Goal: Task Accomplishment & Management: Use online tool/utility

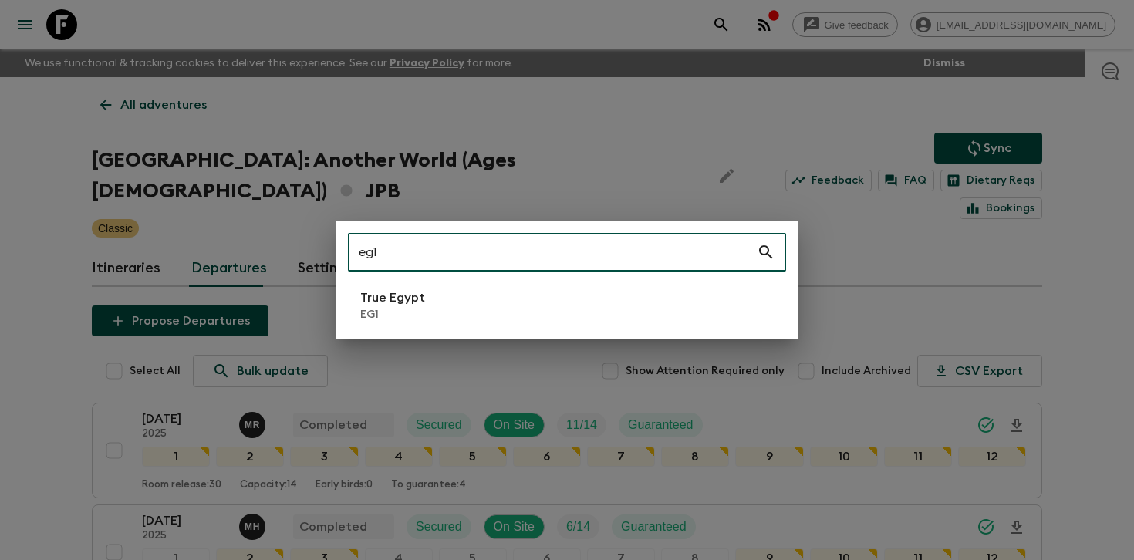
type input "eg1"
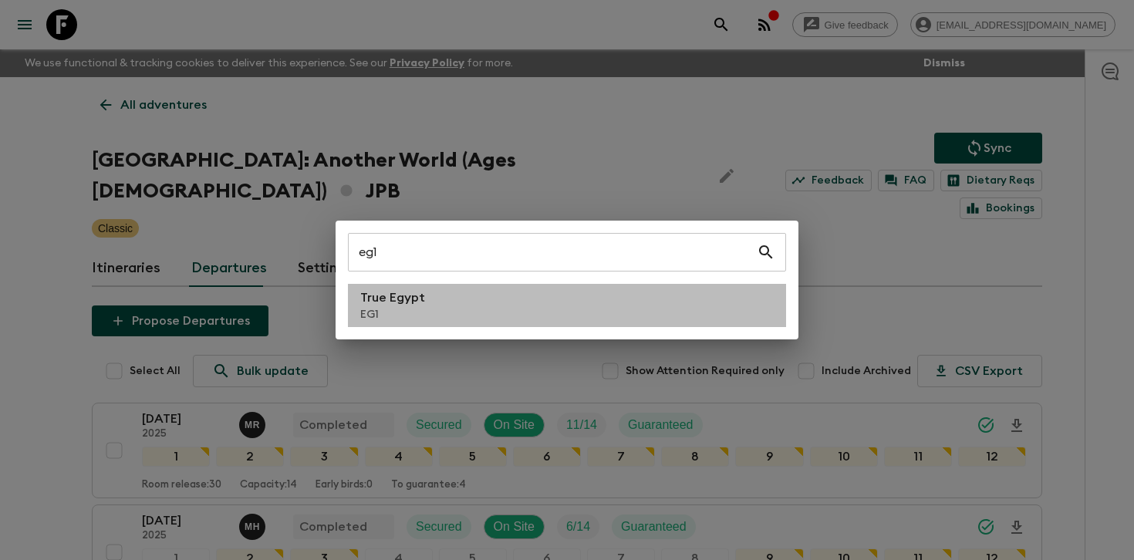
click at [457, 298] on li "True Egypt EG1" at bounding box center [567, 305] width 438 height 43
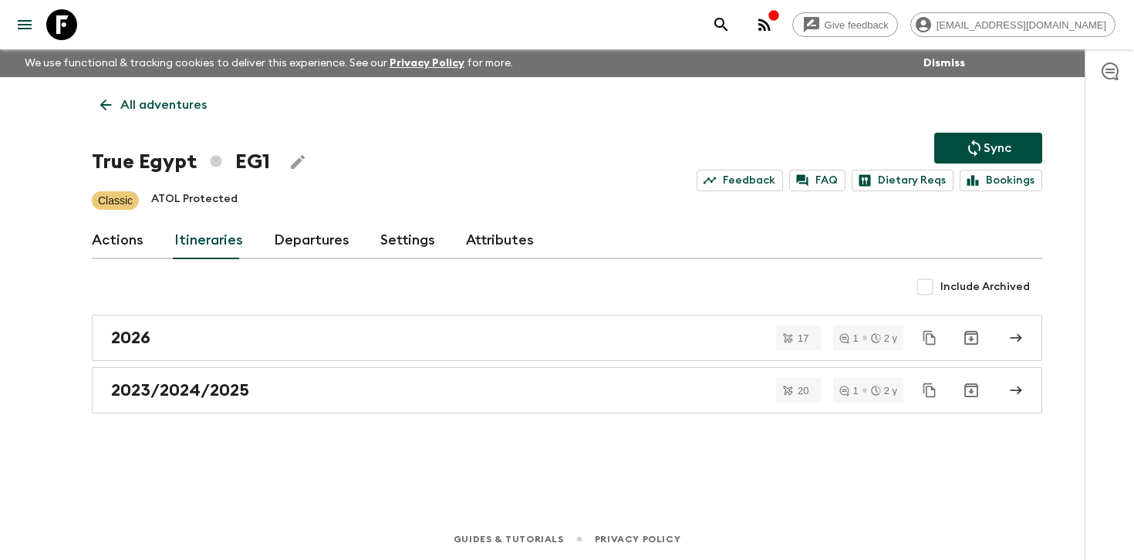
click at [285, 245] on link "Departures" at bounding box center [312, 240] width 76 height 37
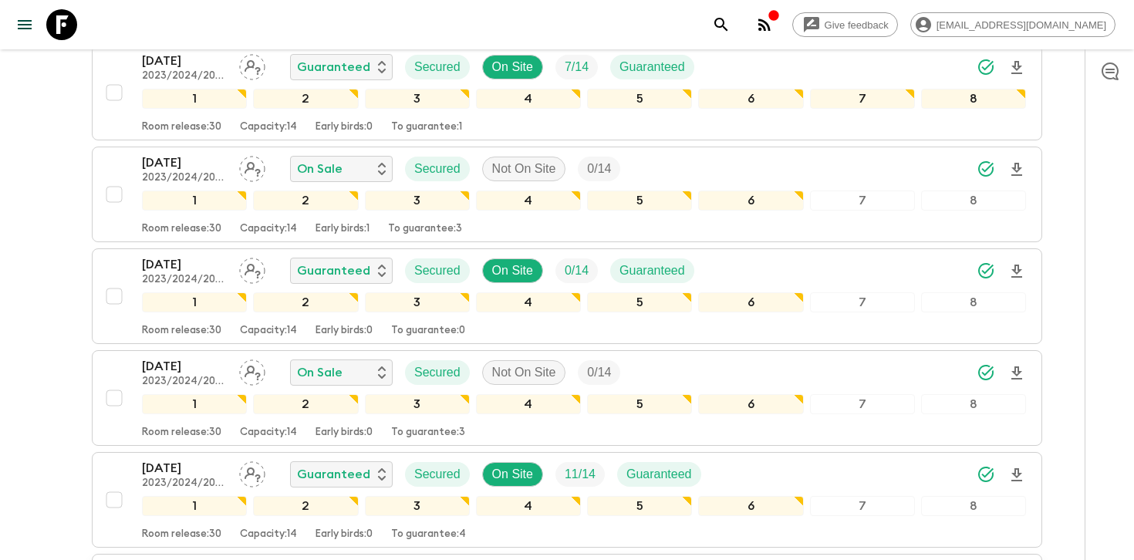
scroll to position [2106, 0]
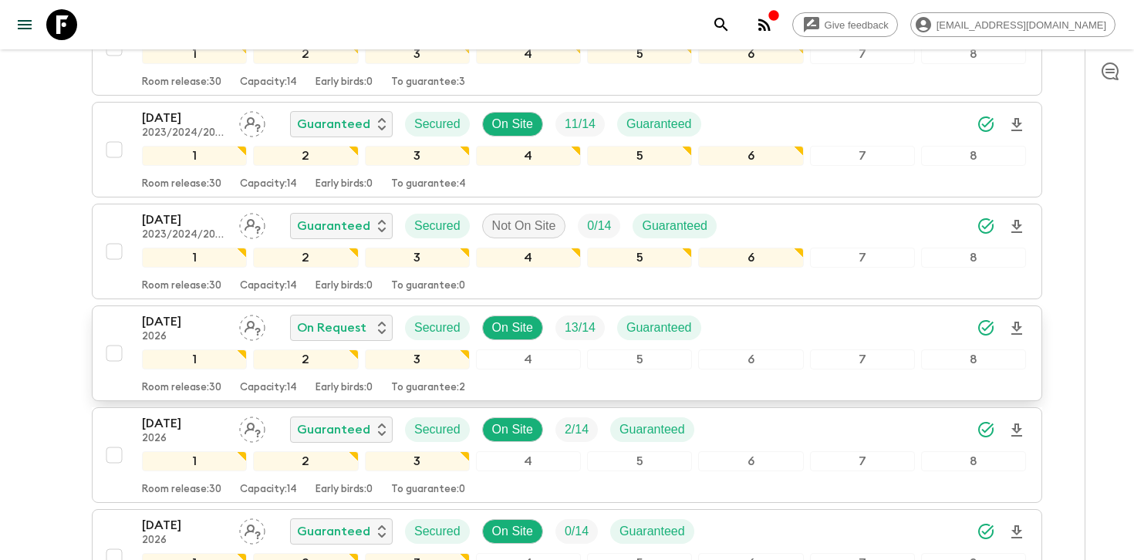
click at [778, 328] on div "[DATE] 2026 On Request Secured On Site 13 / 14 Guaranteed" at bounding box center [584, 327] width 884 height 31
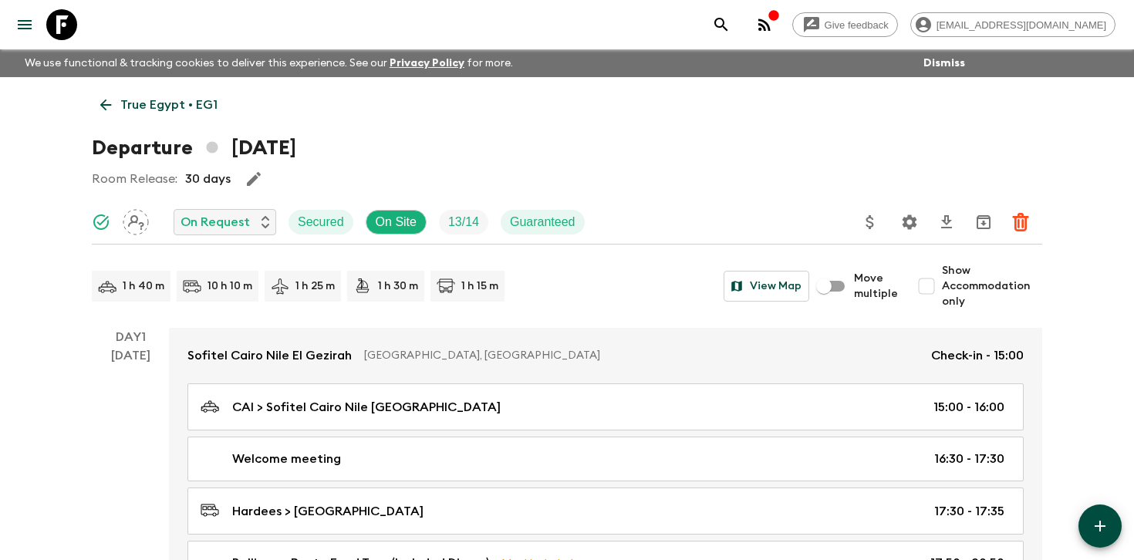
click at [948, 293] on span "Show Accommodation only" at bounding box center [992, 286] width 100 height 46
click at [942, 293] on input "Show Accommodation only" at bounding box center [926, 286] width 31 height 31
checkbox input "true"
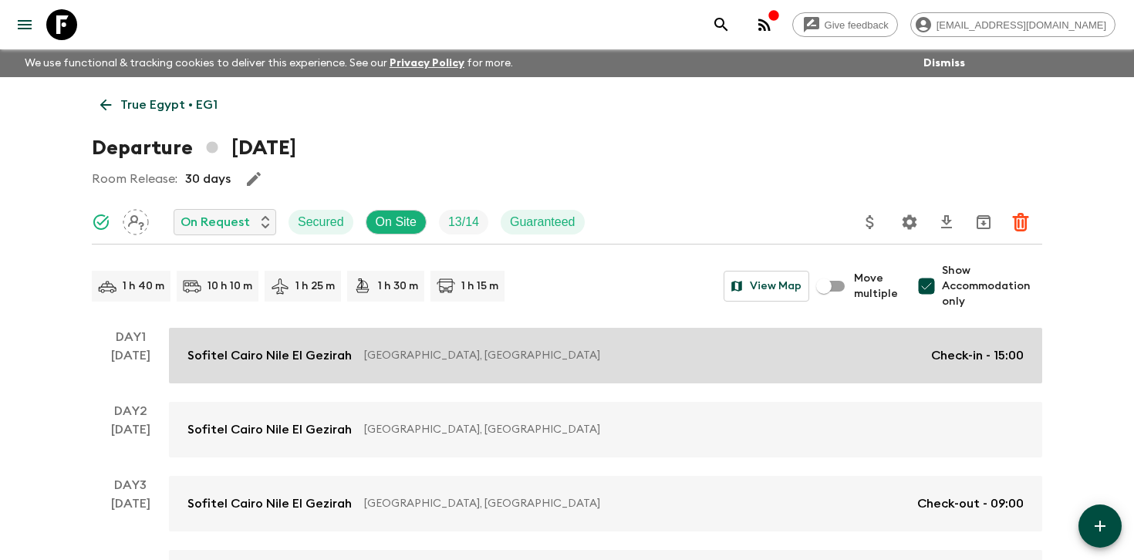
click at [844, 346] on div "Sofitel [GEOGRAPHIC_DATA] Nile [GEOGRAPHIC_DATA] [GEOGRAPHIC_DATA], [GEOGRAPHIC…" at bounding box center [605, 355] width 836 height 19
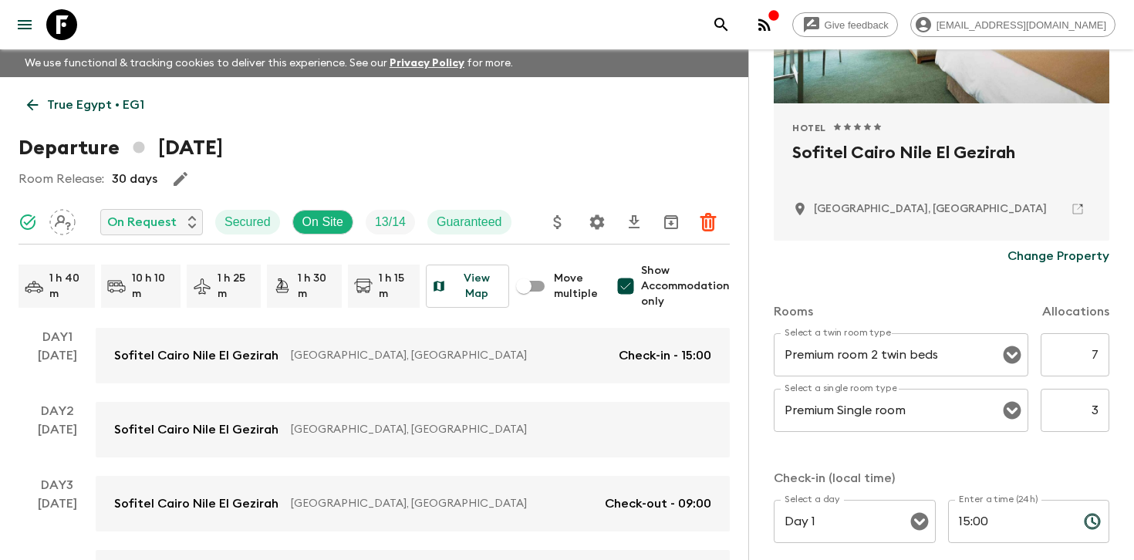
scroll to position [270, 0]
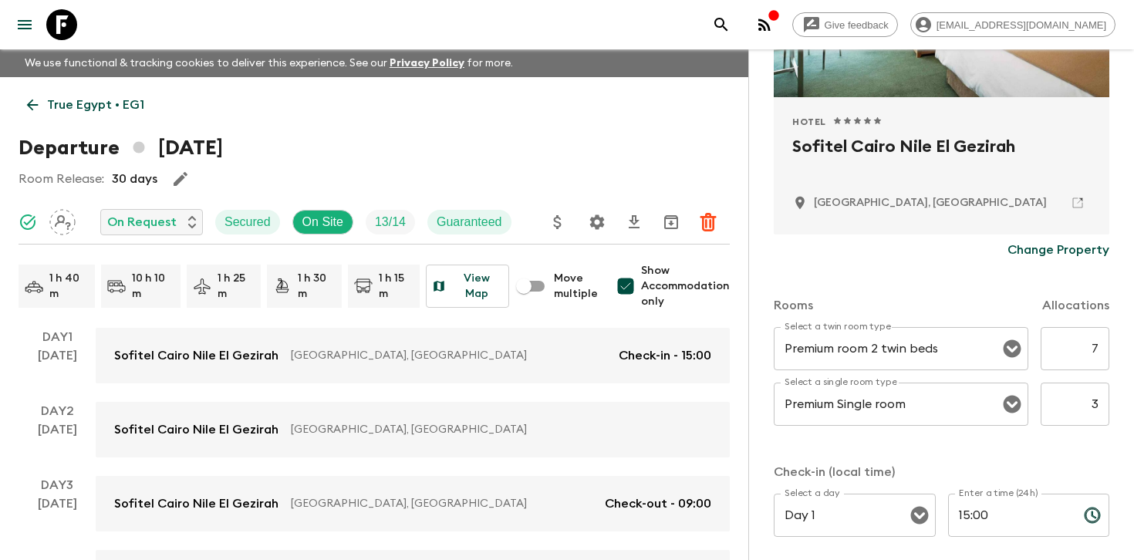
click at [1090, 400] on input "3" at bounding box center [1075, 404] width 69 height 43
type input "4"
click at [1064, 447] on div "Rooms Allocations Select a twin room type Premium room 2 twin beds Select a twi…" at bounding box center [942, 465] width 336 height 400
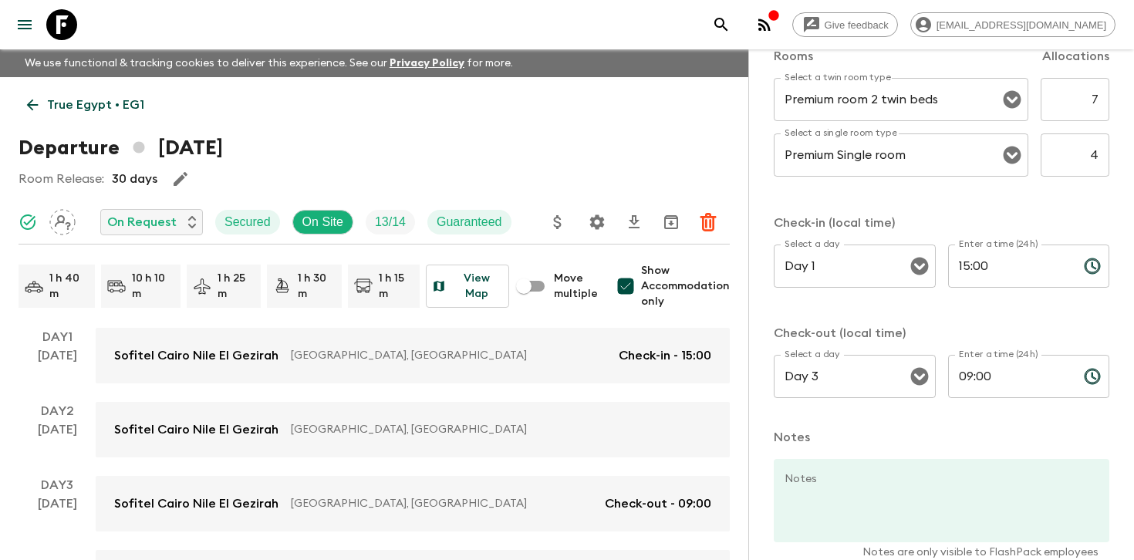
scroll to position [600, 0]
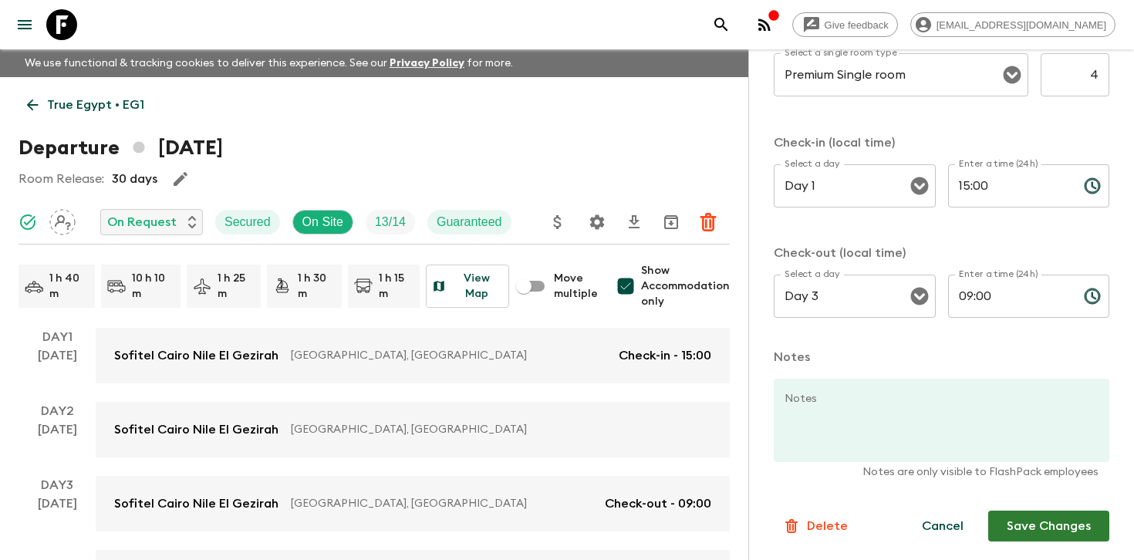
click at [1057, 527] on button "Save Changes" at bounding box center [1048, 526] width 121 height 31
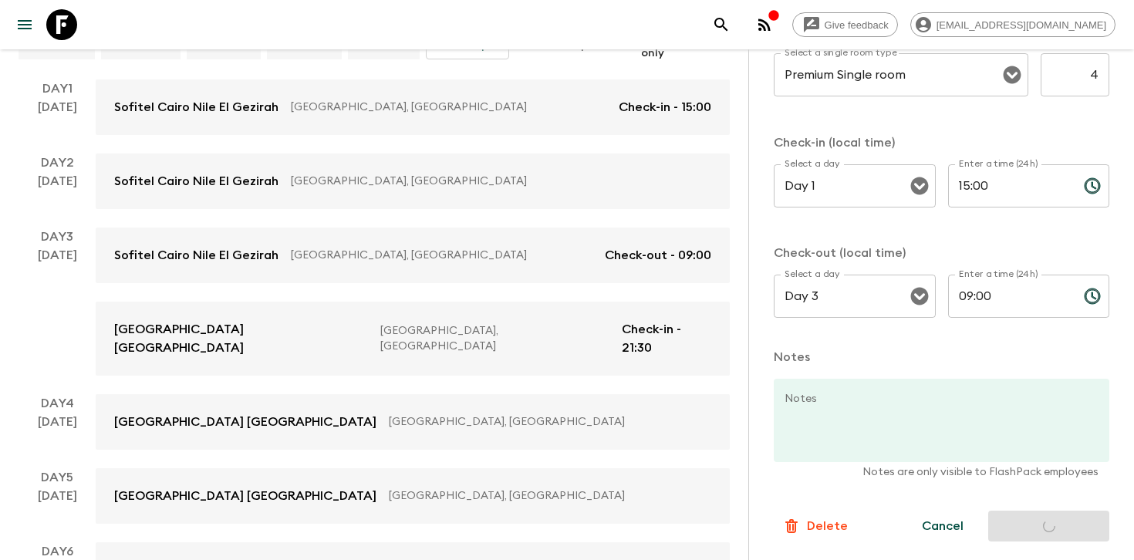
scroll to position [261, 0]
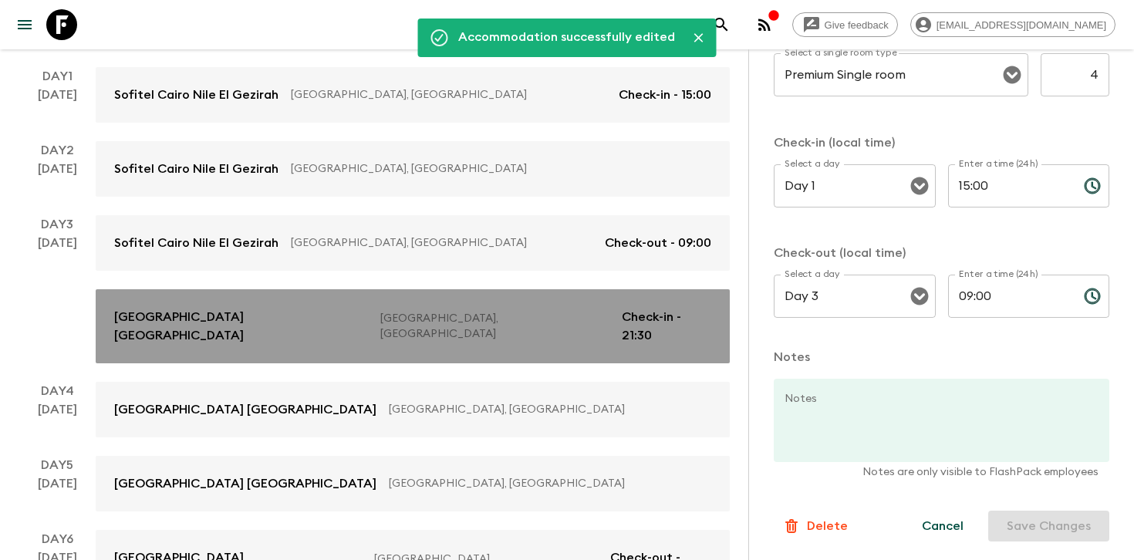
click at [575, 324] on p "[GEOGRAPHIC_DATA], [GEOGRAPHIC_DATA]" at bounding box center [494, 326] width 228 height 31
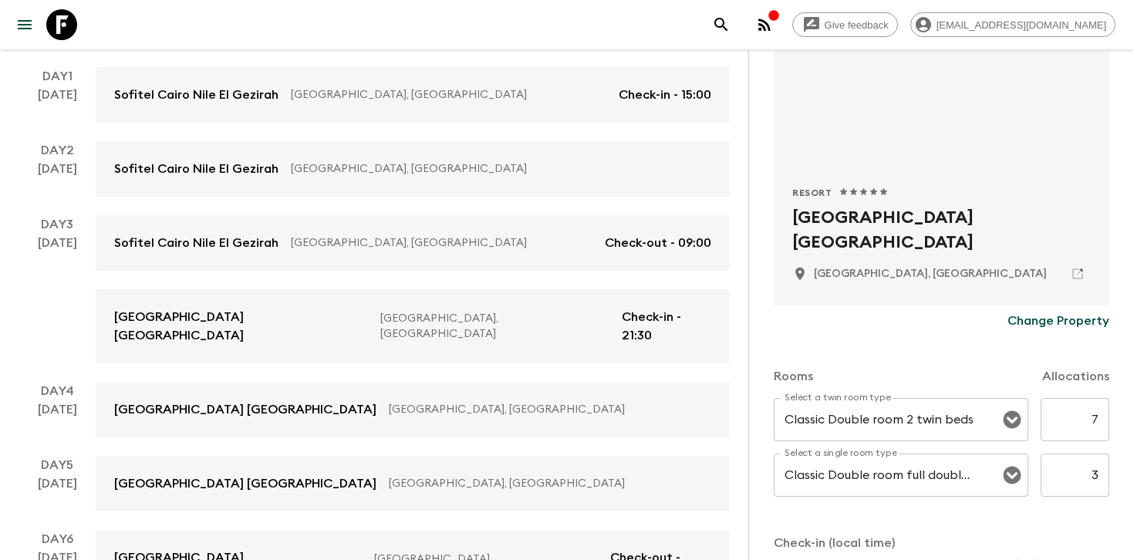
scroll to position [209, 0]
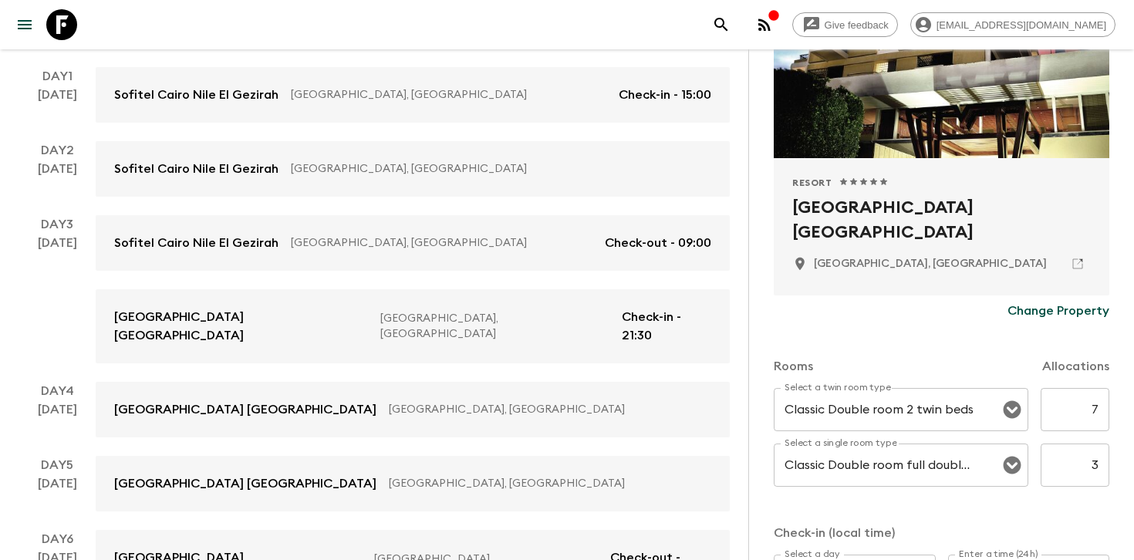
click at [1097, 471] on input "3" at bounding box center [1075, 465] width 69 height 43
type input "4"
click at [1063, 506] on div "Rooms Allocations Select a twin room type Classic Double room 2 twin beds Selec…" at bounding box center [942, 526] width 336 height 400
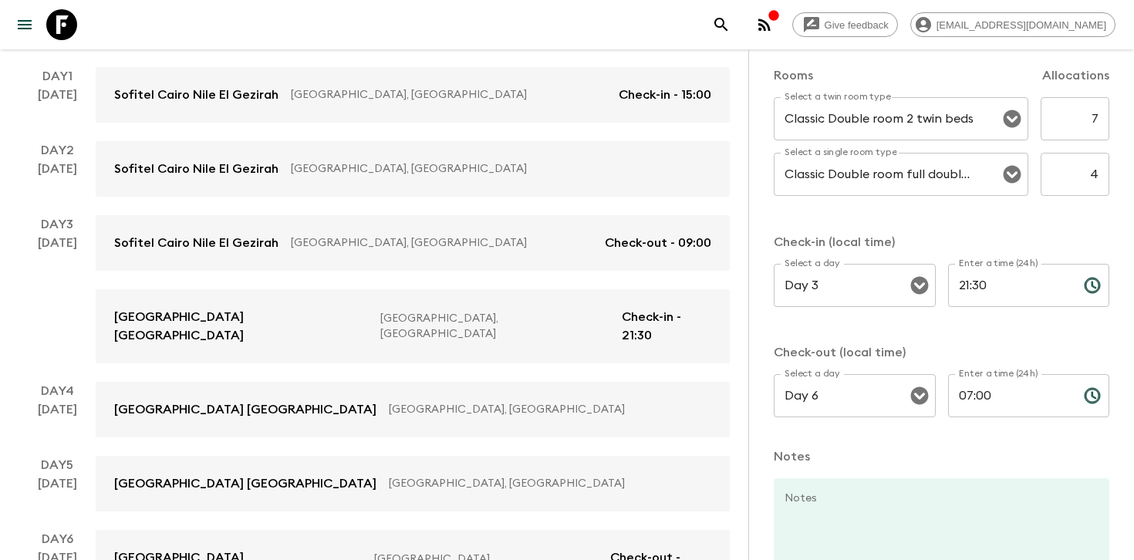
scroll to position [600, 0]
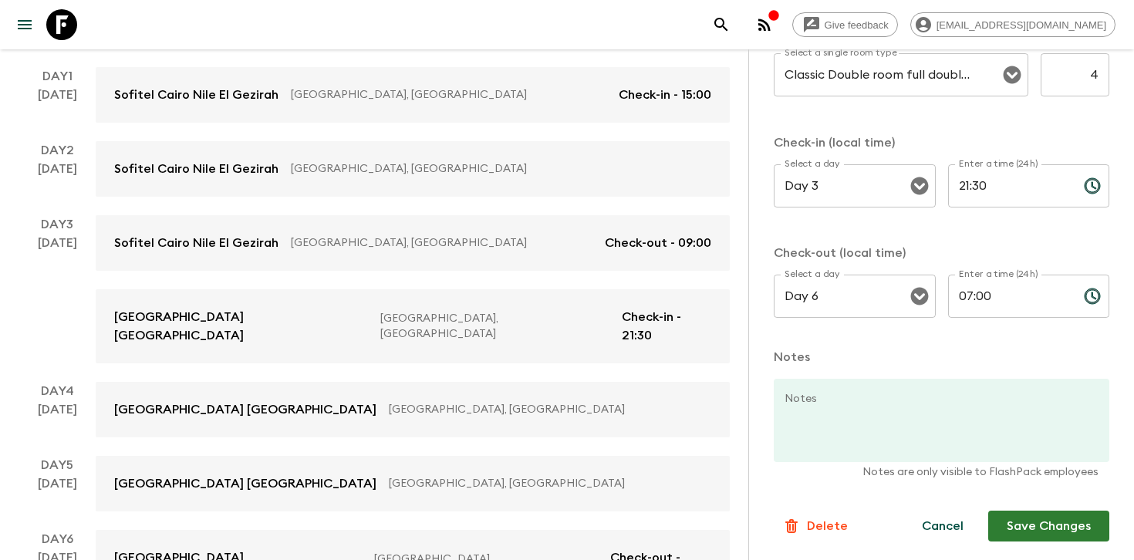
click at [1023, 533] on button "Save Changes" at bounding box center [1048, 526] width 121 height 31
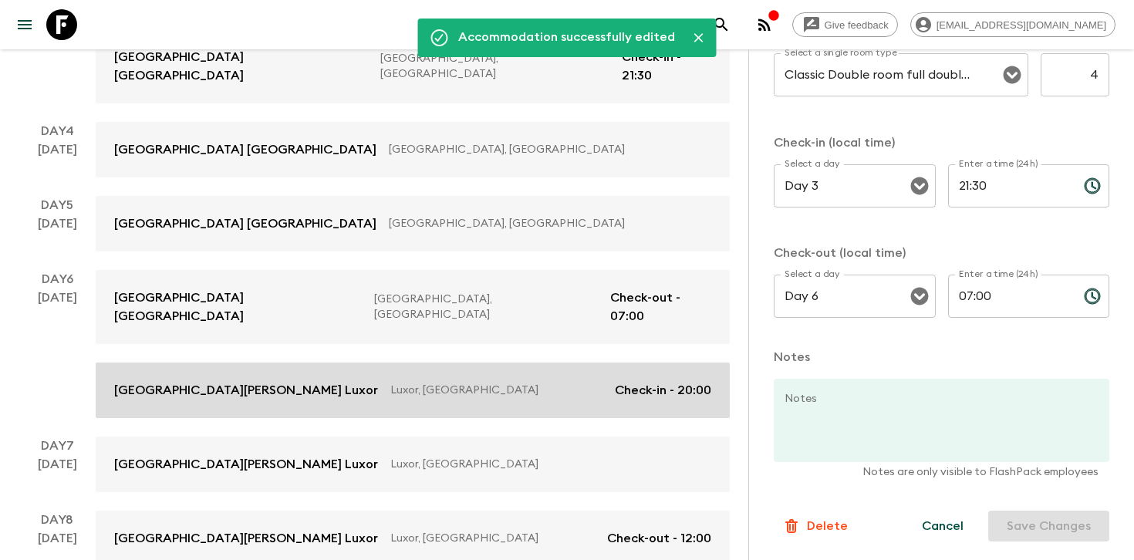
scroll to position [526, 0]
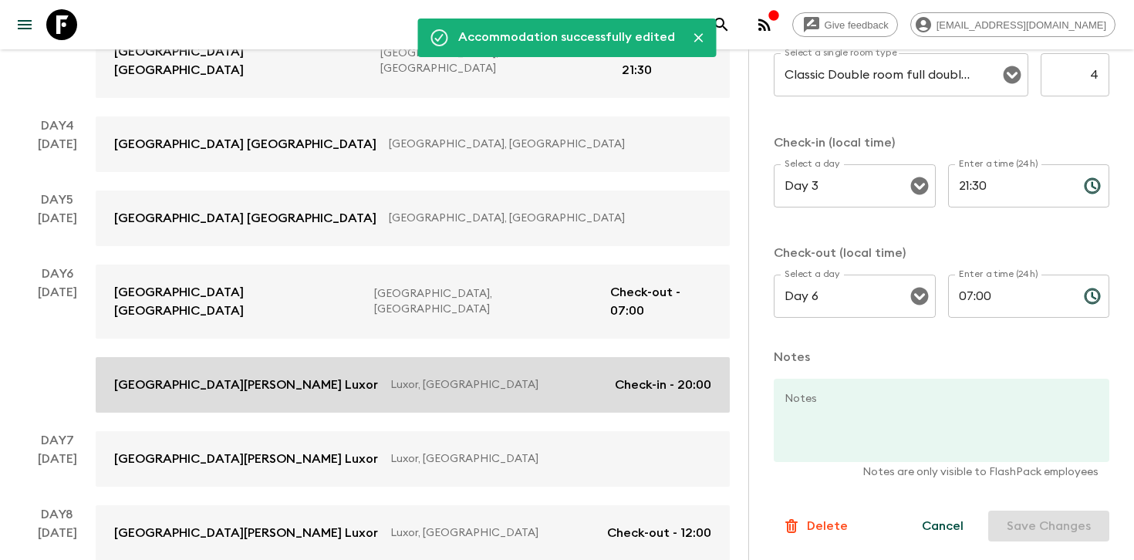
click at [456, 377] on p "Luxor, [GEOGRAPHIC_DATA]" at bounding box center [496, 384] width 212 height 15
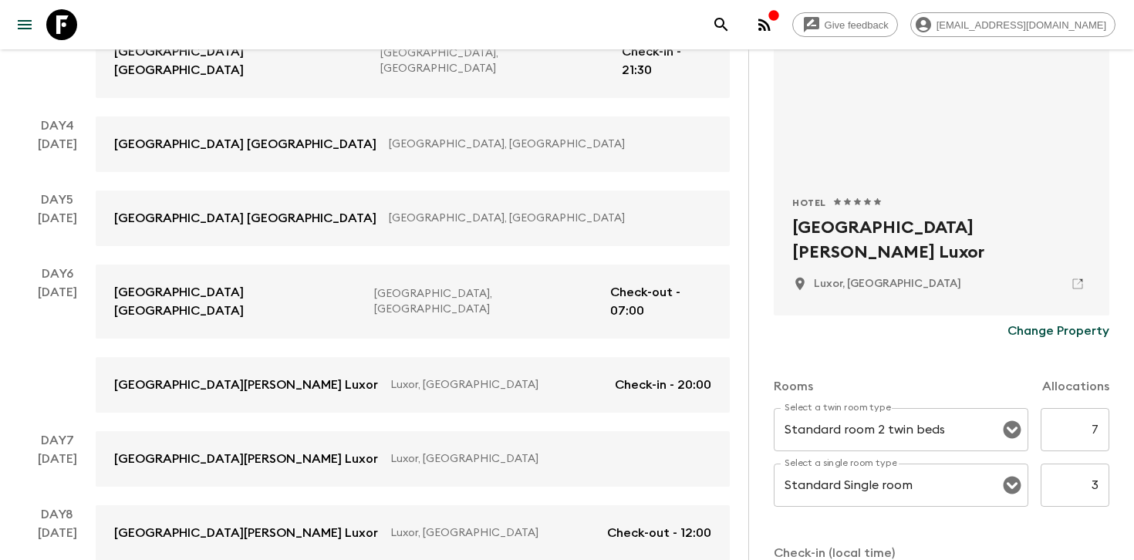
scroll to position [525, 0]
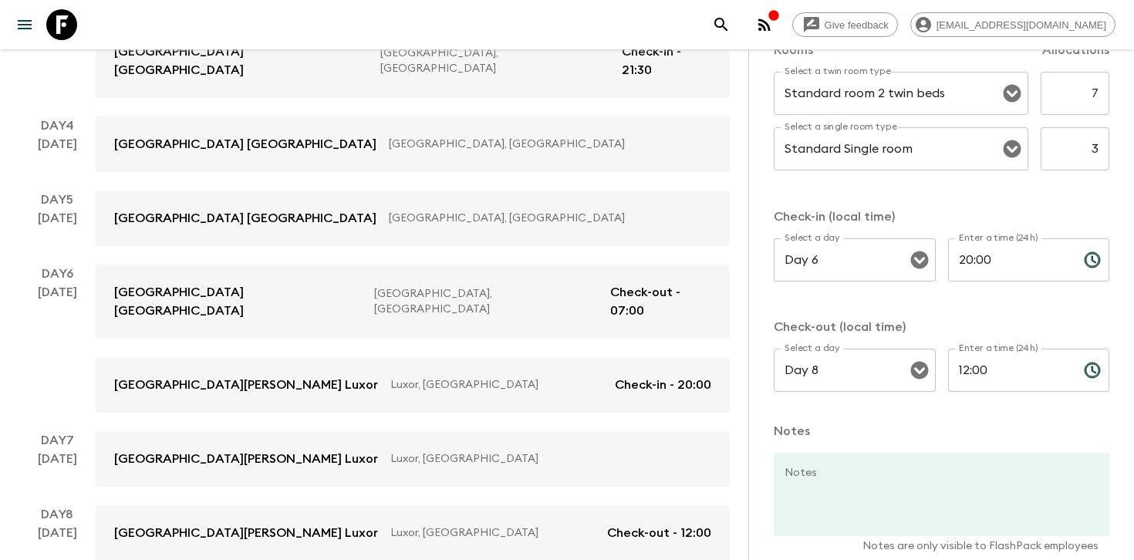
click at [1090, 147] on input "3" at bounding box center [1075, 148] width 69 height 43
type input "4"
click at [1064, 200] on div "Rooms Allocations Select a twin room type Standard room 2 twin beds Select a tw…" at bounding box center [942, 210] width 336 height 400
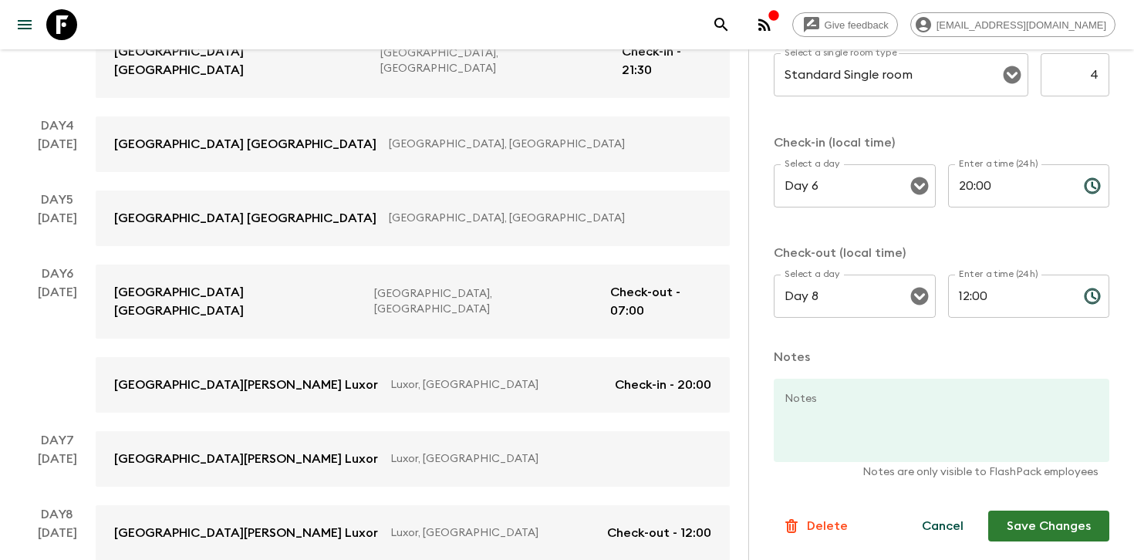
click at [1017, 528] on button "Save Changes" at bounding box center [1048, 526] width 121 height 31
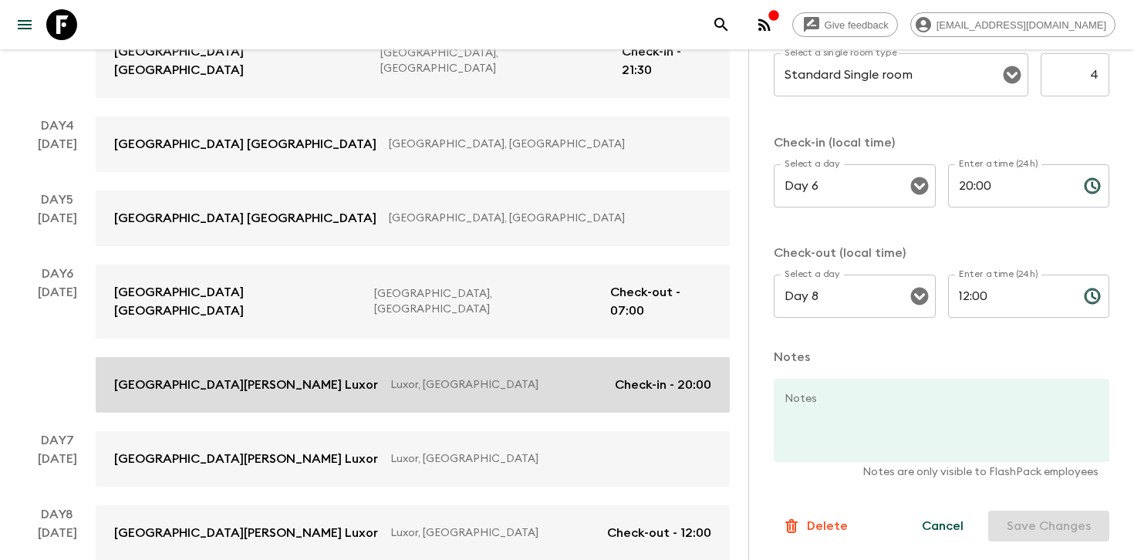
scroll to position [575, 0]
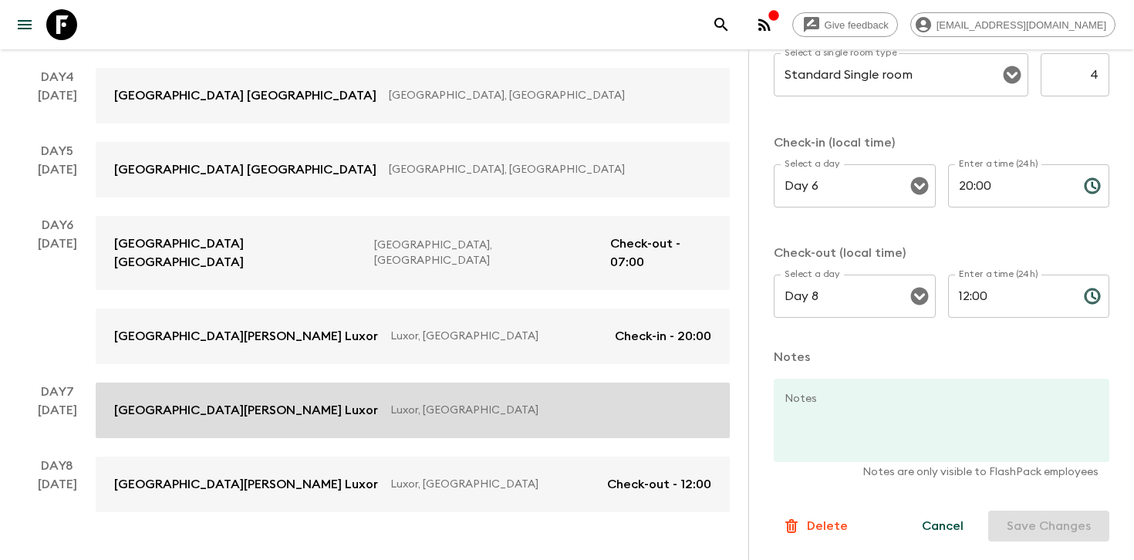
click at [543, 403] on p "Luxor, [GEOGRAPHIC_DATA]" at bounding box center [544, 410] width 309 height 15
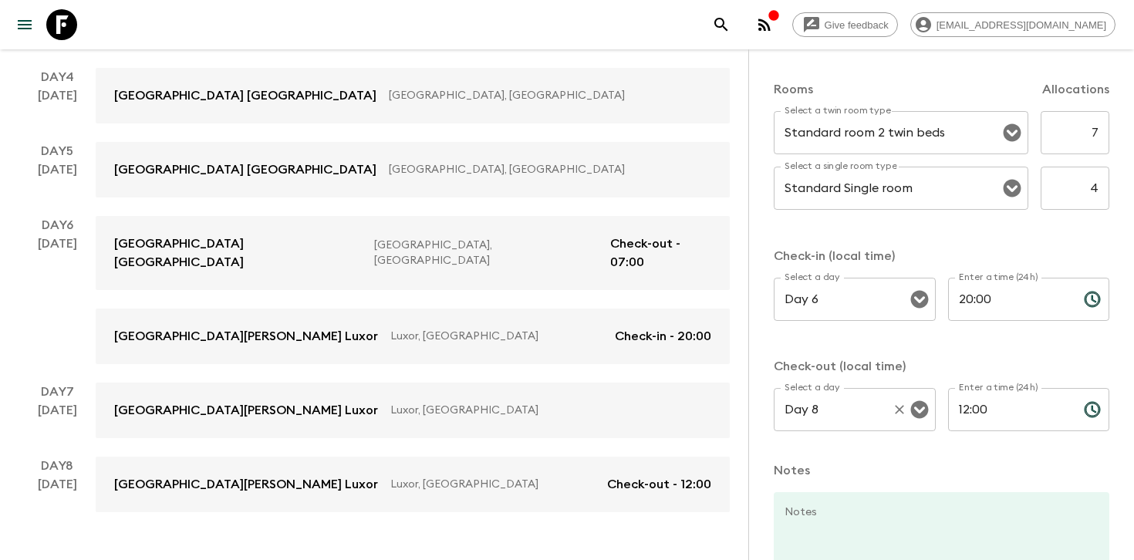
scroll to position [417, 0]
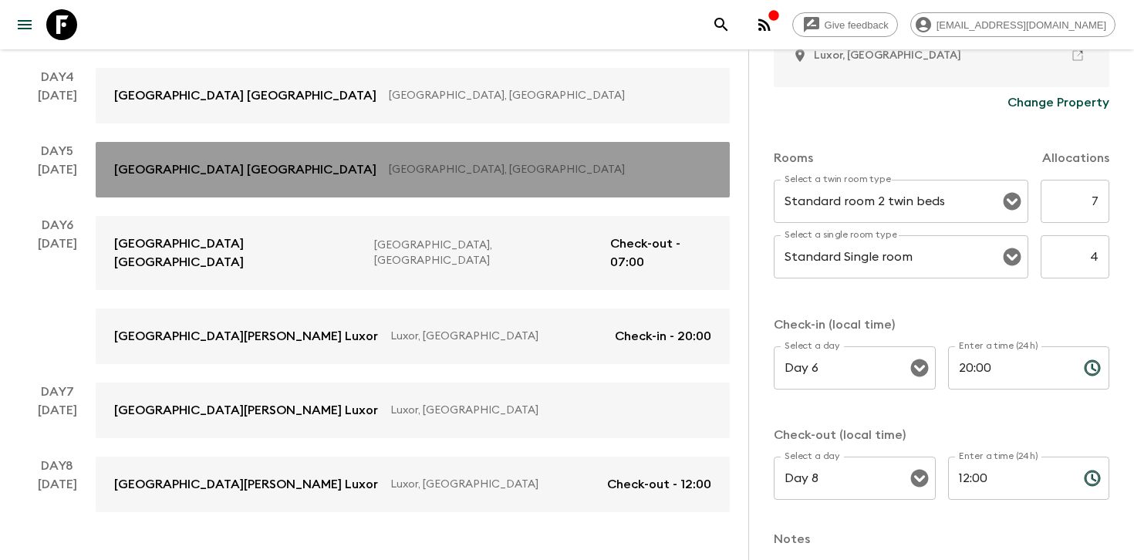
click at [558, 170] on link "[GEOGRAPHIC_DATA] [GEOGRAPHIC_DATA], [GEOGRAPHIC_DATA]" at bounding box center [413, 170] width 634 height 56
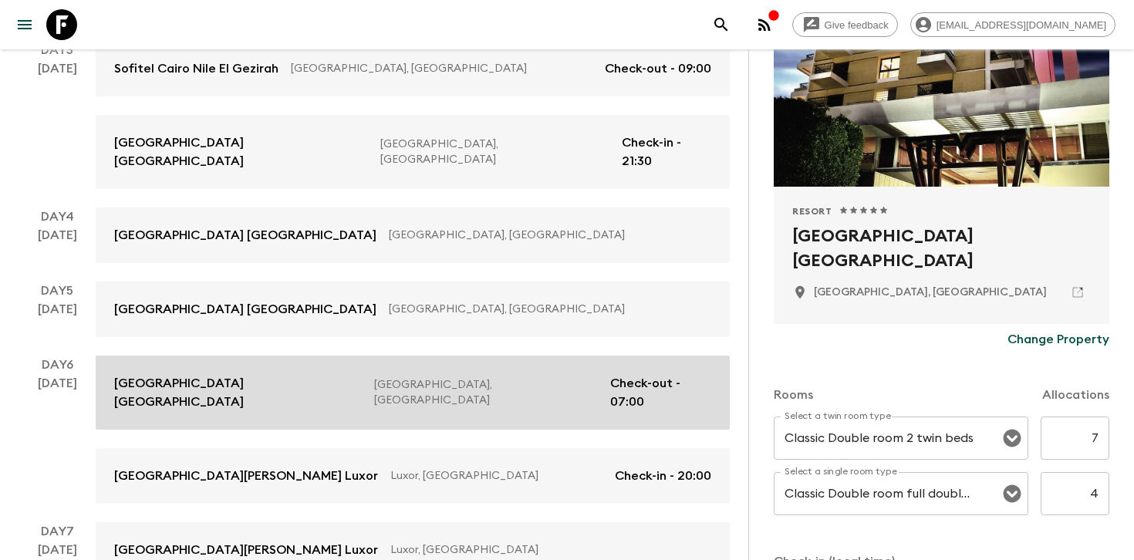
scroll to position [295, 0]
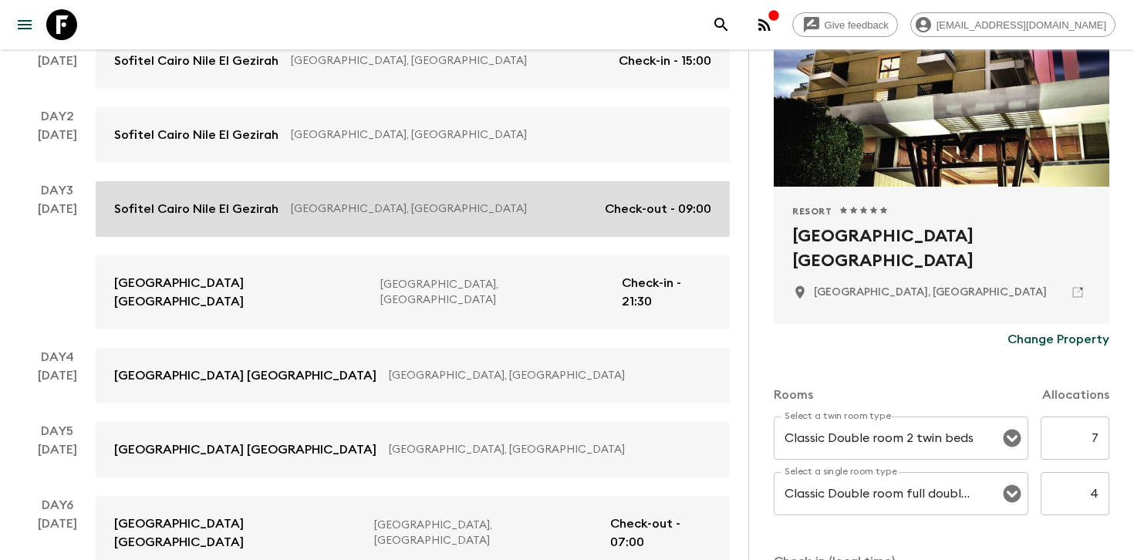
click at [471, 192] on link "Sofitel [GEOGRAPHIC_DATA] Nile [GEOGRAPHIC_DATA] [GEOGRAPHIC_DATA], [GEOGRAPHIC…" at bounding box center [413, 209] width 634 height 56
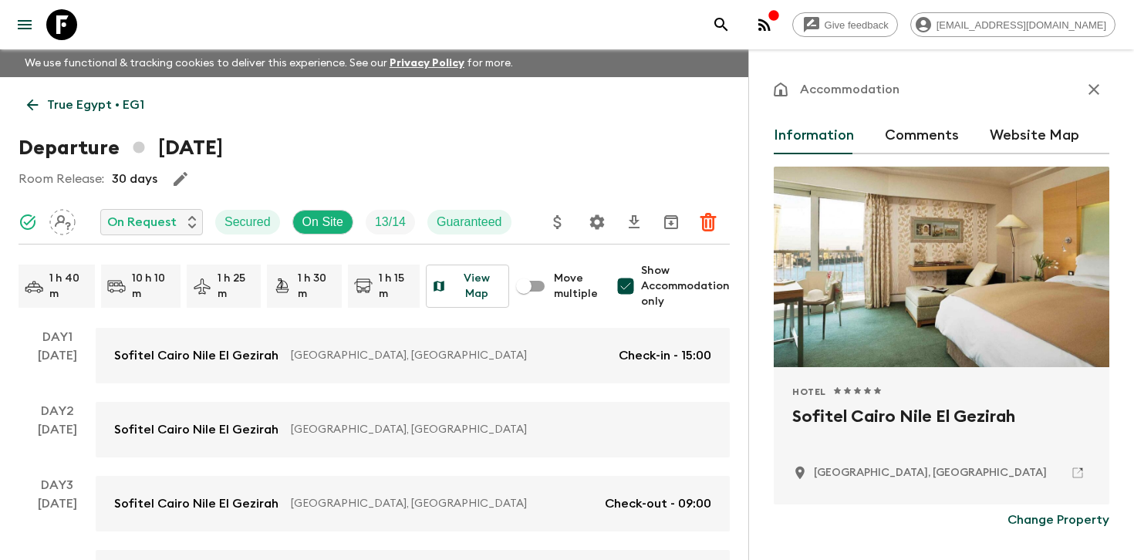
click at [68, 96] on p "True Egypt • EG1" at bounding box center [95, 105] width 97 height 19
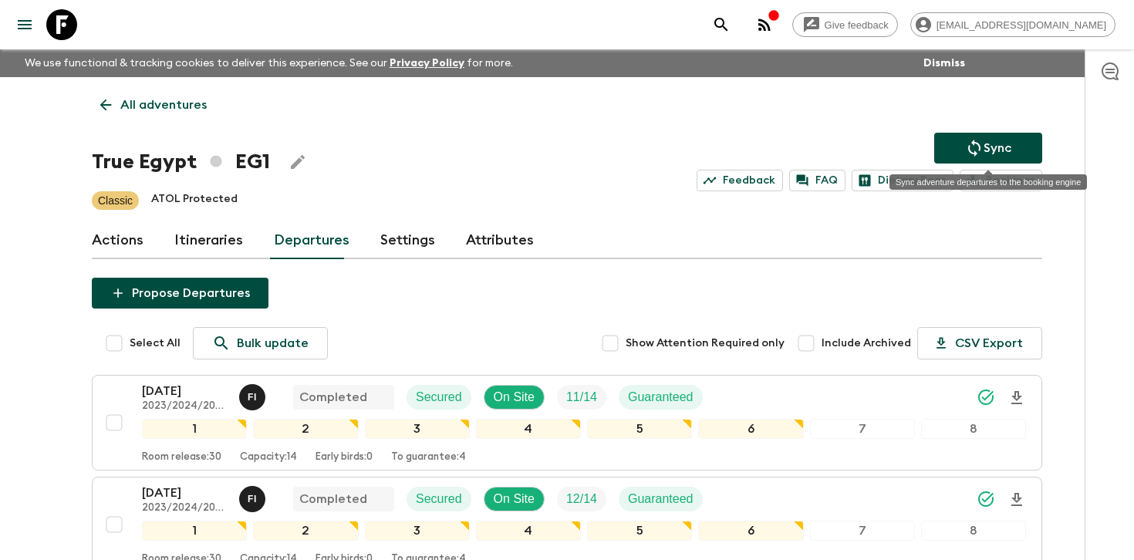
click at [963, 146] on button "Sync" at bounding box center [988, 148] width 108 height 31
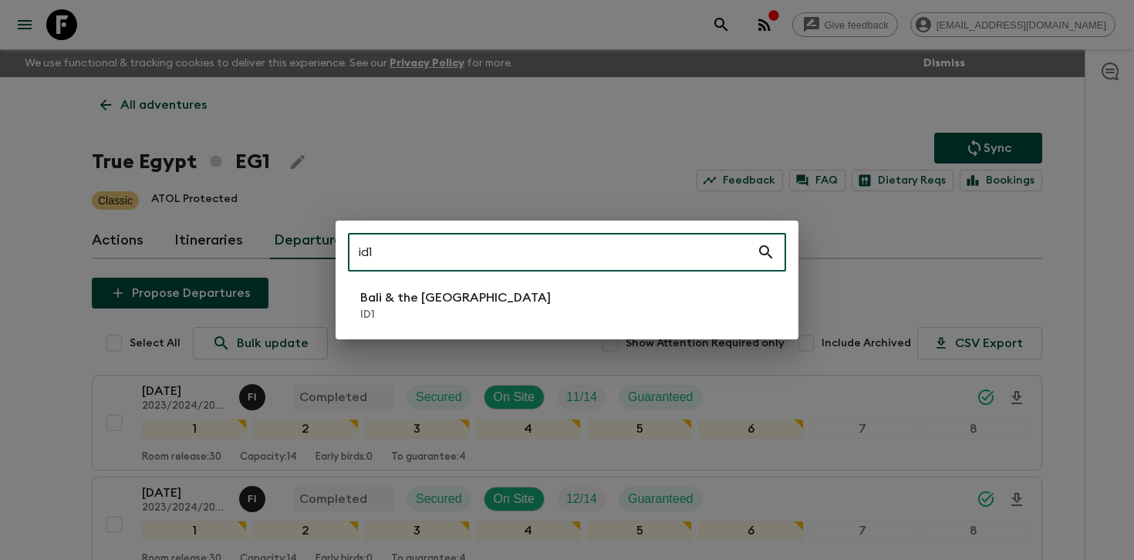
type input "id1"
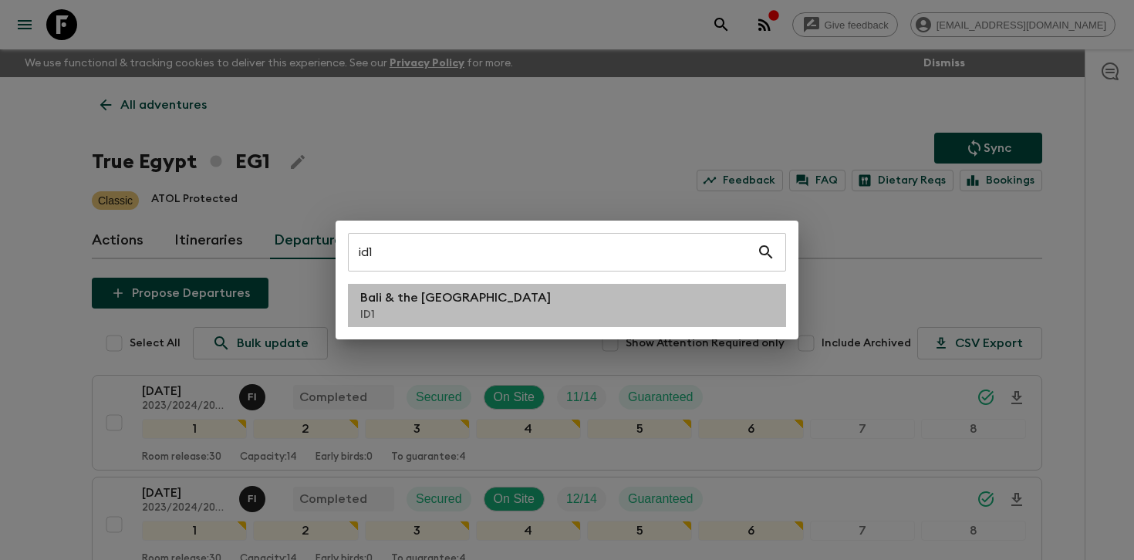
click at [426, 292] on p "Bali & the [GEOGRAPHIC_DATA]" at bounding box center [455, 297] width 191 height 19
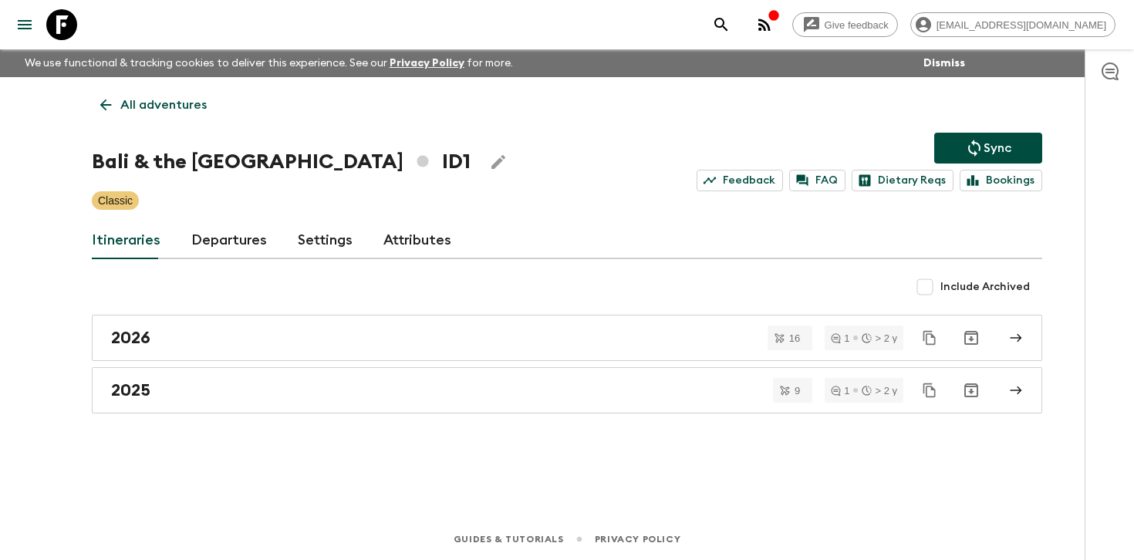
click at [197, 238] on link "Departures" at bounding box center [229, 240] width 76 height 37
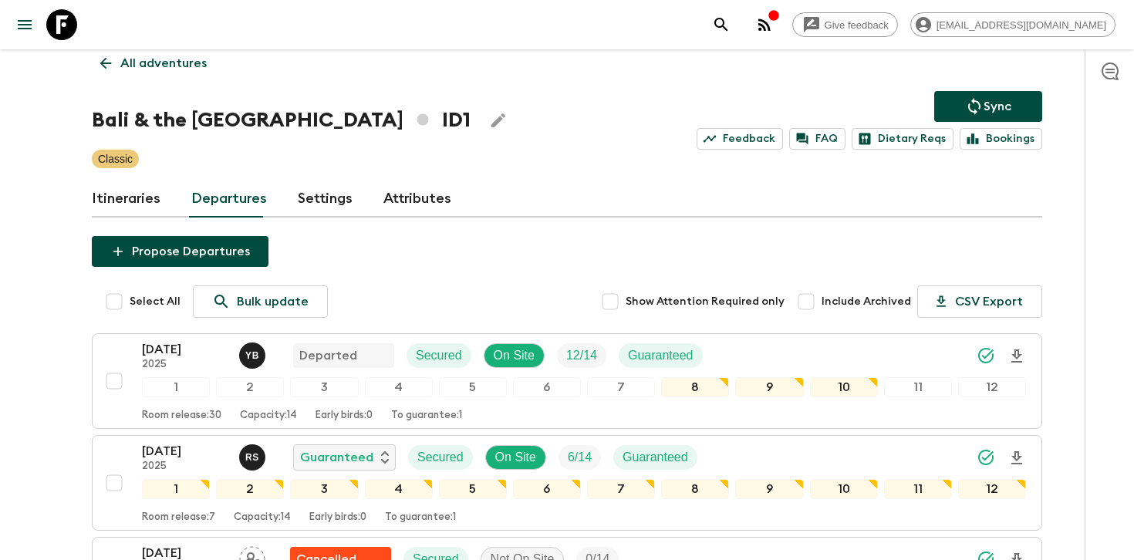
scroll to position [39, 0]
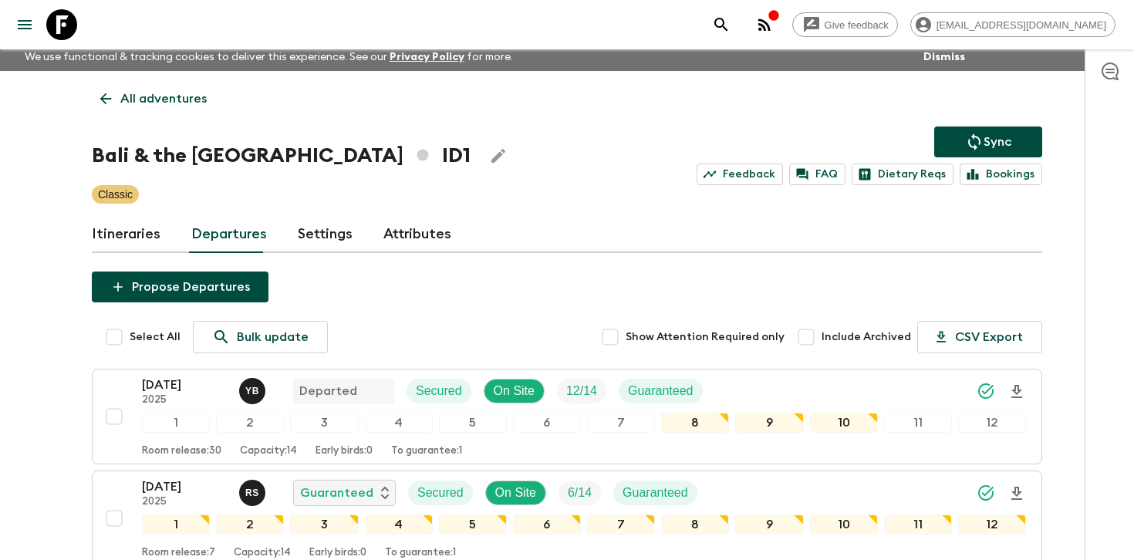
scroll to position [0, 0]
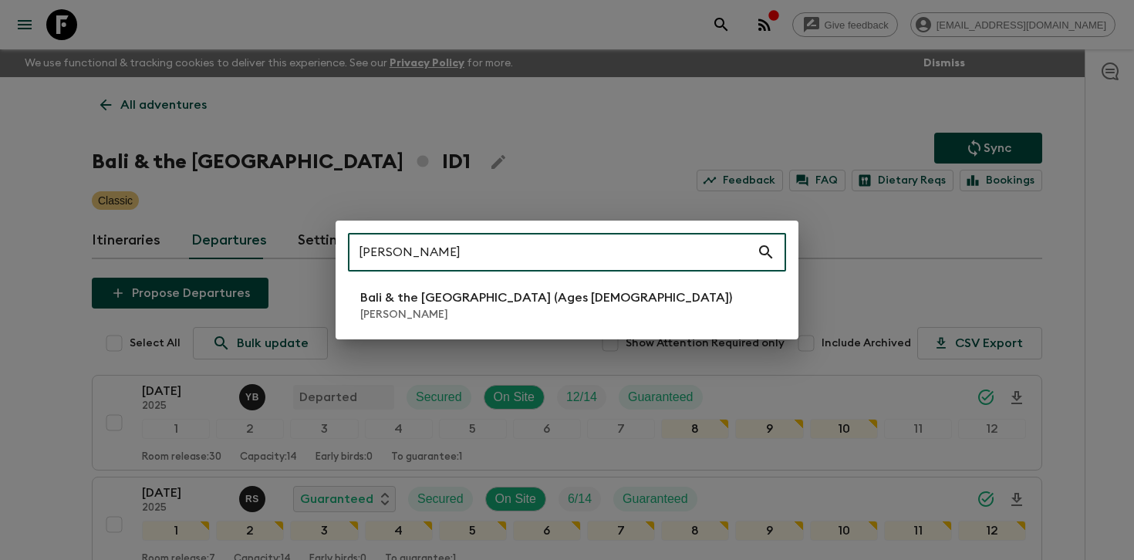
type input "[PERSON_NAME]"
click at [429, 305] on p "Bali & the [GEOGRAPHIC_DATA] (Ages [DEMOGRAPHIC_DATA])" at bounding box center [546, 297] width 372 height 19
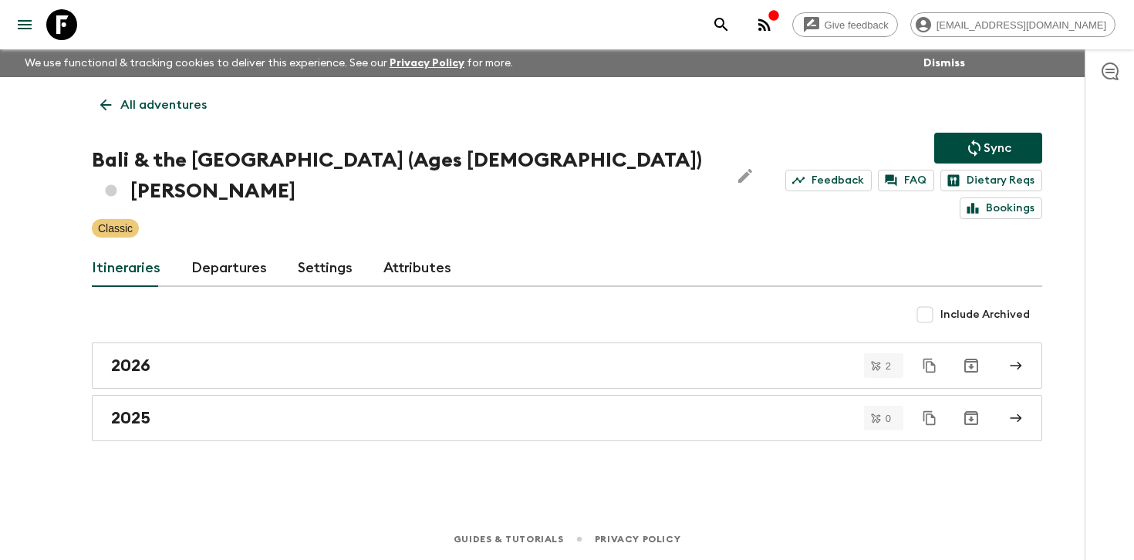
click at [220, 250] on link "Departures" at bounding box center [229, 268] width 76 height 37
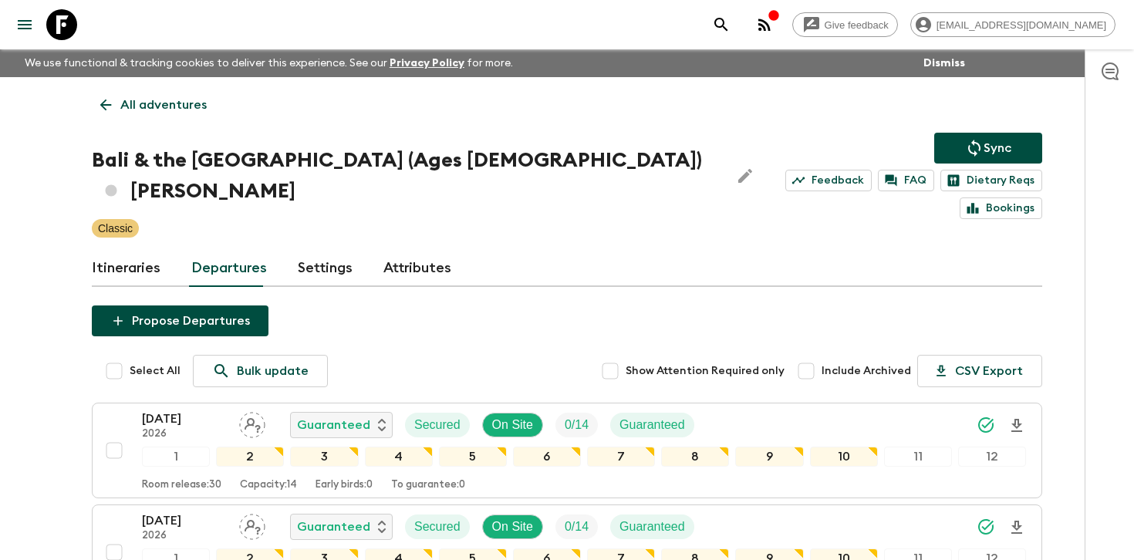
click at [61, 13] on icon at bounding box center [61, 24] width 31 height 31
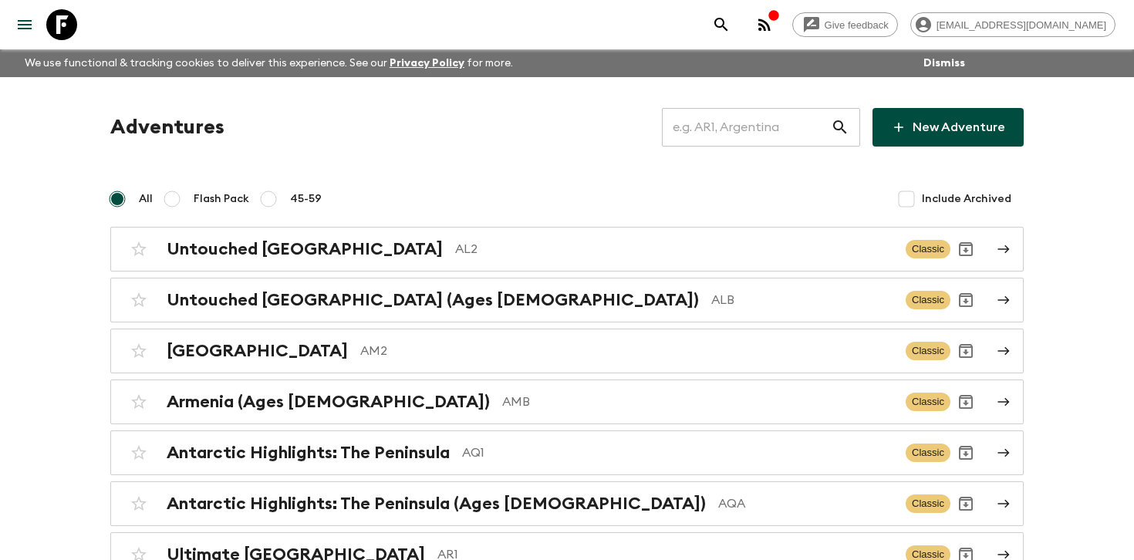
click at [771, 140] on input "text" at bounding box center [746, 127] width 169 height 43
type input "i"
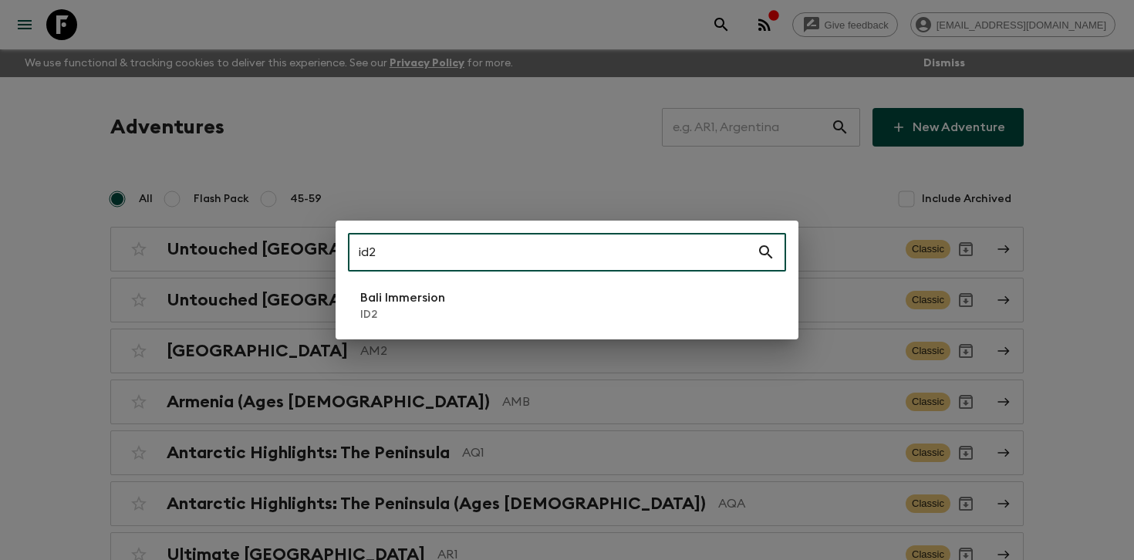
type input "id2"
click at [487, 320] on li "Bali Immersion ID2" at bounding box center [567, 305] width 438 height 43
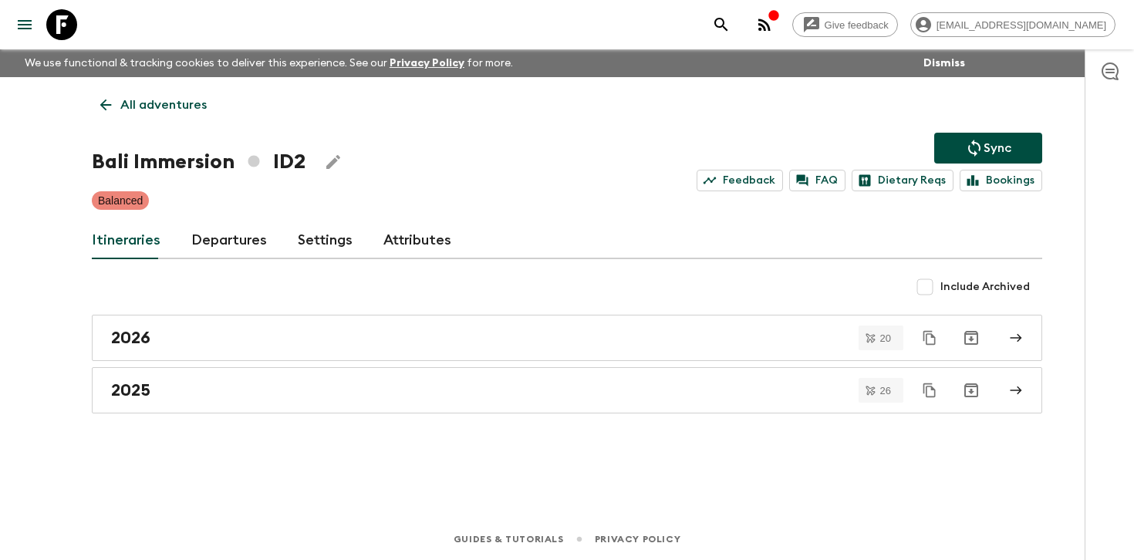
click at [218, 242] on link "Departures" at bounding box center [229, 240] width 76 height 37
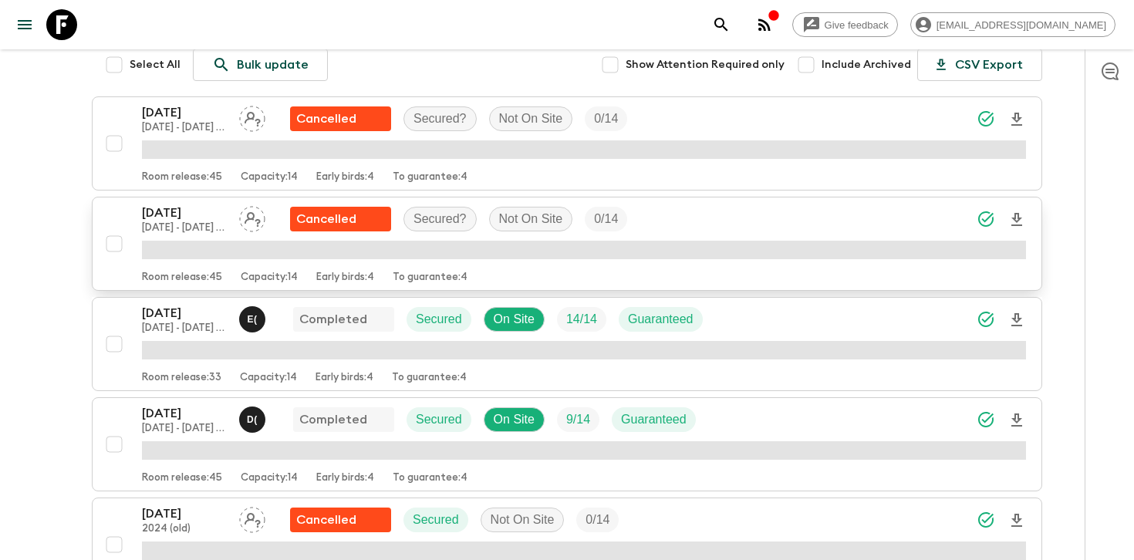
scroll to position [157, 0]
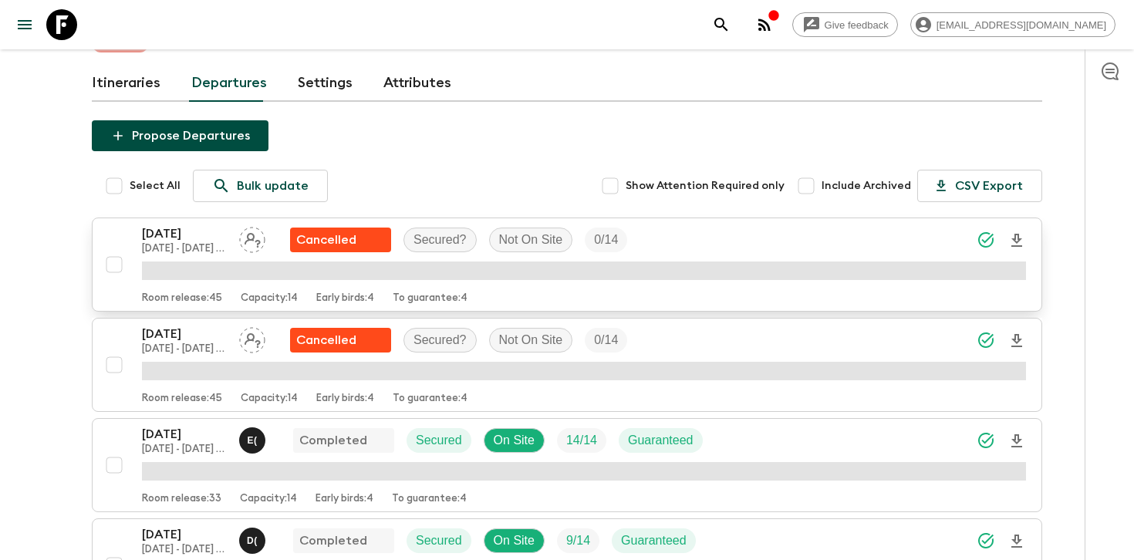
click at [114, 258] on input "checkbox" at bounding box center [114, 264] width 31 height 31
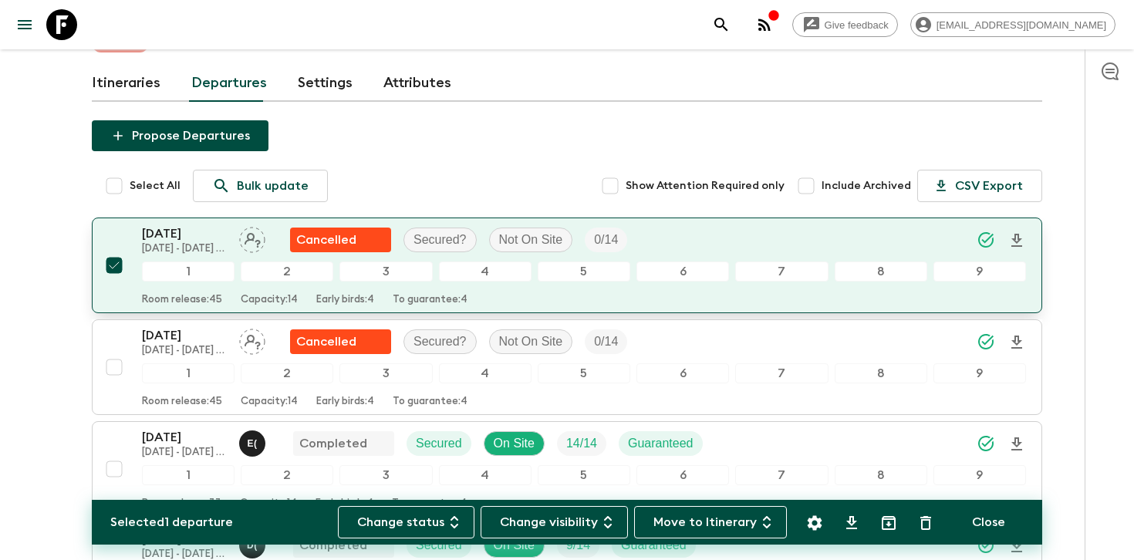
click at [115, 263] on input "checkbox" at bounding box center [114, 265] width 31 height 31
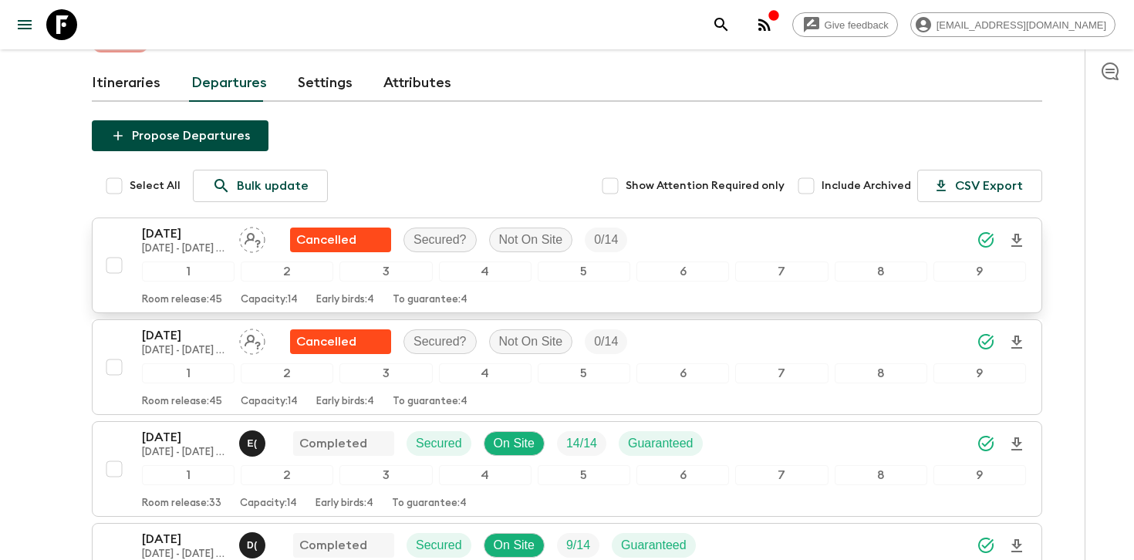
click at [115, 263] on input "checkbox" at bounding box center [114, 265] width 31 height 31
checkbox input "true"
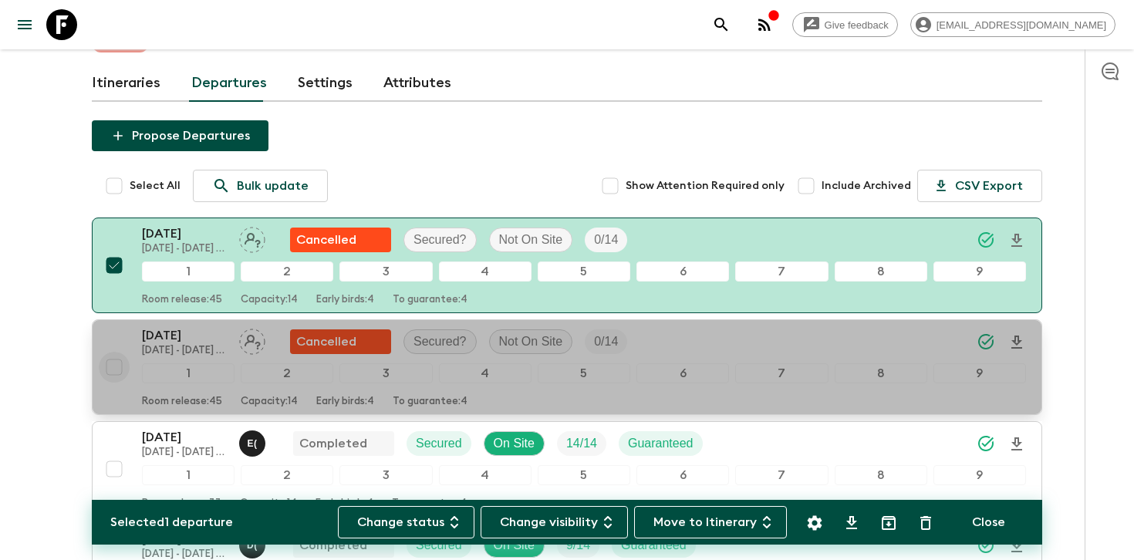
click at [117, 368] on input "checkbox" at bounding box center [114, 367] width 31 height 31
checkbox input "true"
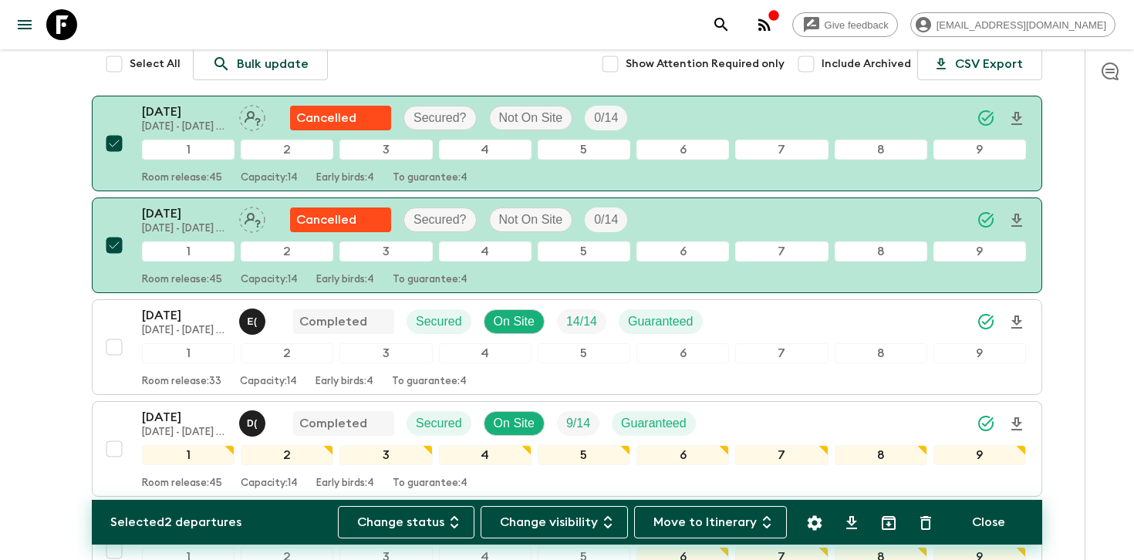
scroll to position [324, 0]
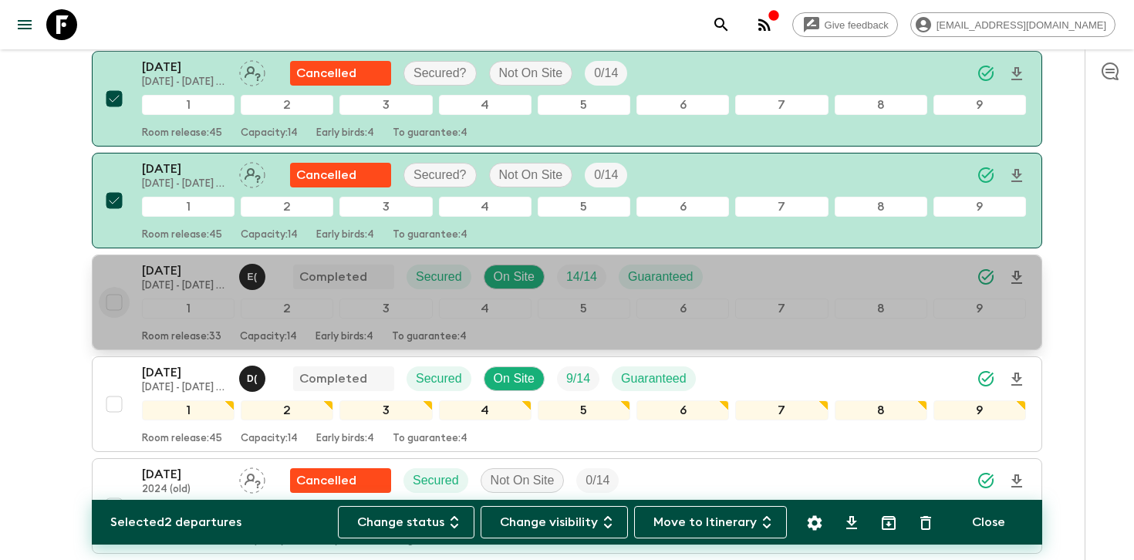
click at [109, 305] on input "checkbox" at bounding box center [114, 302] width 31 height 31
checkbox input "true"
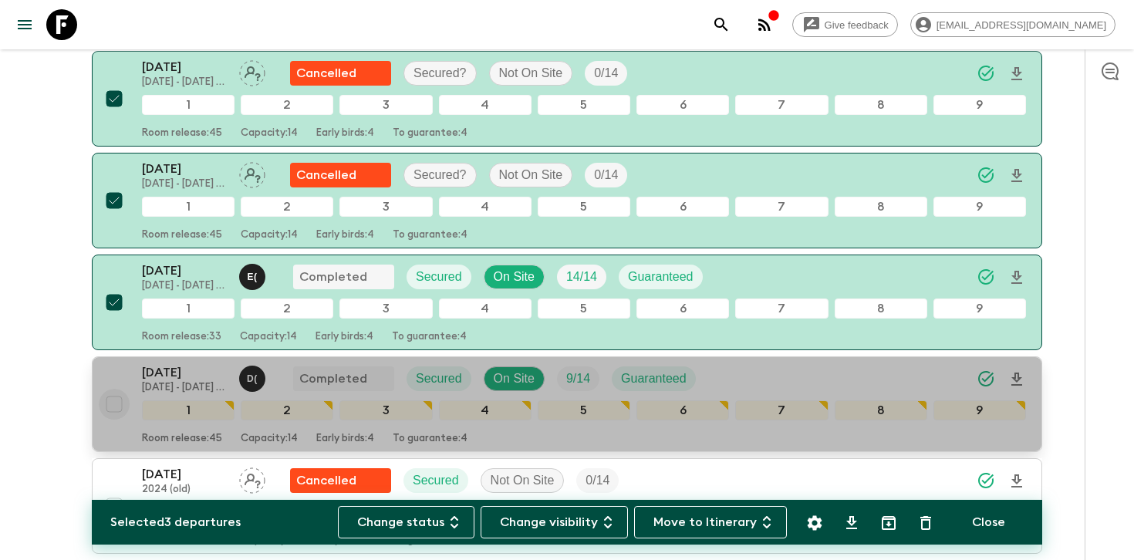
click at [109, 406] on input "checkbox" at bounding box center [114, 404] width 31 height 31
checkbox input "true"
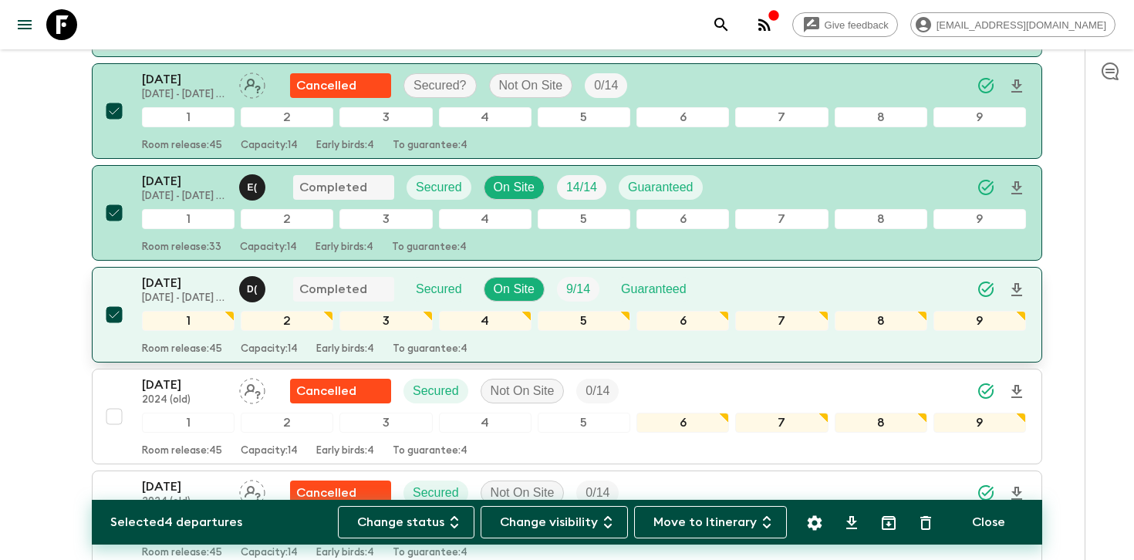
scroll to position [504, 0]
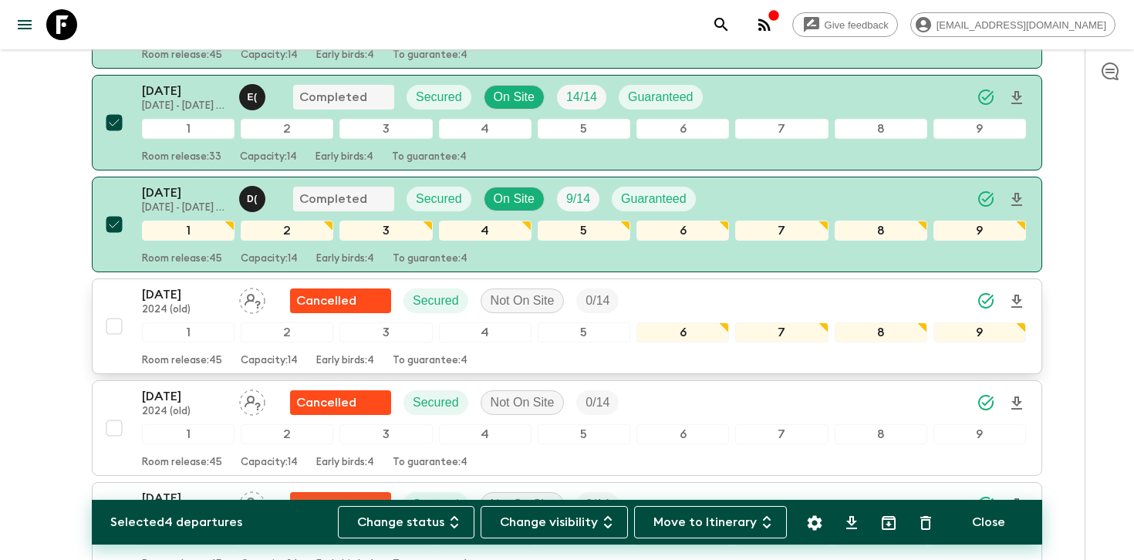
click at [115, 326] on input "checkbox" at bounding box center [114, 326] width 31 height 31
checkbox input "true"
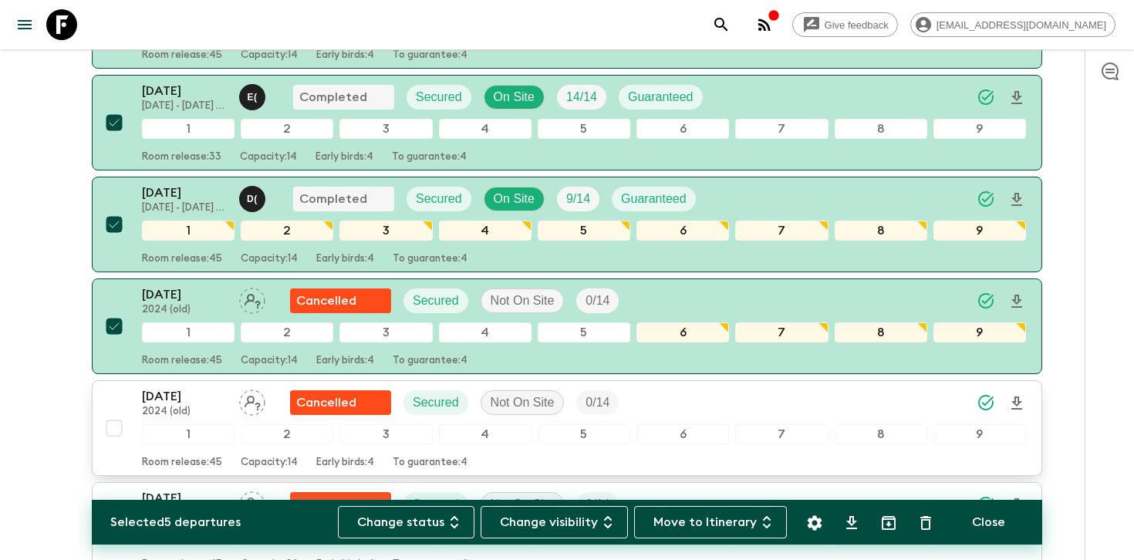
click at [116, 431] on input "checkbox" at bounding box center [114, 428] width 31 height 31
checkbox input "true"
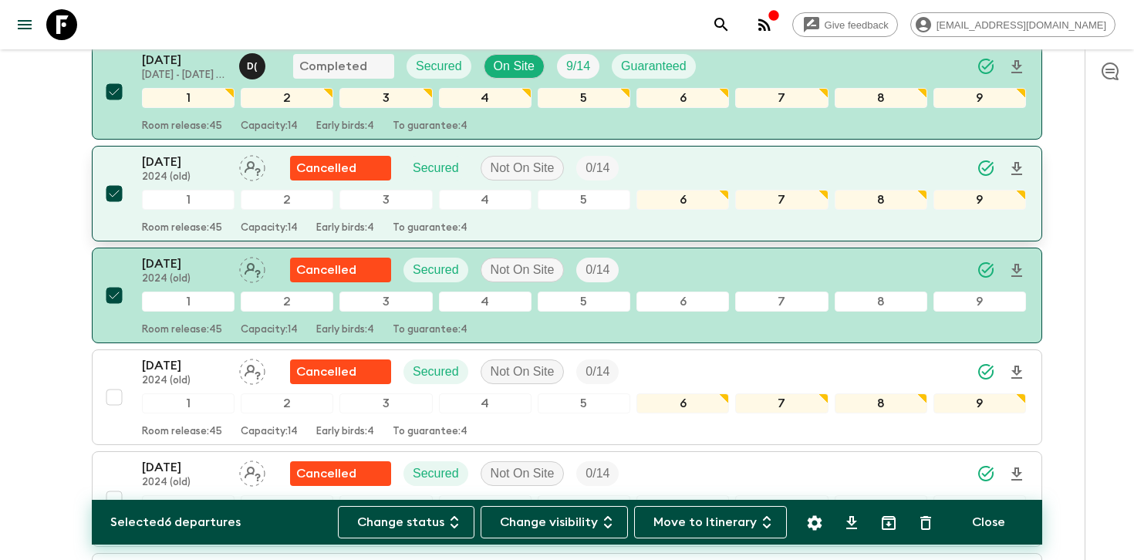
scroll to position [651, 0]
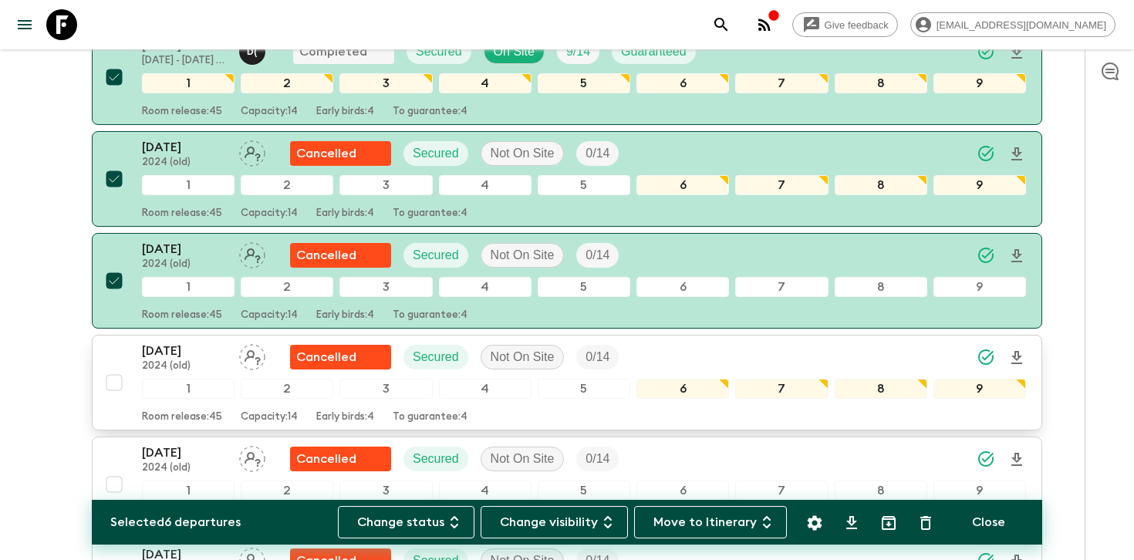
click at [114, 382] on input "checkbox" at bounding box center [114, 382] width 31 height 31
checkbox input "true"
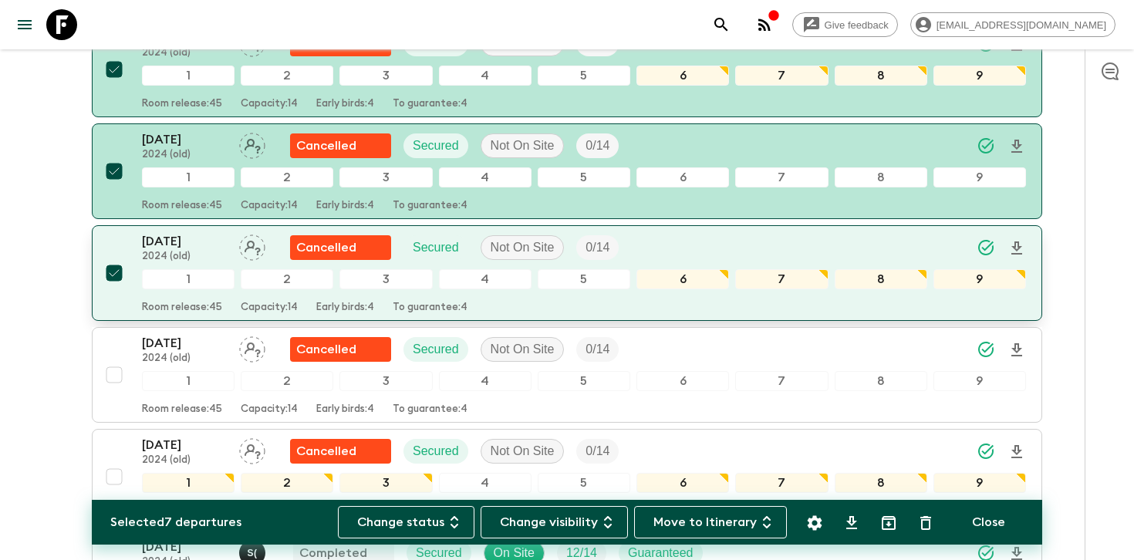
scroll to position [764, 0]
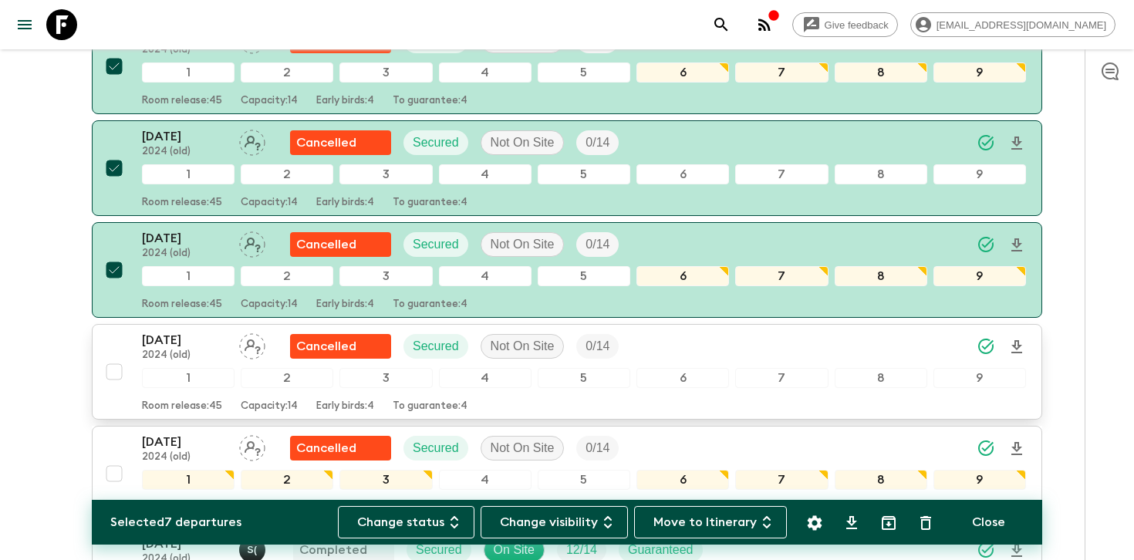
click at [116, 370] on input "checkbox" at bounding box center [114, 371] width 31 height 31
checkbox input "true"
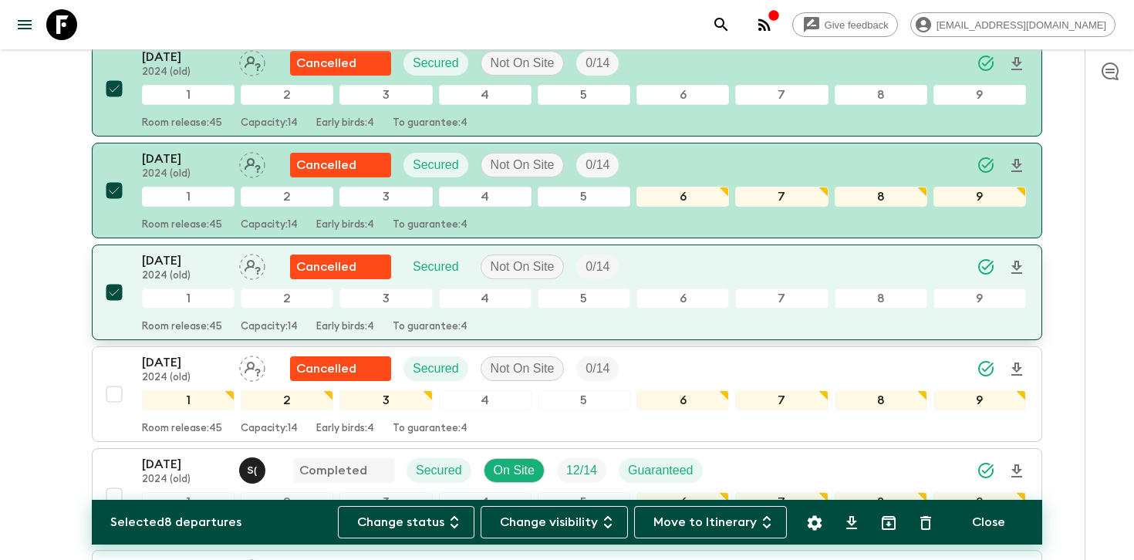
scroll to position [847, 0]
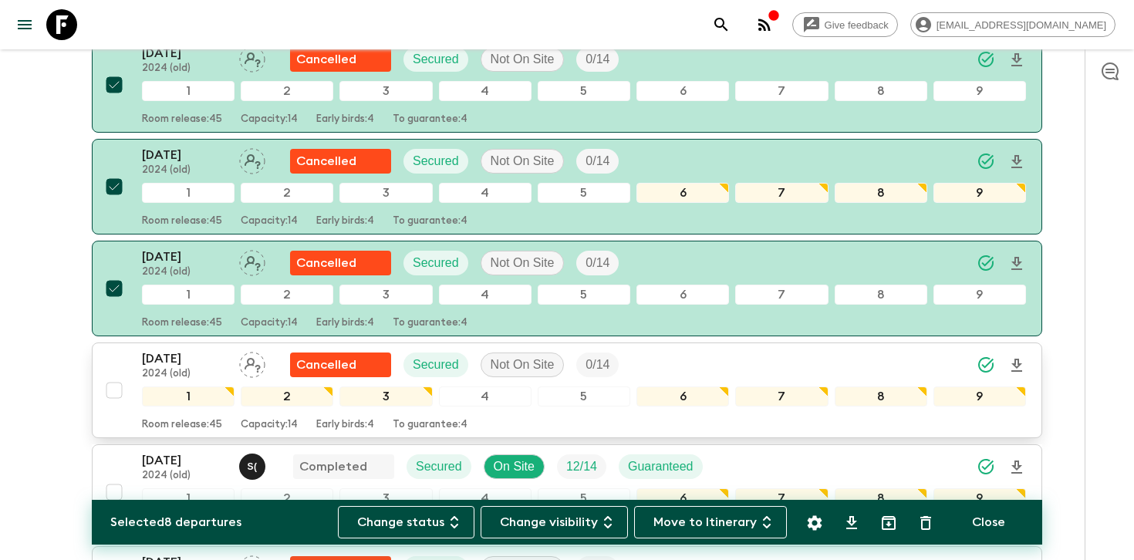
click at [107, 400] on input "checkbox" at bounding box center [114, 390] width 31 height 31
checkbox input "true"
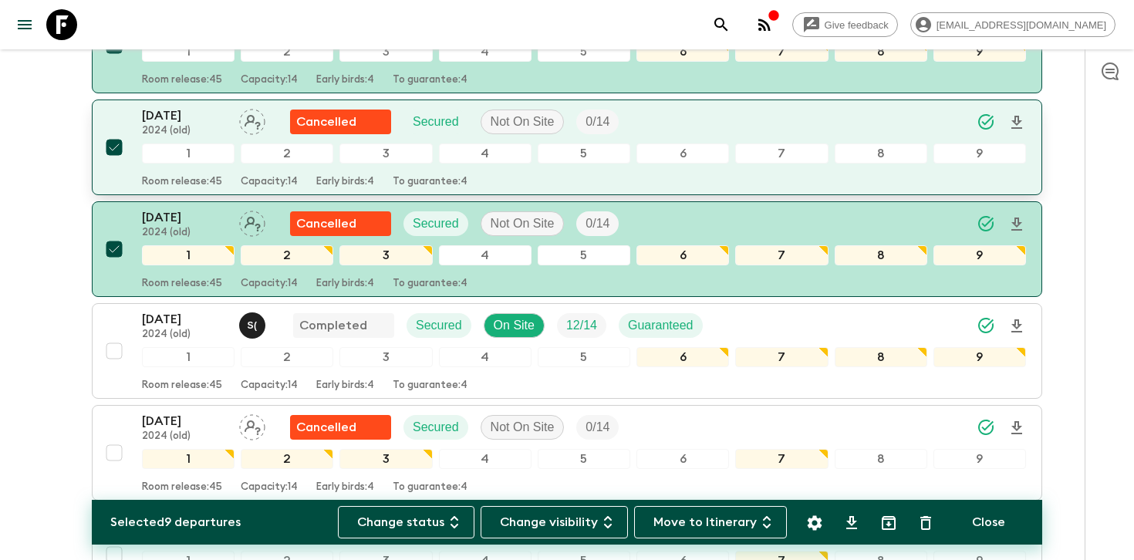
scroll to position [1038, 0]
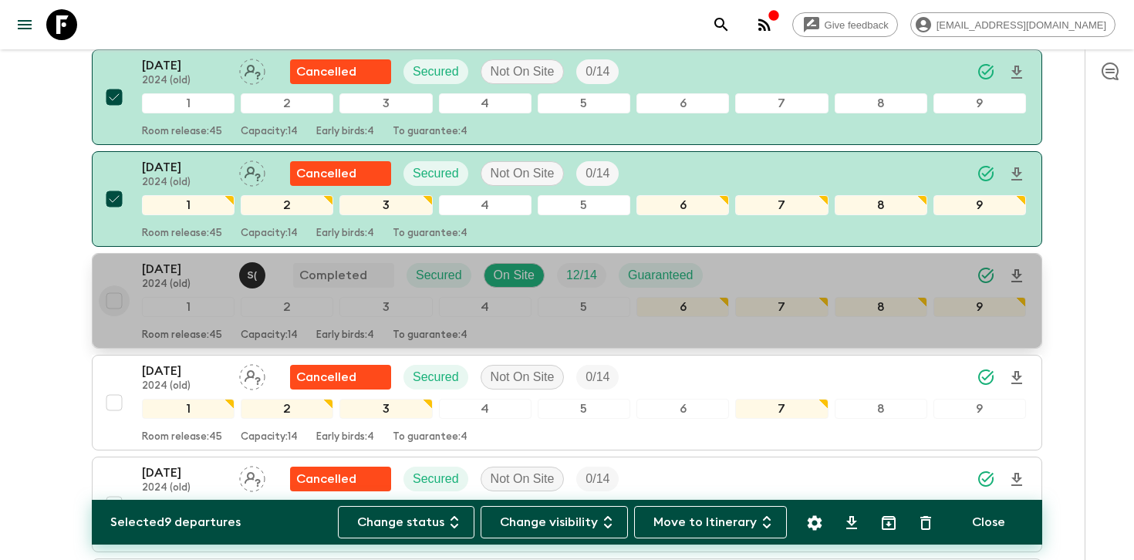
click at [115, 304] on input "checkbox" at bounding box center [114, 300] width 31 height 31
checkbox input "true"
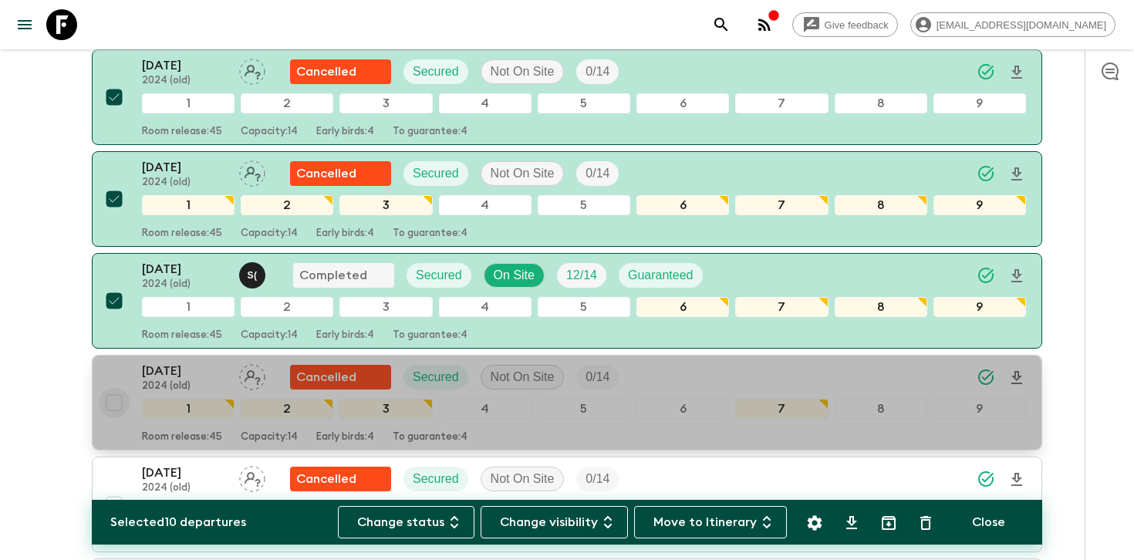
click at [112, 408] on input "checkbox" at bounding box center [114, 402] width 31 height 31
checkbox input "true"
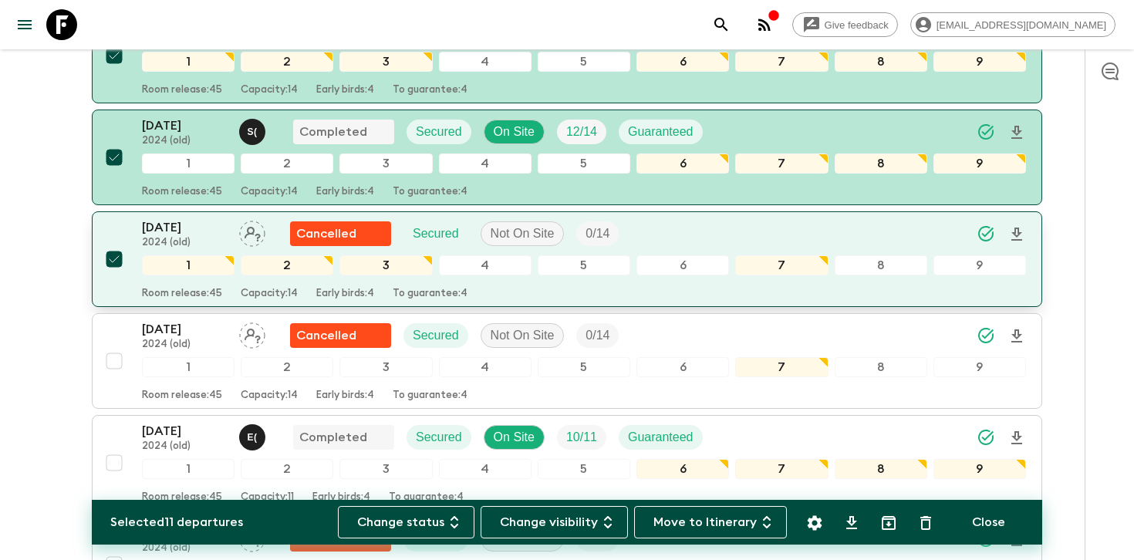
scroll to position [1212, 0]
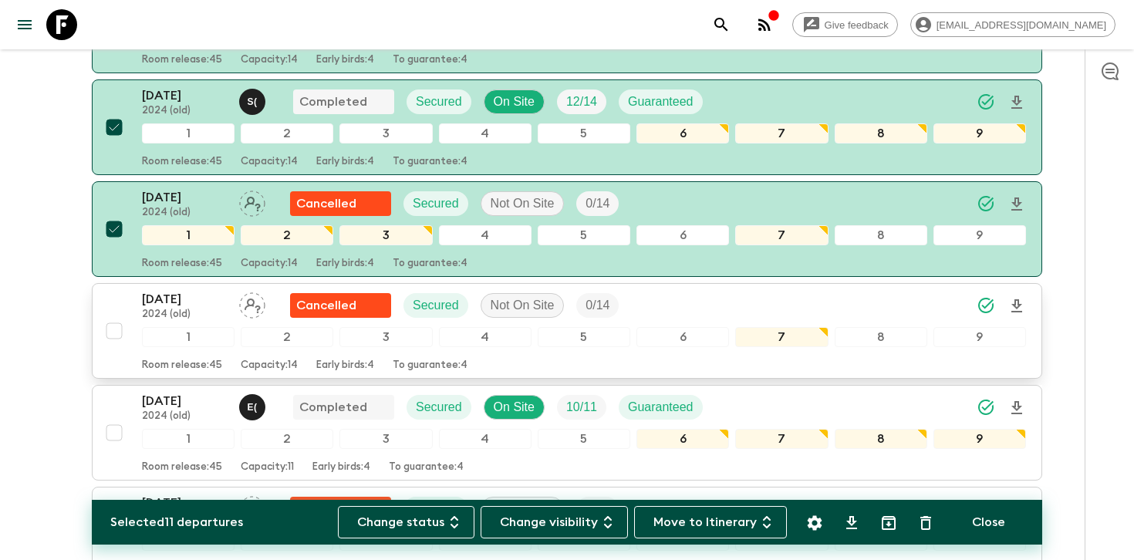
click at [115, 336] on input "checkbox" at bounding box center [114, 330] width 31 height 31
checkbox input "true"
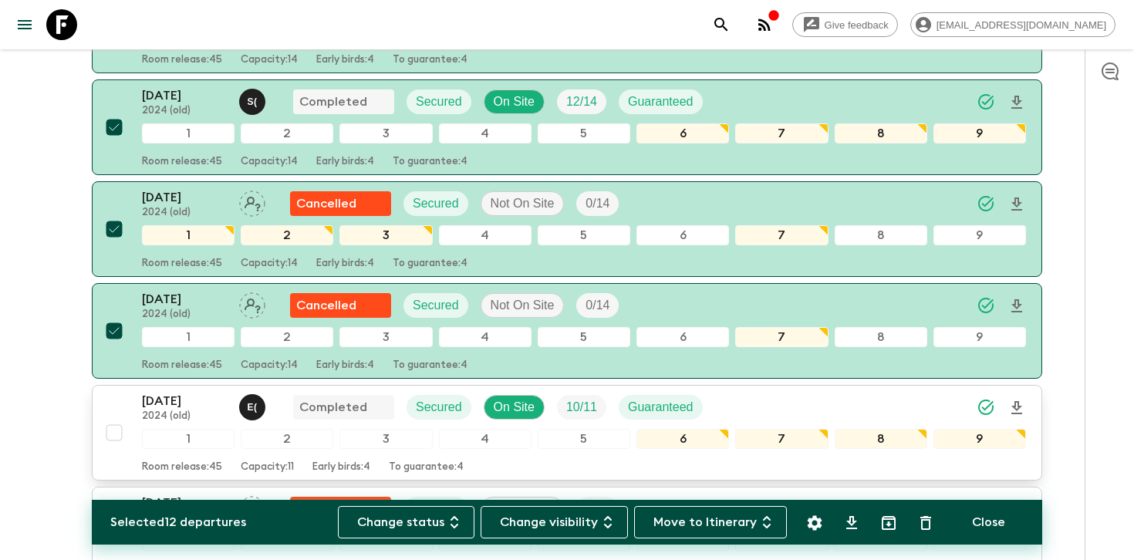
click at [113, 435] on input "checkbox" at bounding box center [114, 432] width 31 height 31
checkbox input "true"
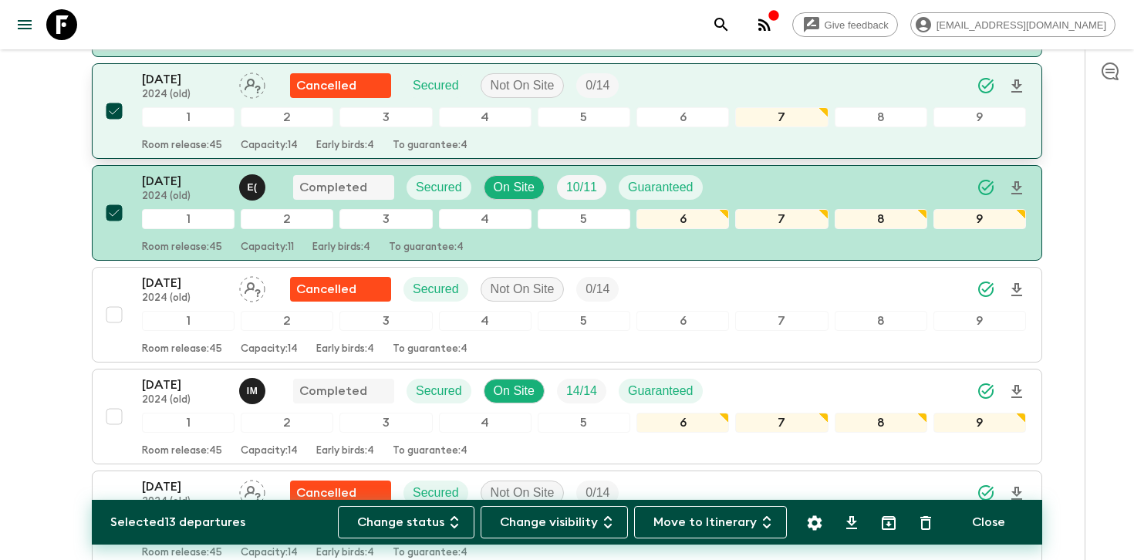
scroll to position [1443, 0]
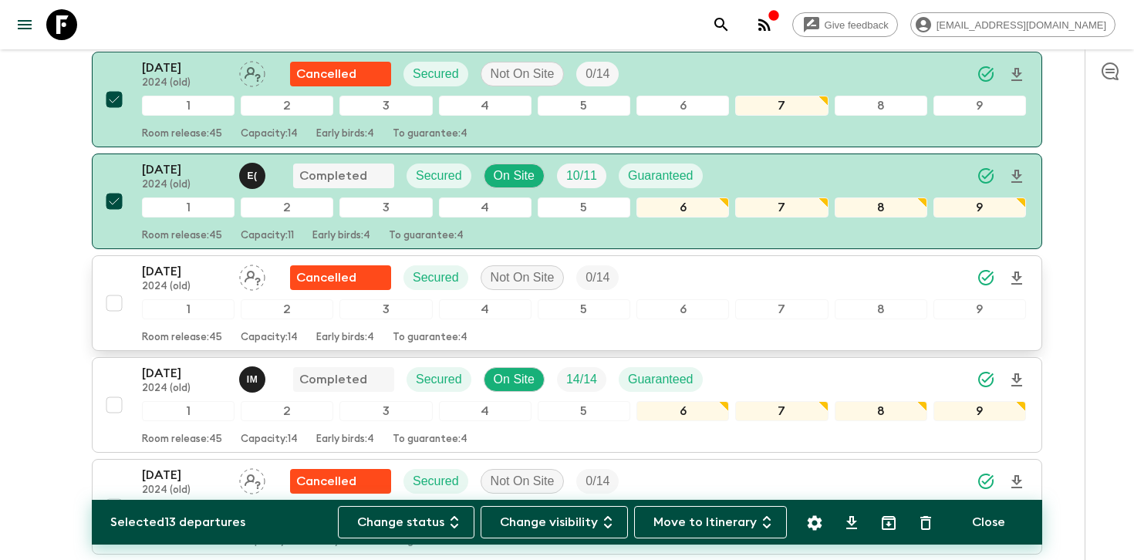
click at [117, 298] on input "checkbox" at bounding box center [114, 303] width 31 height 31
checkbox input "true"
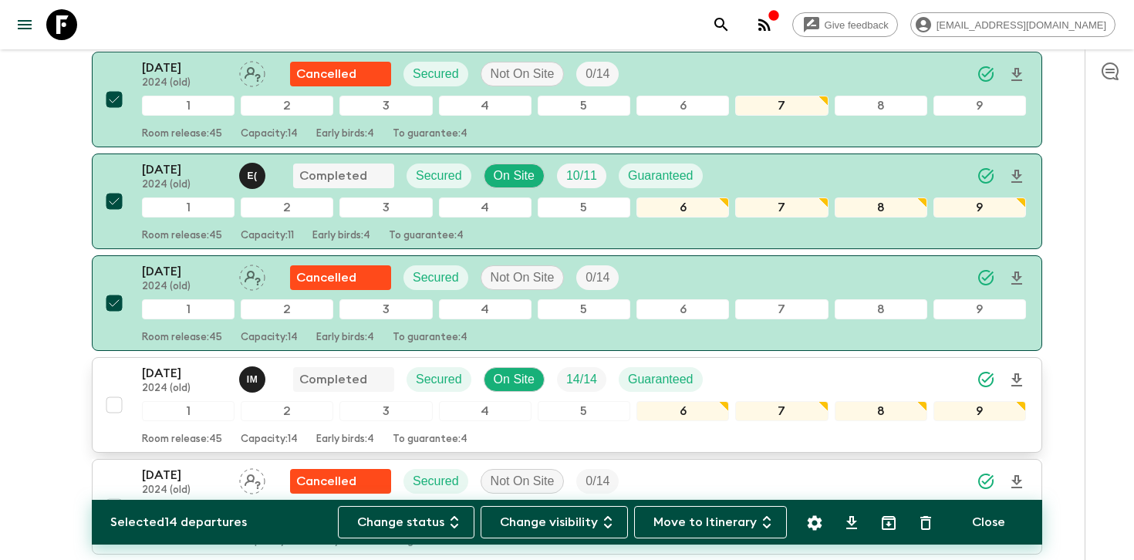
click at [113, 410] on input "checkbox" at bounding box center [114, 405] width 31 height 31
checkbox input "true"
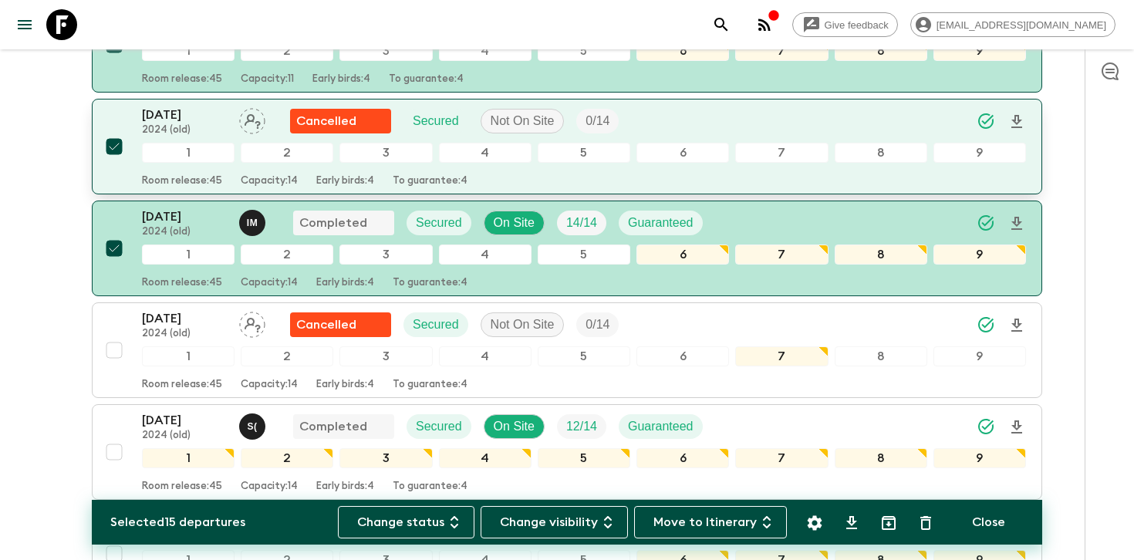
scroll to position [1626, 0]
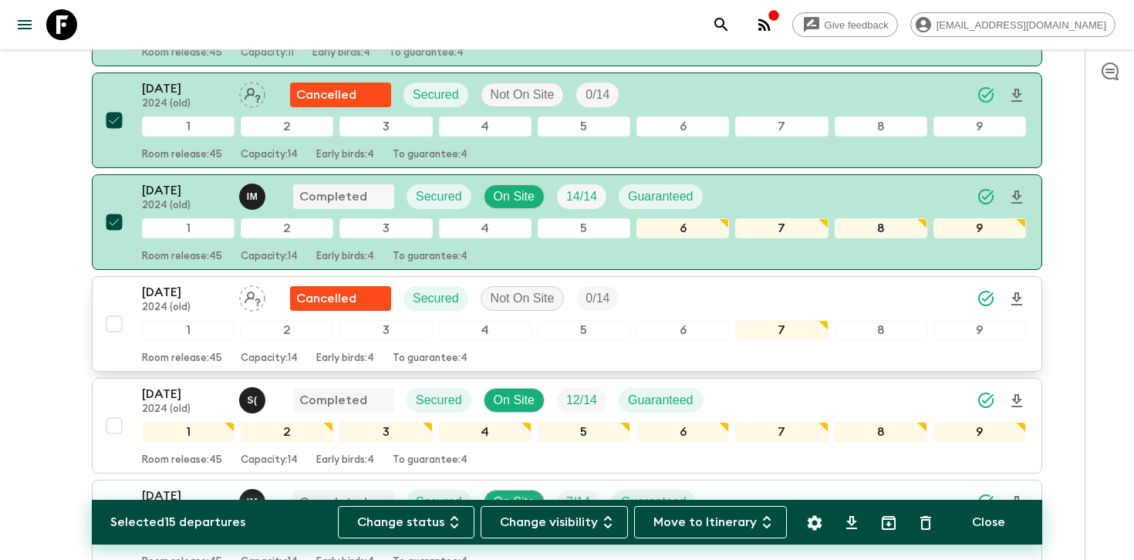
click at [108, 325] on input "checkbox" at bounding box center [114, 324] width 31 height 31
checkbox input "true"
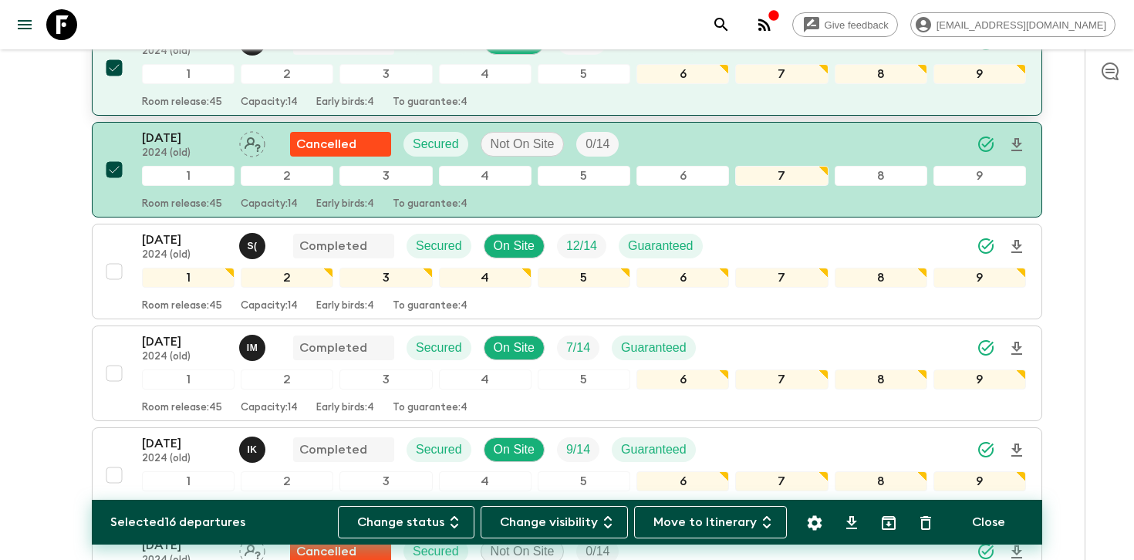
scroll to position [1832, 0]
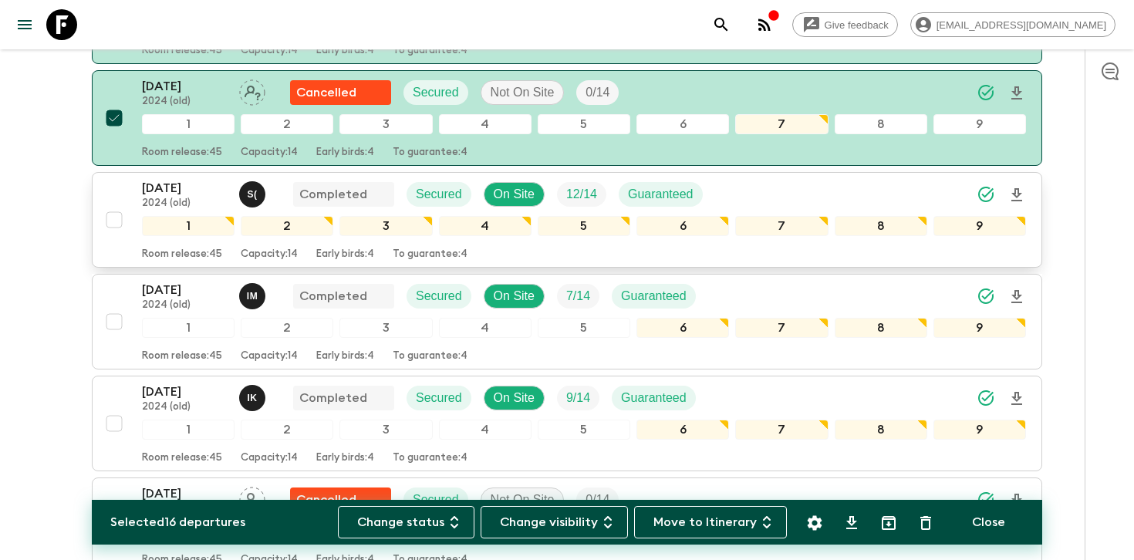
click at [118, 216] on input "checkbox" at bounding box center [114, 219] width 31 height 31
checkbox input "true"
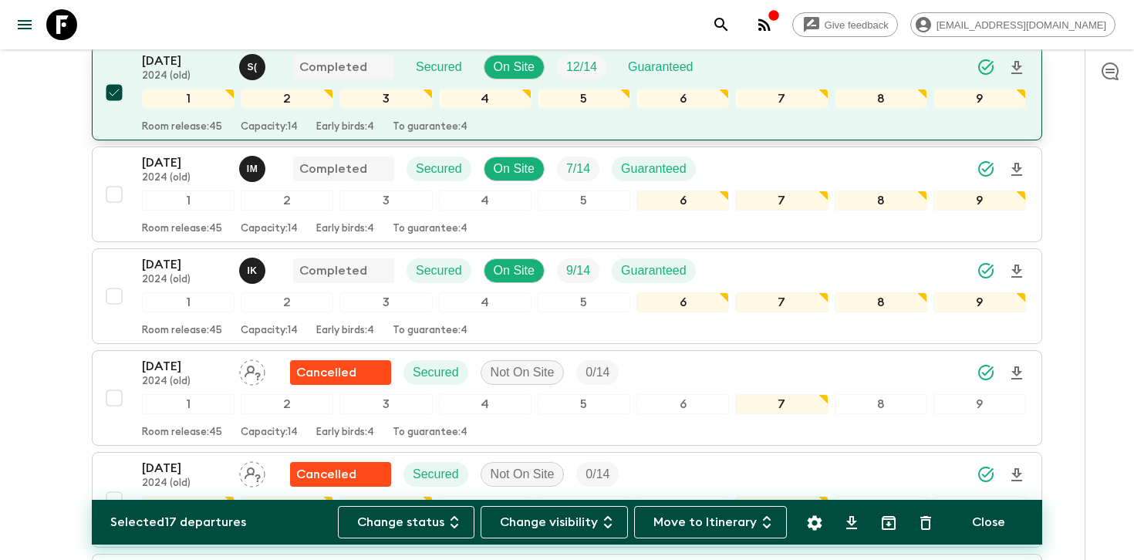
scroll to position [1972, 0]
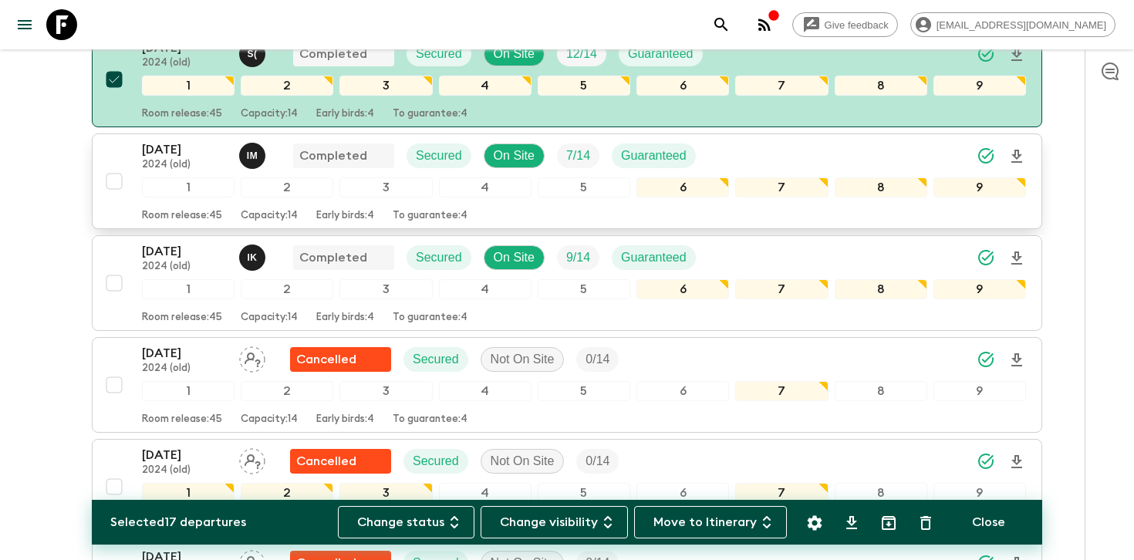
click at [111, 180] on input "checkbox" at bounding box center [114, 181] width 31 height 31
checkbox input "true"
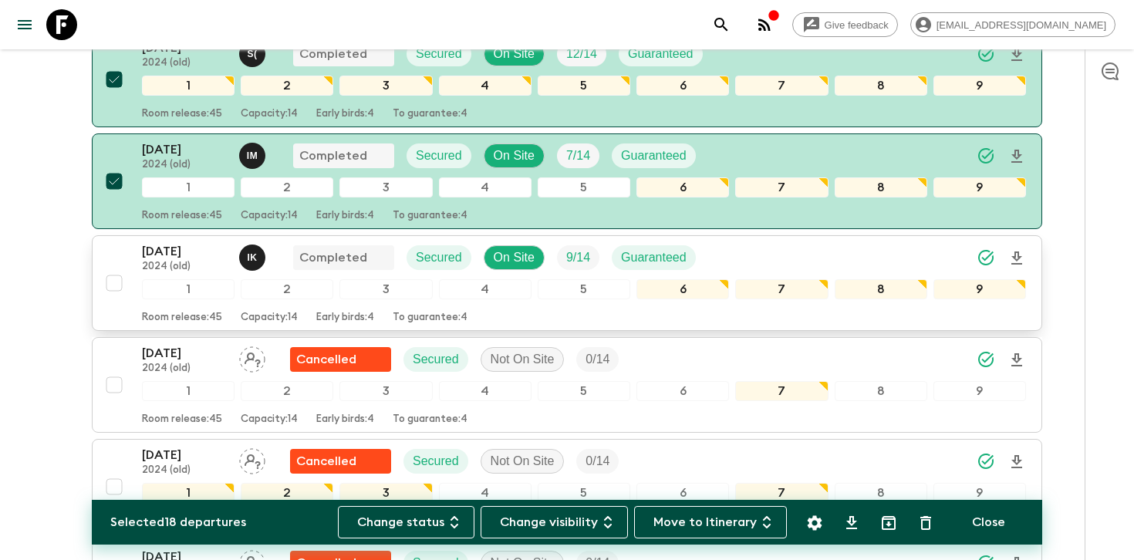
click at [114, 282] on input "checkbox" at bounding box center [114, 283] width 31 height 31
checkbox input "true"
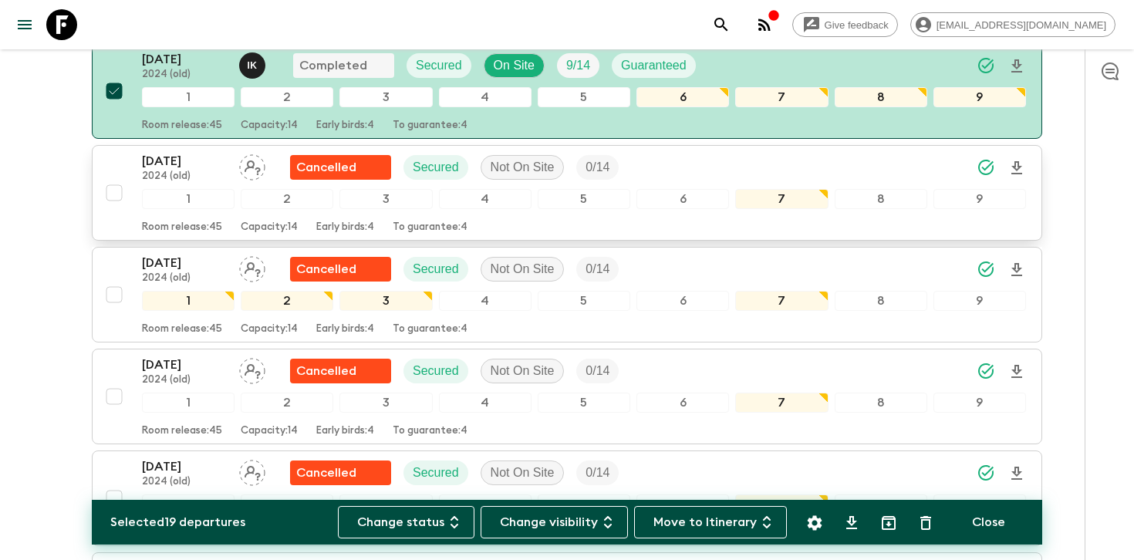
scroll to position [2173, 0]
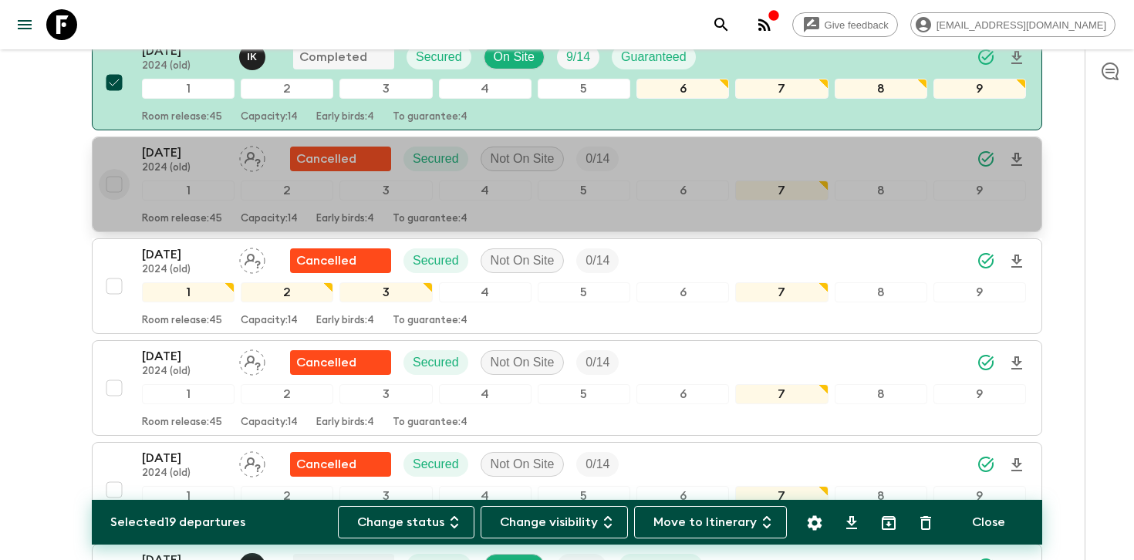
click at [113, 183] on input "checkbox" at bounding box center [114, 184] width 31 height 31
checkbox input "true"
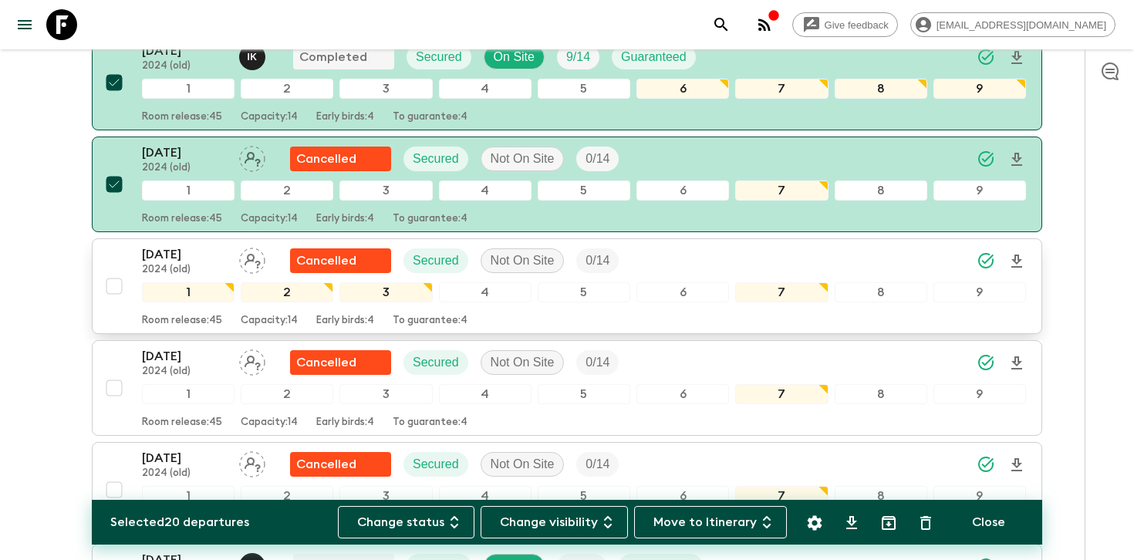
click at [114, 289] on input "checkbox" at bounding box center [114, 286] width 31 height 31
checkbox input "true"
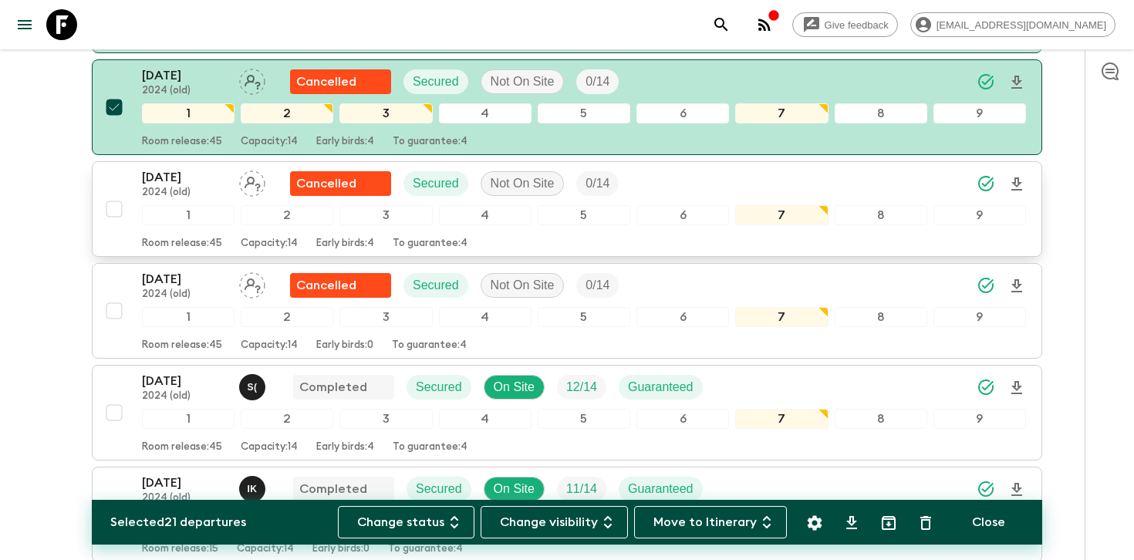
scroll to position [2356, 0]
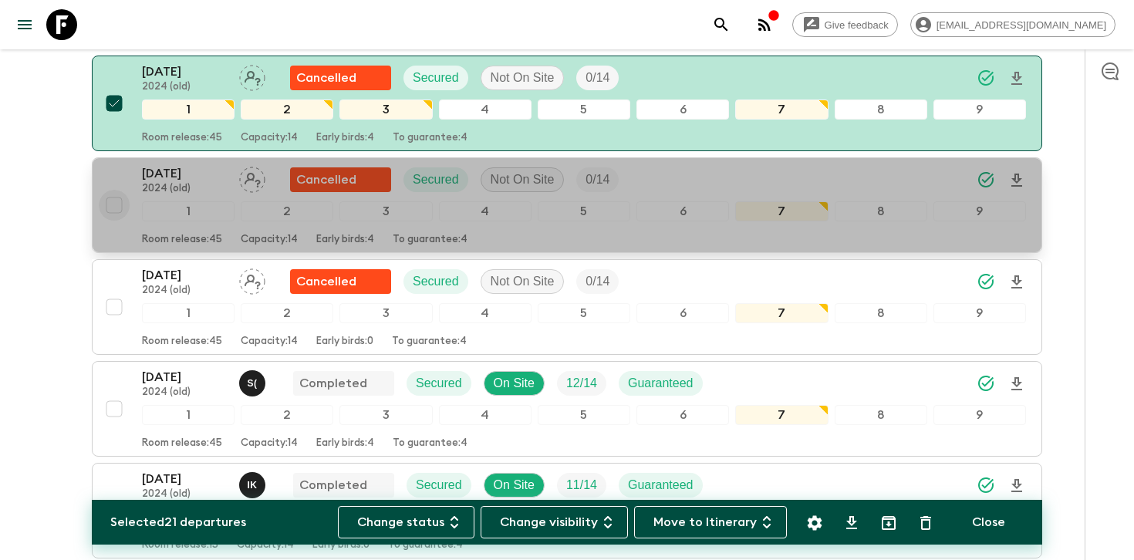
click at [116, 204] on input "checkbox" at bounding box center [114, 205] width 31 height 31
checkbox input "true"
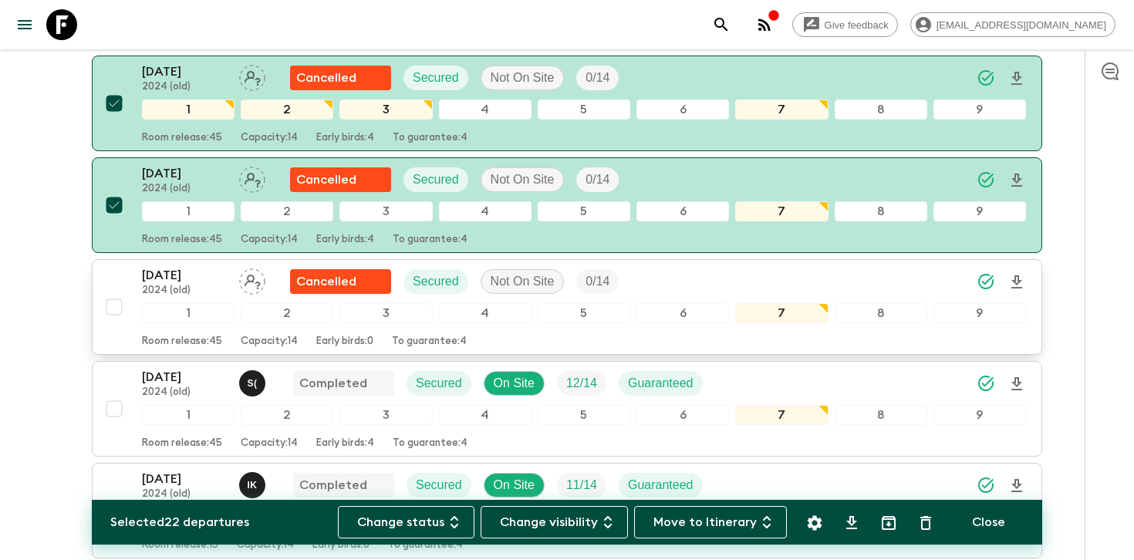
click at [116, 306] on input "checkbox" at bounding box center [114, 307] width 31 height 31
checkbox input "true"
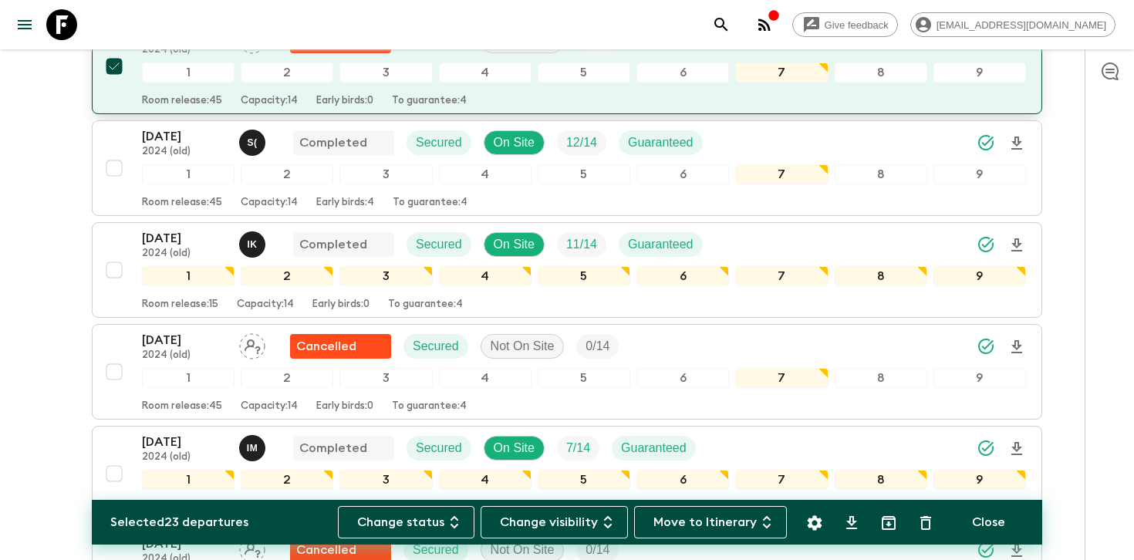
scroll to position [2606, 0]
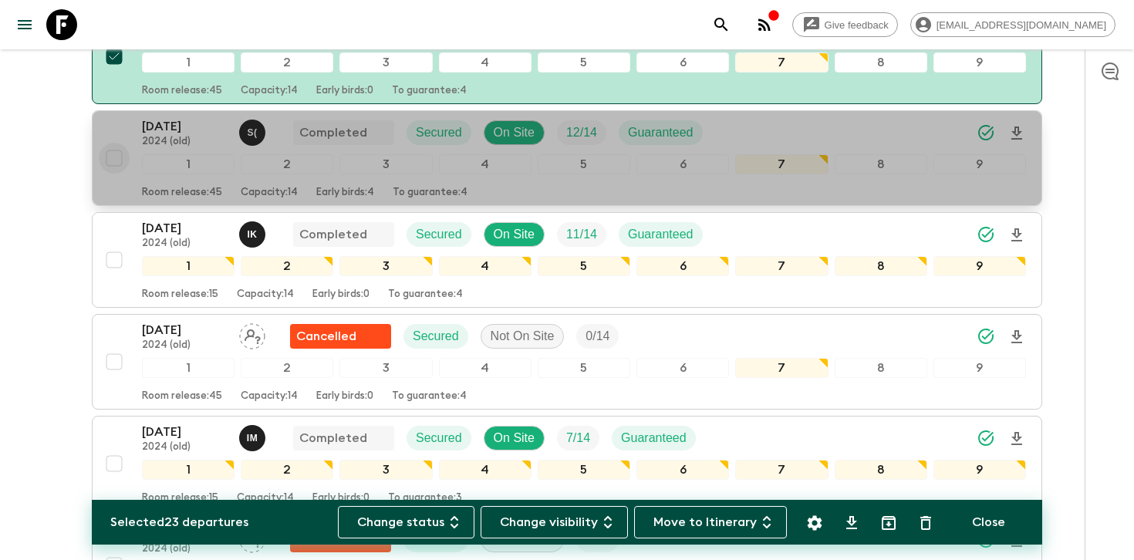
click at [113, 160] on input "checkbox" at bounding box center [114, 158] width 31 height 31
checkbox input "true"
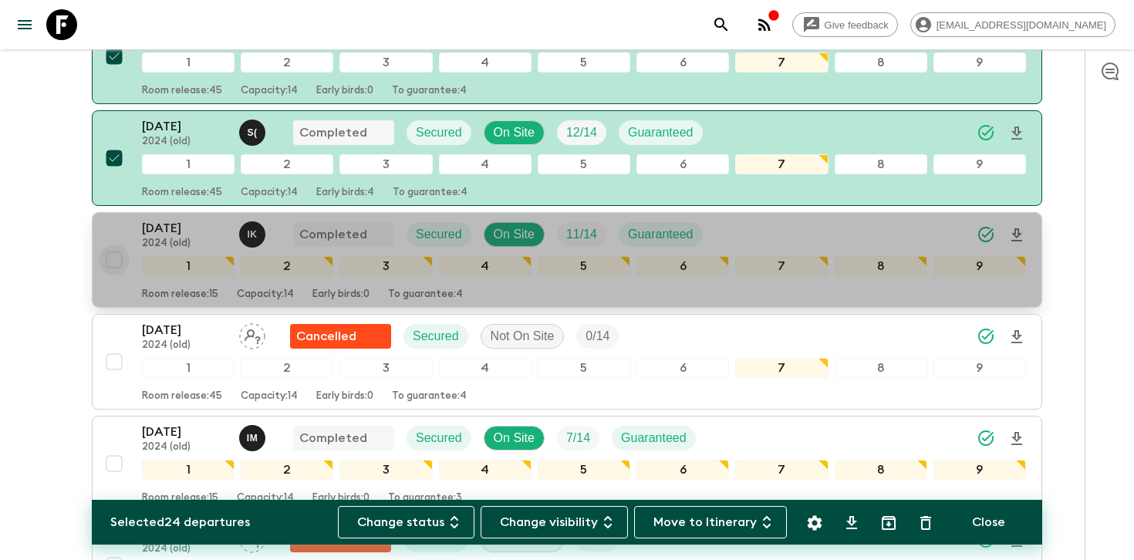
click at [111, 261] on input "checkbox" at bounding box center [114, 260] width 31 height 31
checkbox input "true"
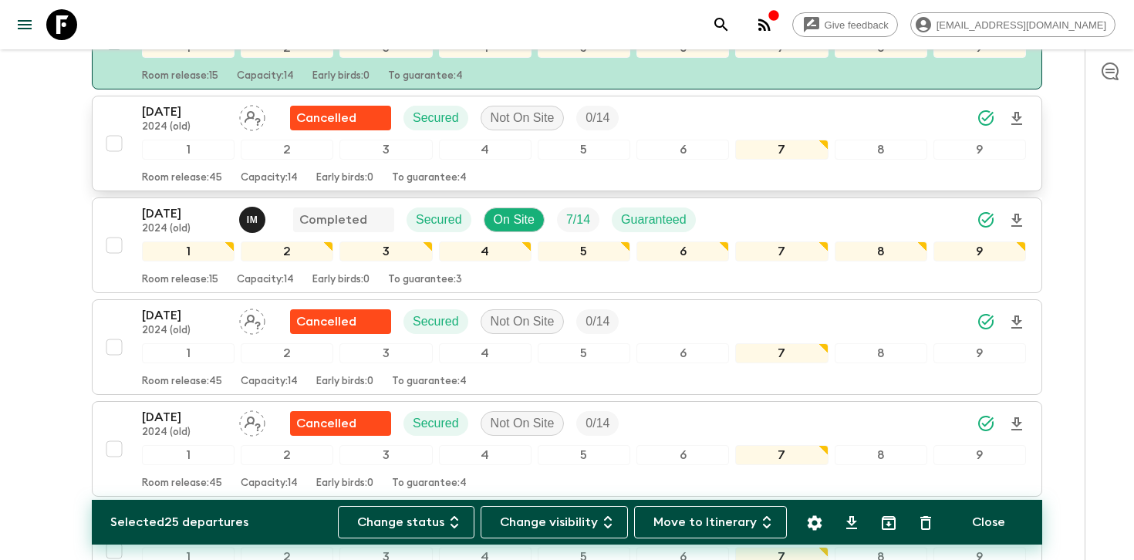
scroll to position [2834, 0]
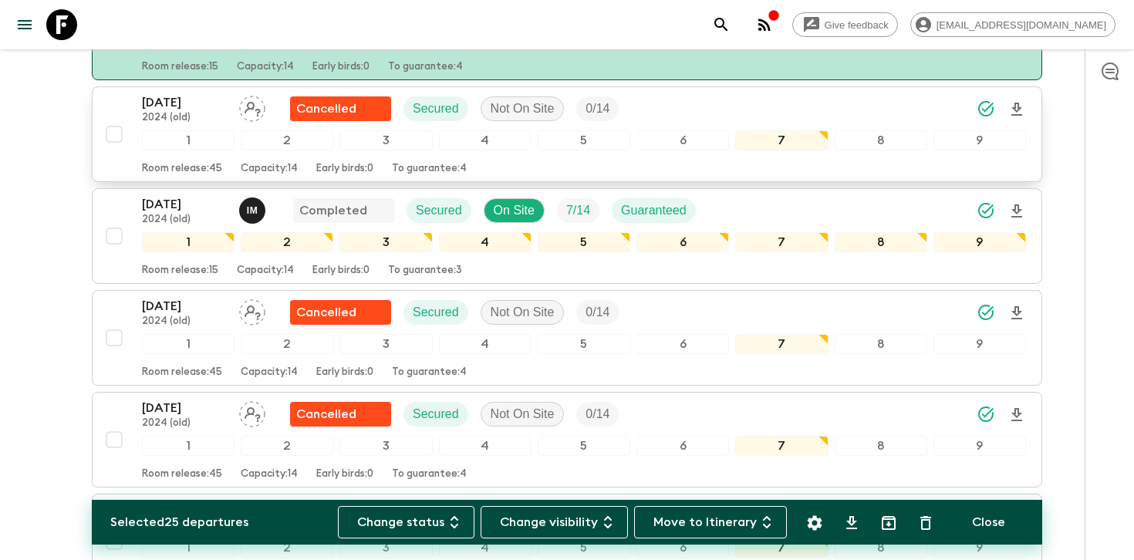
click at [110, 131] on input "checkbox" at bounding box center [114, 134] width 31 height 31
checkbox input "true"
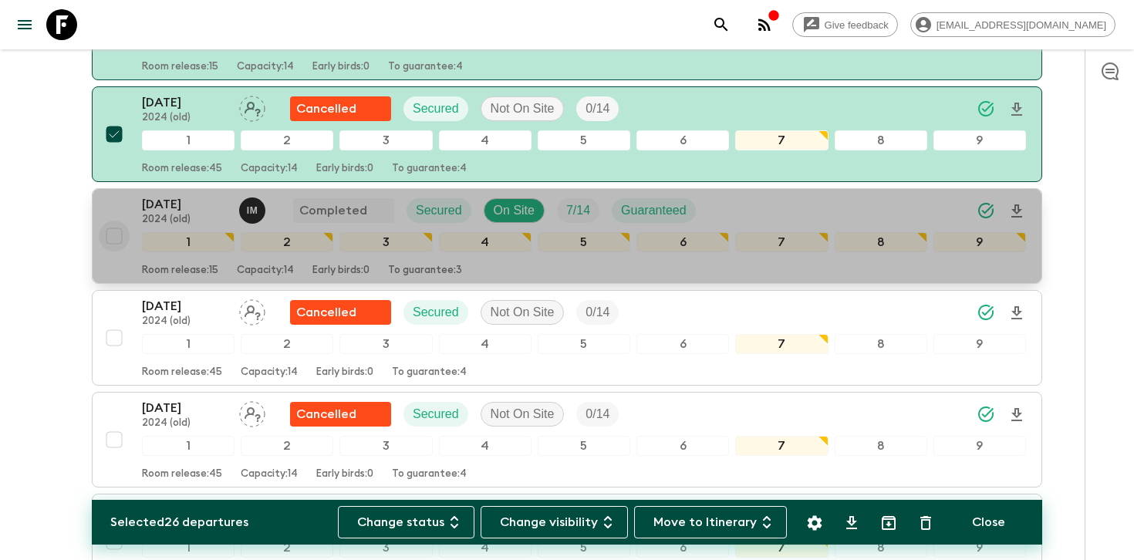
click at [116, 235] on input "checkbox" at bounding box center [114, 236] width 31 height 31
checkbox input "true"
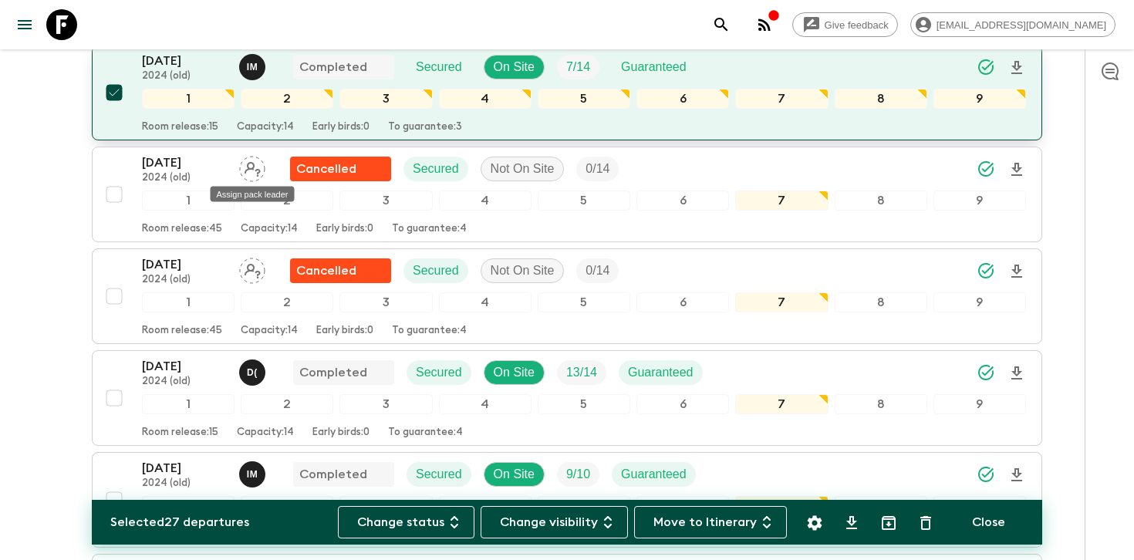
scroll to position [3029, 0]
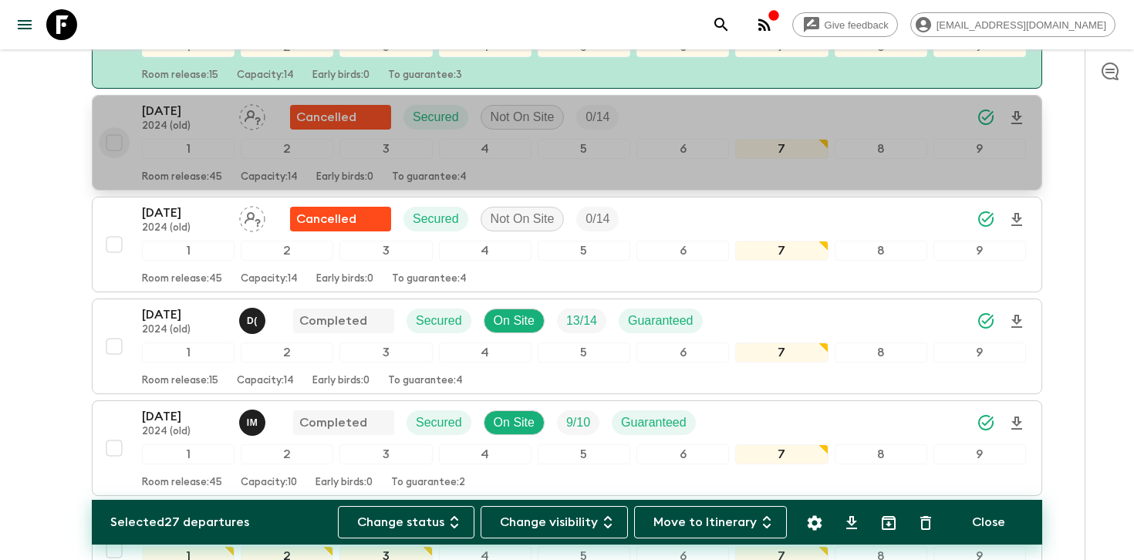
click at [115, 140] on input "checkbox" at bounding box center [114, 142] width 31 height 31
checkbox input "true"
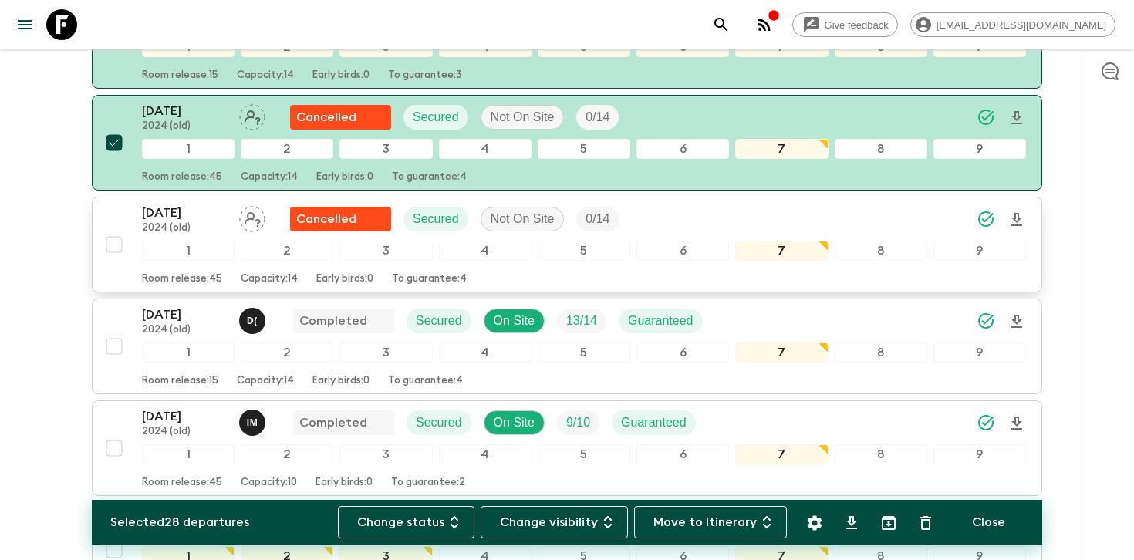
click at [113, 243] on input "checkbox" at bounding box center [114, 244] width 31 height 31
checkbox input "true"
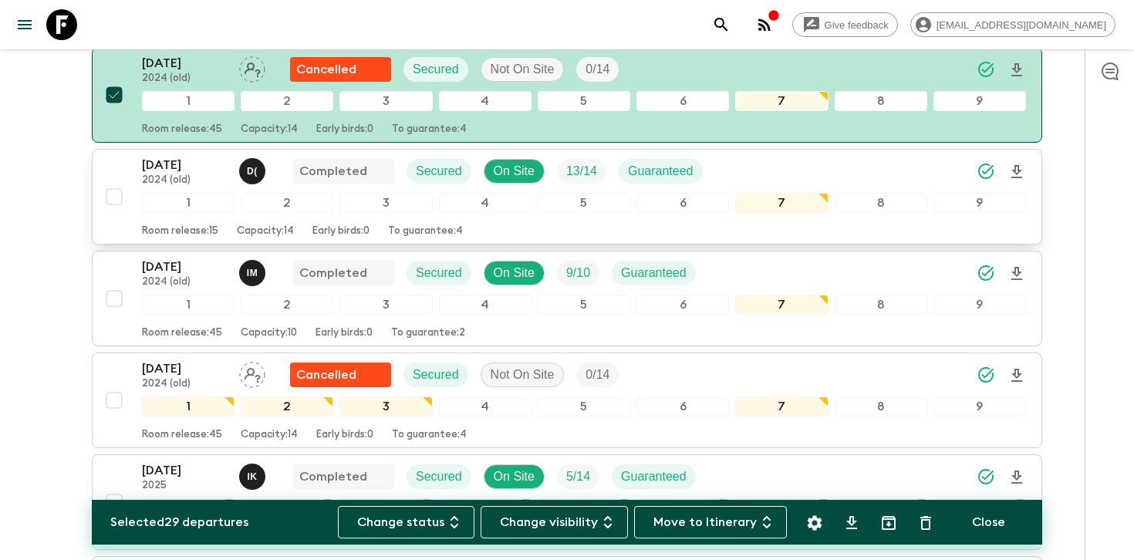
scroll to position [3192, 0]
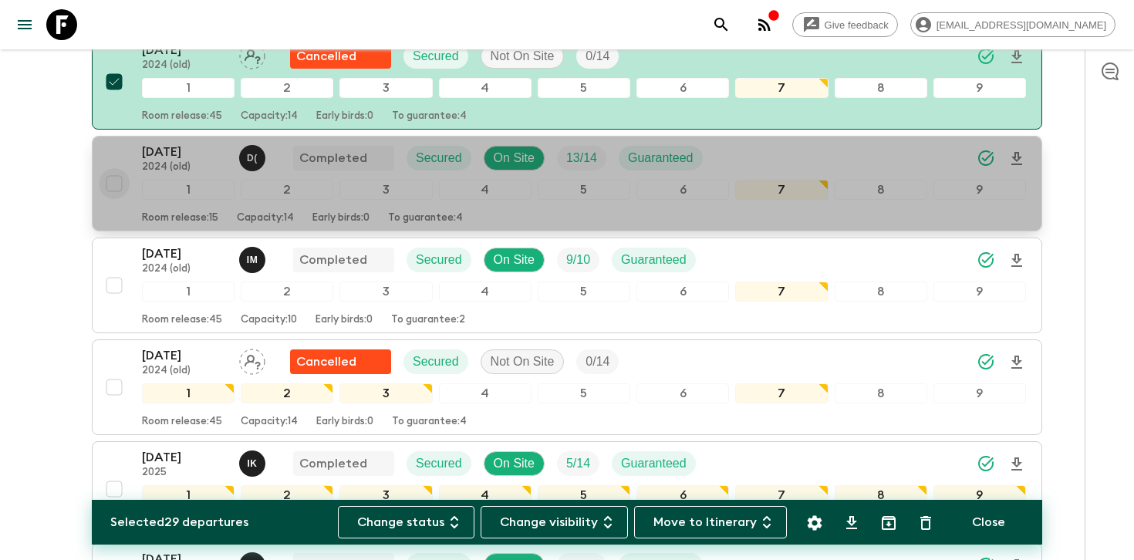
click at [115, 184] on input "checkbox" at bounding box center [114, 183] width 31 height 31
checkbox input "true"
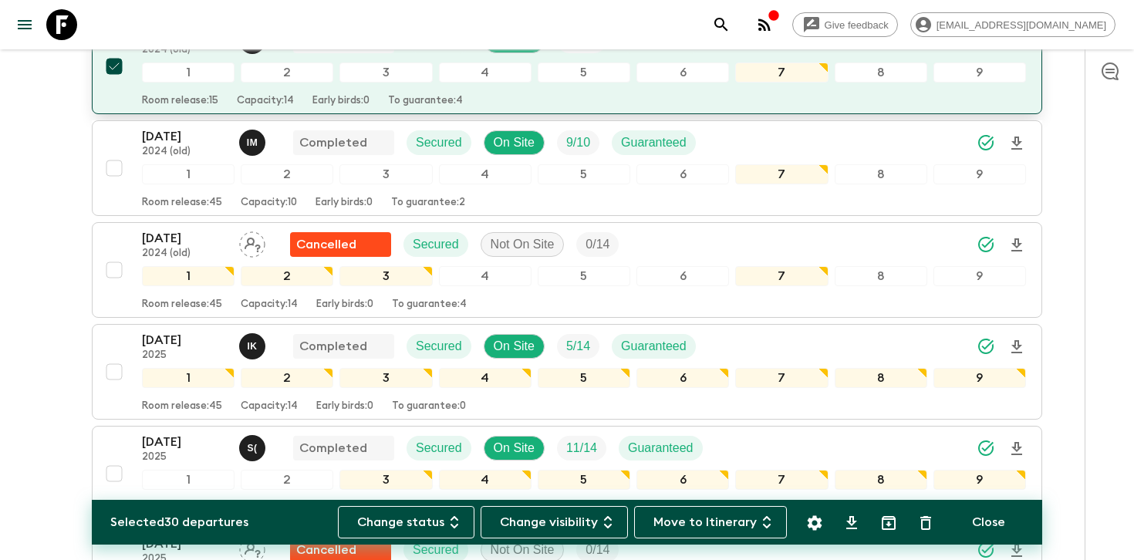
scroll to position [3334, 0]
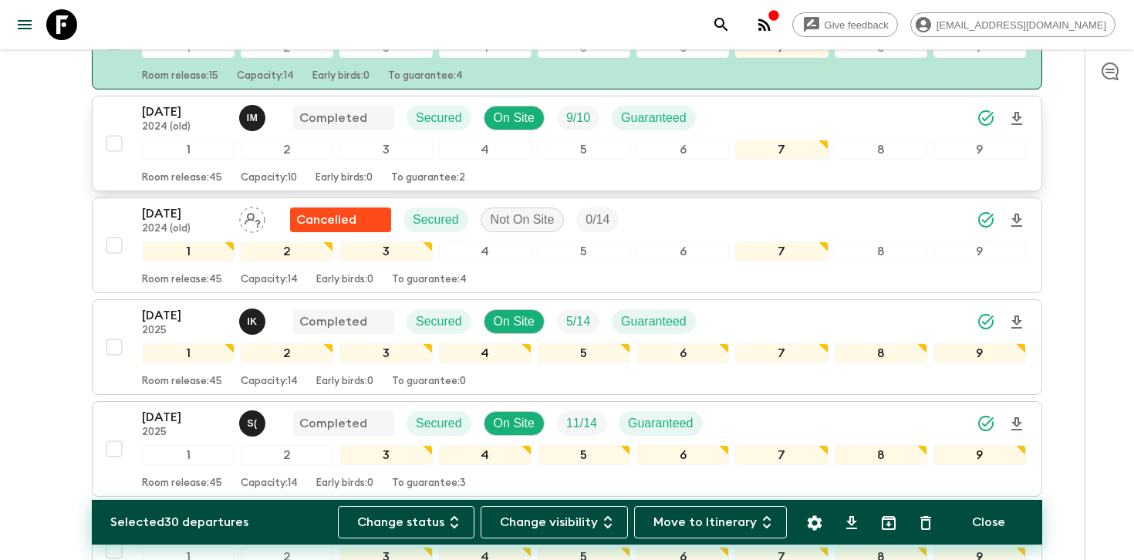
click at [116, 142] on input "checkbox" at bounding box center [114, 143] width 31 height 31
checkbox input "true"
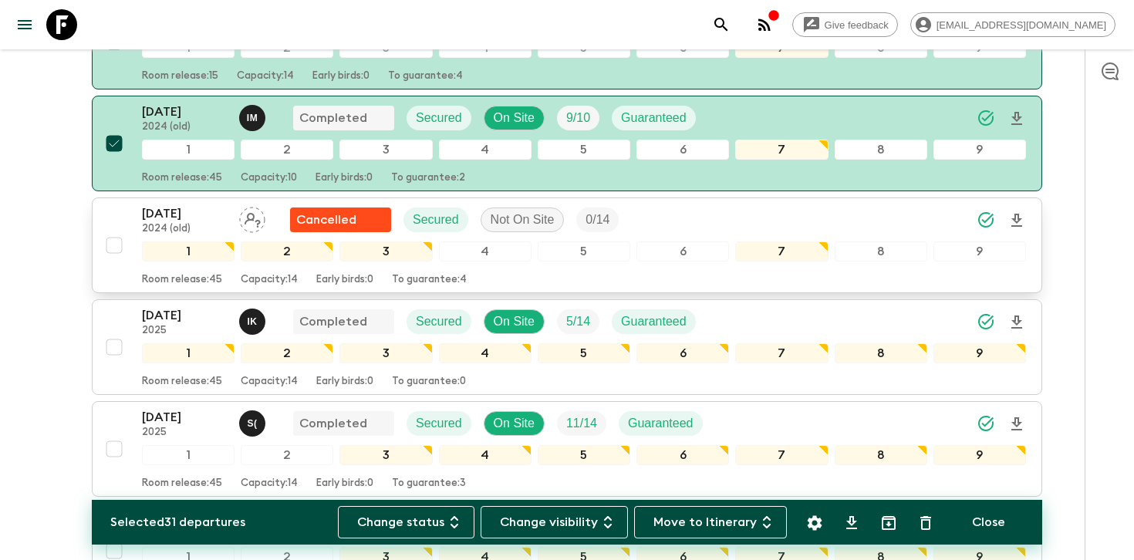
click at [116, 251] on input "checkbox" at bounding box center [114, 245] width 31 height 31
checkbox input "true"
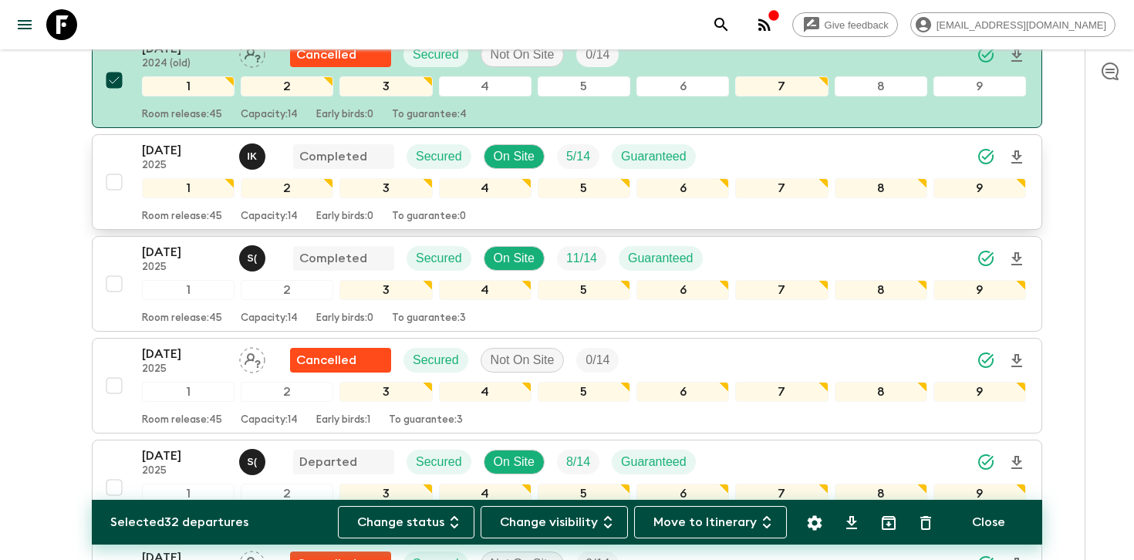
scroll to position [3513, 0]
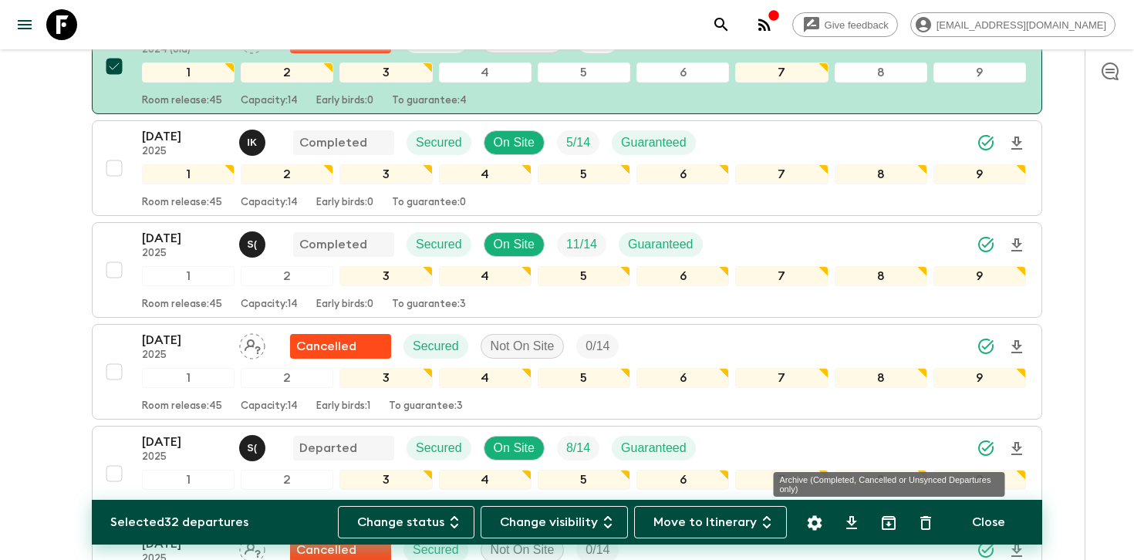
click at [895, 527] on icon "Archive (Completed, Cancelled or Unsynced Departures only)" at bounding box center [889, 523] width 14 height 14
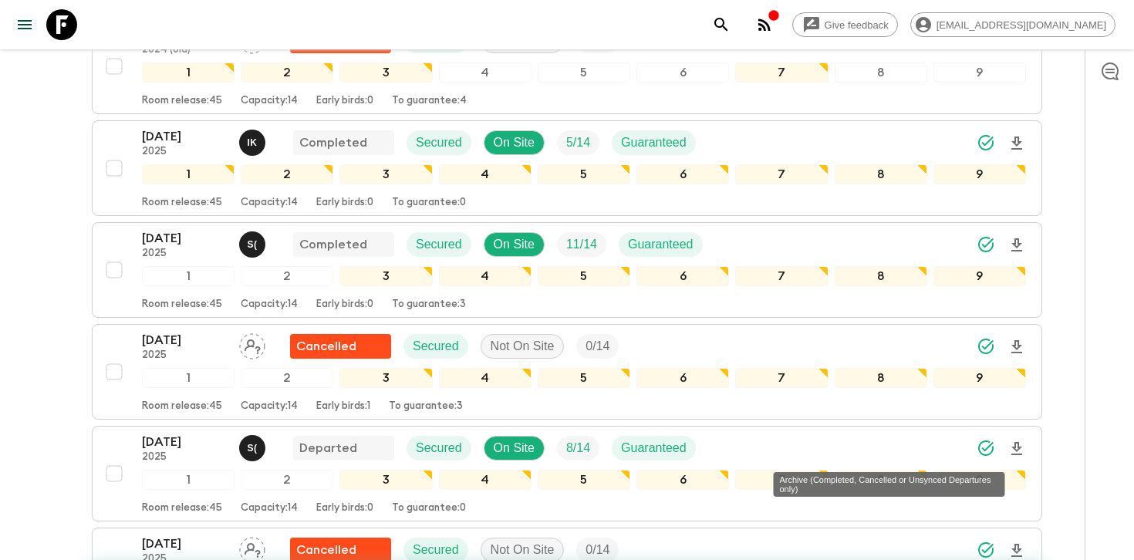
checkbox input "false"
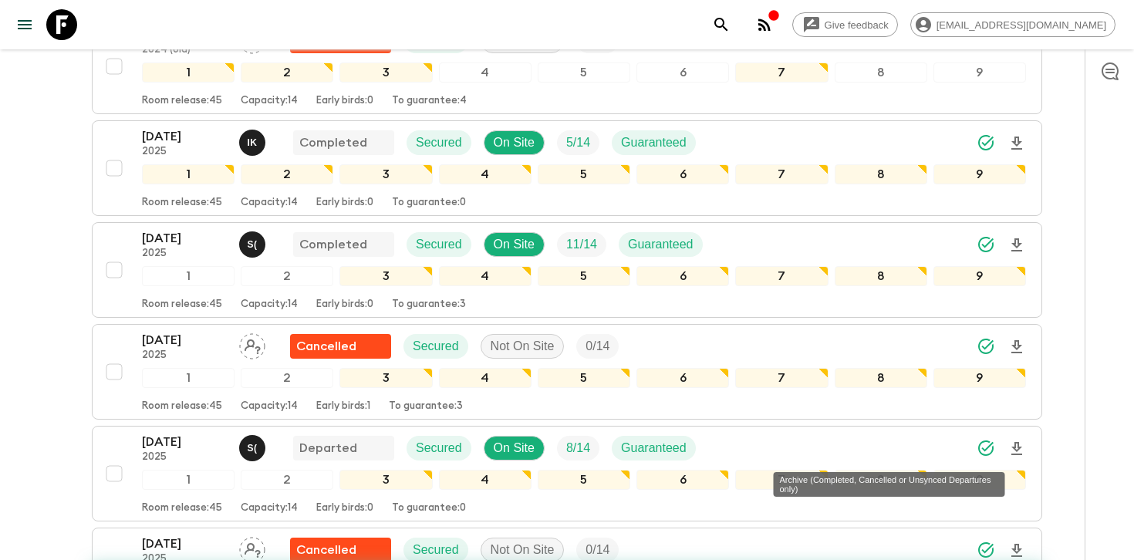
checkbox input "false"
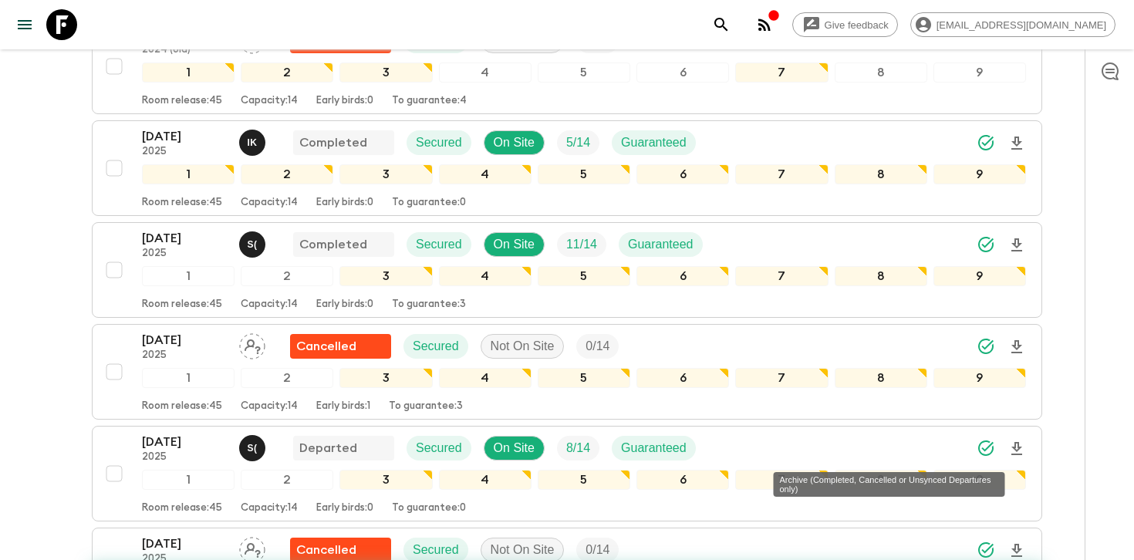
checkbox input "false"
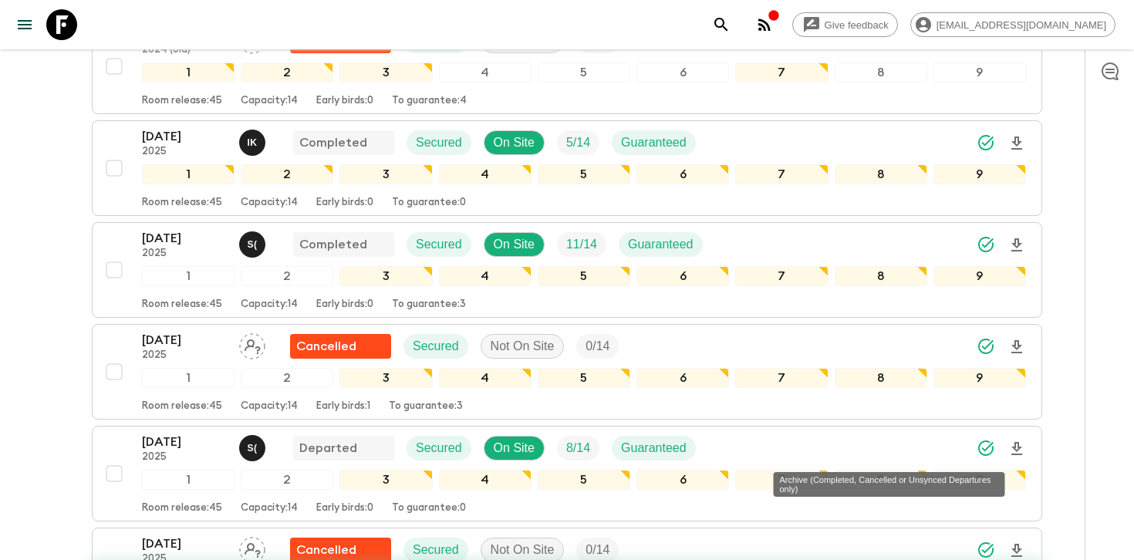
checkbox input "false"
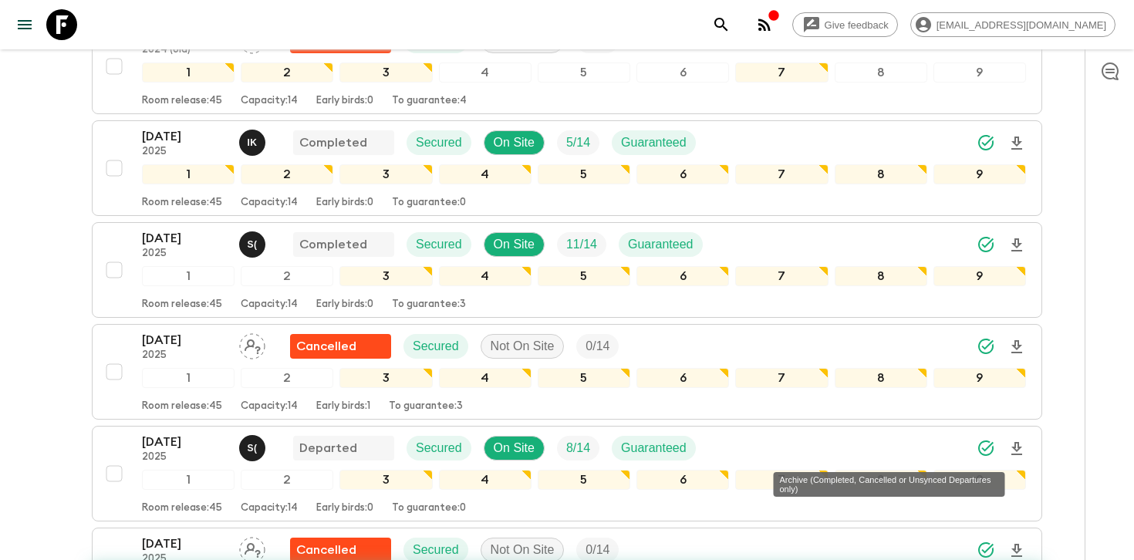
checkbox input "false"
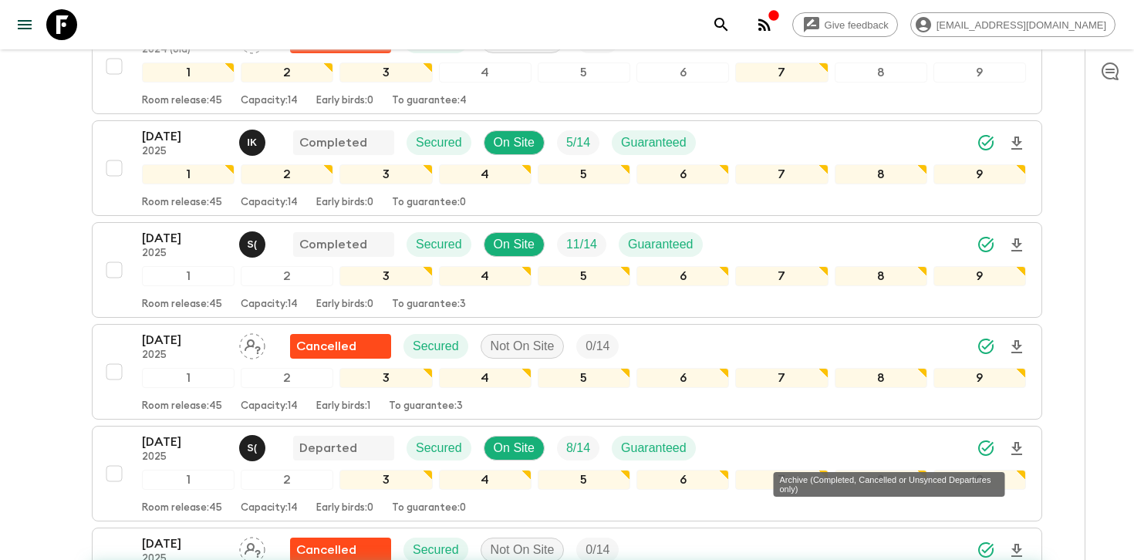
checkbox input "false"
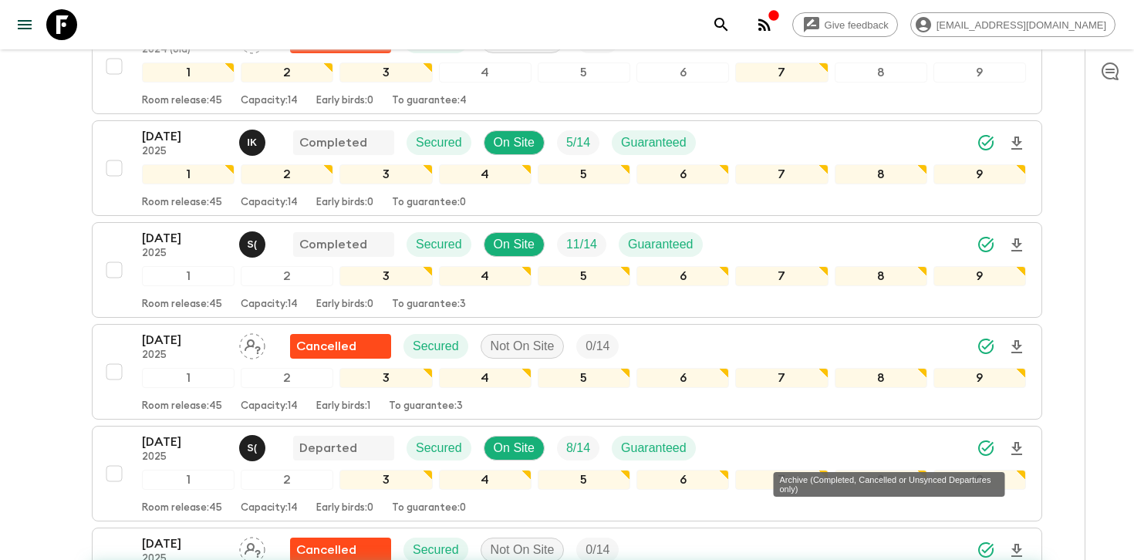
checkbox input "false"
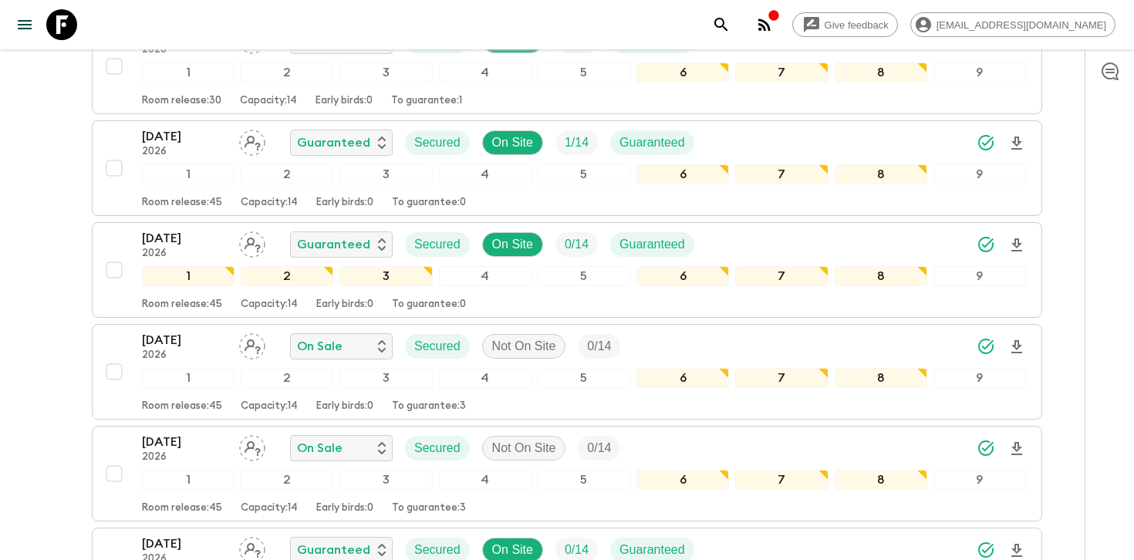
scroll to position [255, 0]
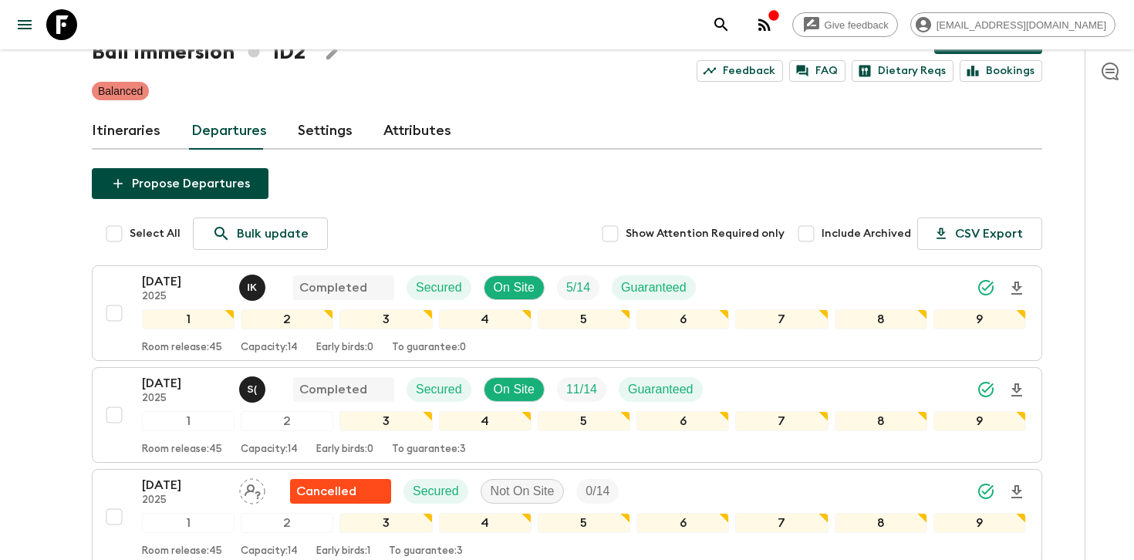
scroll to position [0, 0]
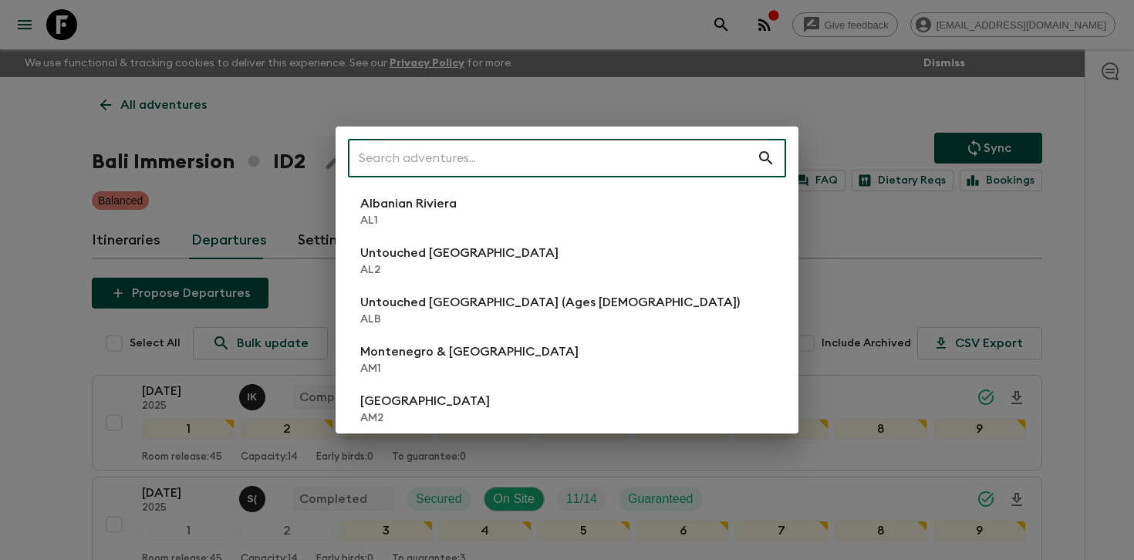
click at [758, 93] on div "​ Albanian Riviera [GEOGRAPHIC_DATA] Untouched [GEOGRAPHIC_DATA] [GEOGRAPHIC_DA…" at bounding box center [567, 280] width 1134 height 560
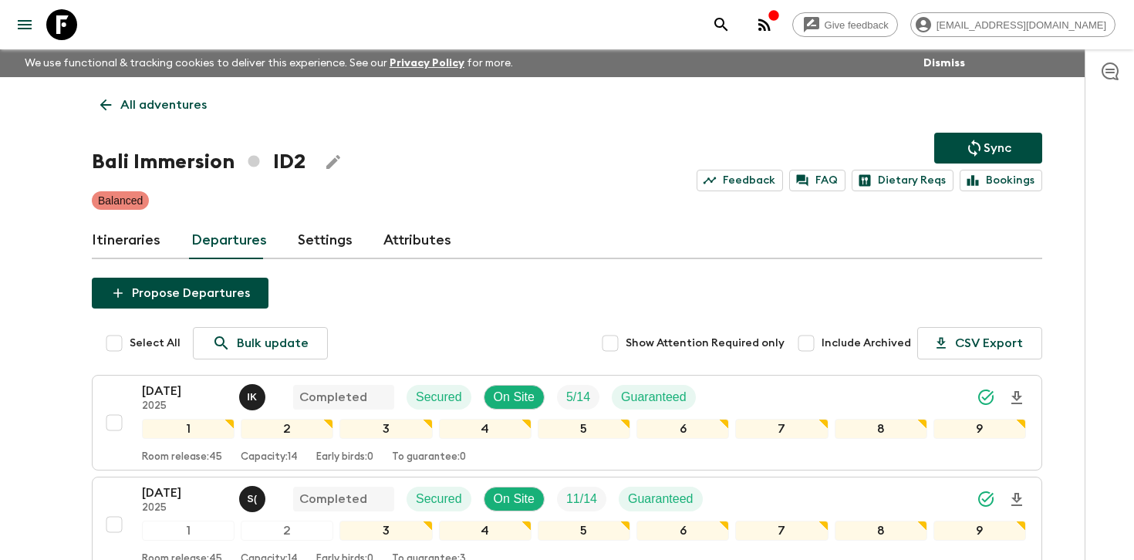
click at [189, 102] on p "All adventures" at bounding box center [163, 105] width 86 height 19
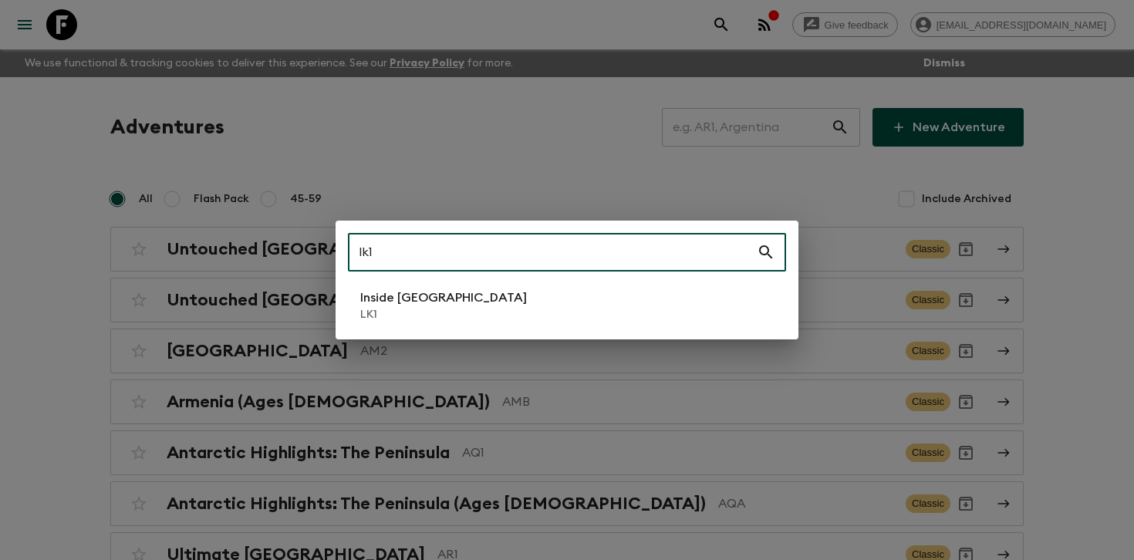
type input "lk1"
click at [451, 296] on li "Inside [GEOGRAPHIC_DATA] LK1" at bounding box center [567, 305] width 438 height 43
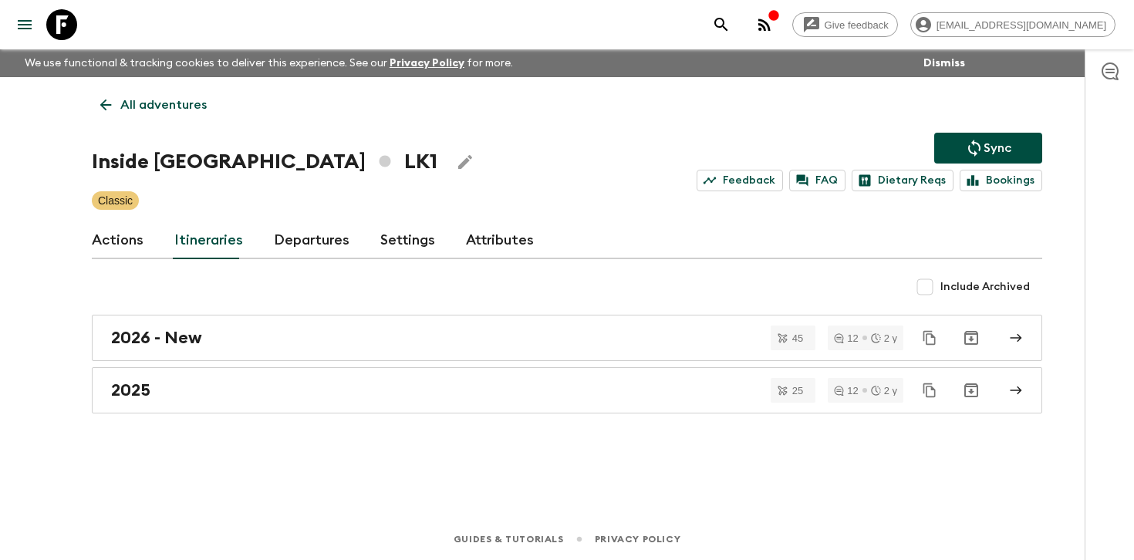
click at [282, 237] on link "Departures" at bounding box center [312, 240] width 76 height 37
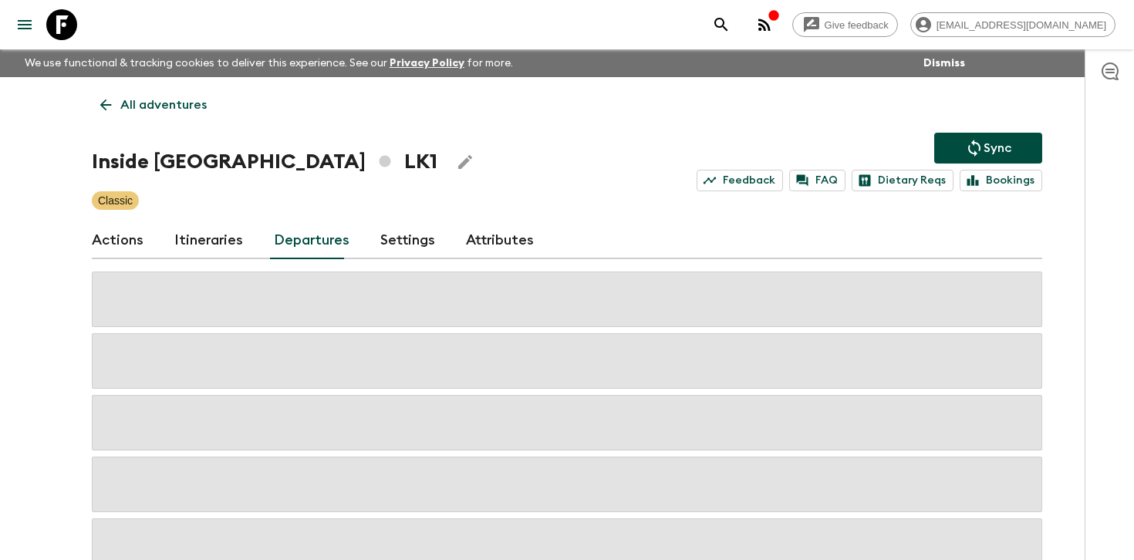
click at [1059, 237] on div "All adventures Inside [GEOGRAPHIC_DATA] LK1 Sync Feedback FAQ Dietary Reqs Book…" at bounding box center [566, 325] width 987 height 497
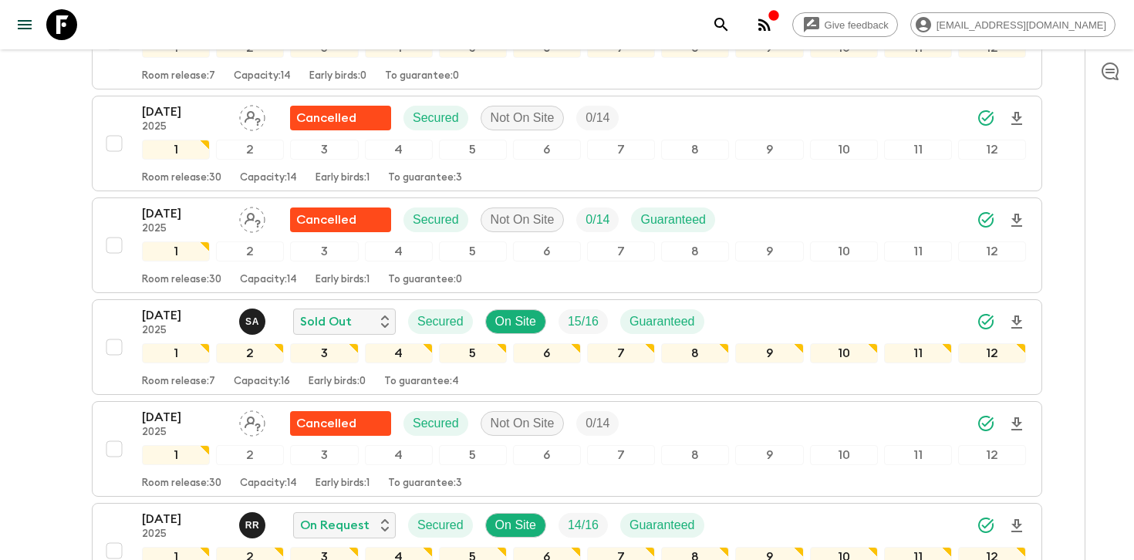
scroll to position [801, 0]
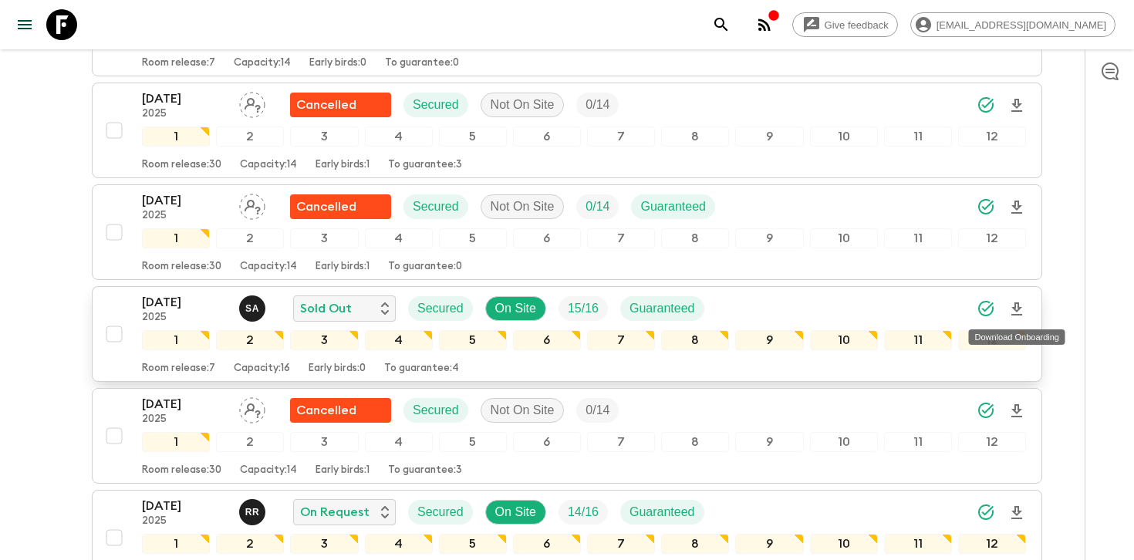
click at [1018, 306] on icon "Download Onboarding" at bounding box center [1016, 308] width 11 height 13
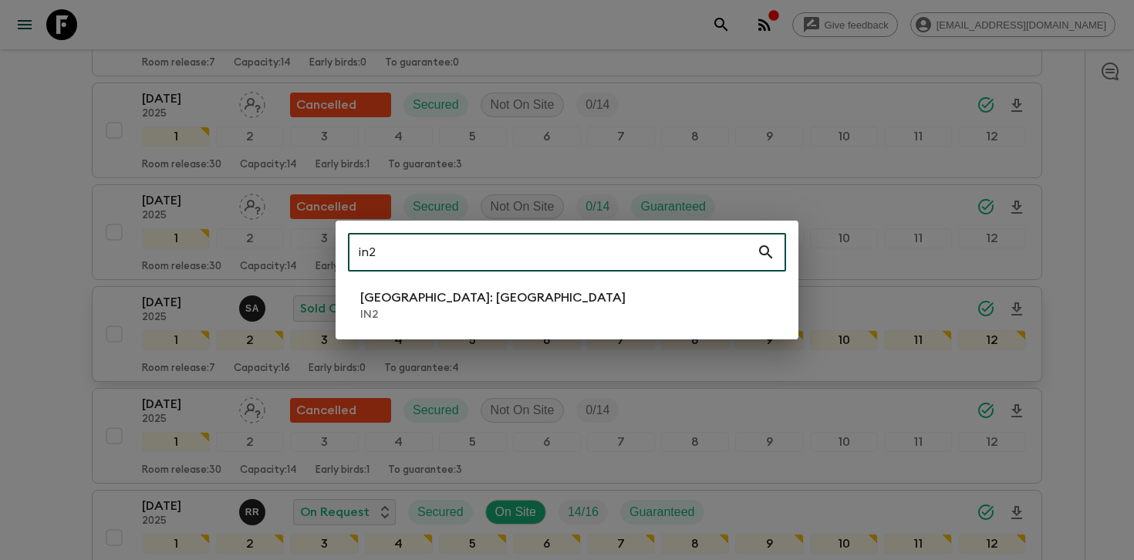
type input "in2"
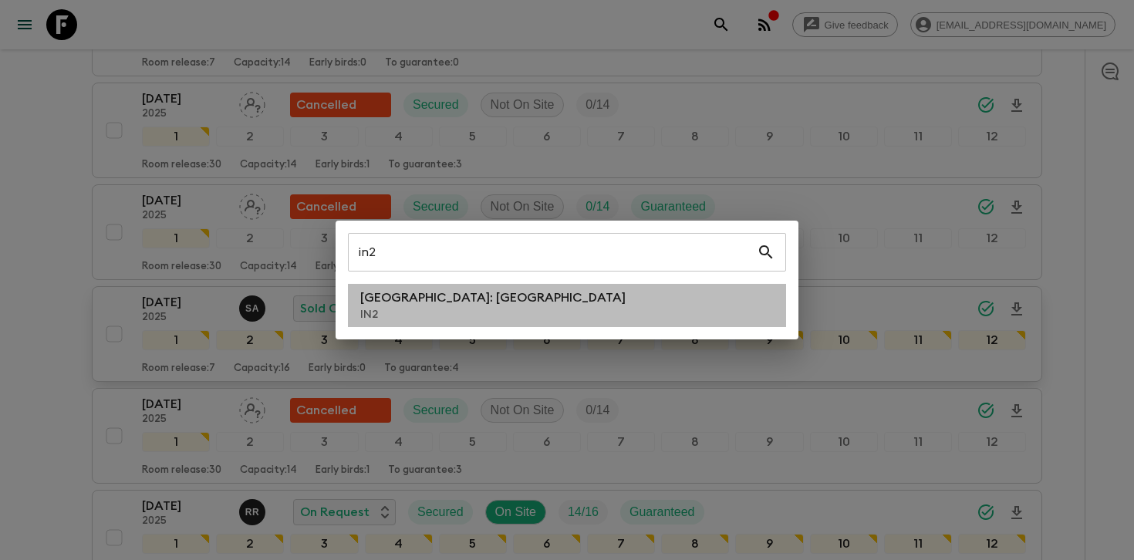
click at [463, 305] on p "[GEOGRAPHIC_DATA]: [GEOGRAPHIC_DATA]" at bounding box center [492, 297] width 265 height 19
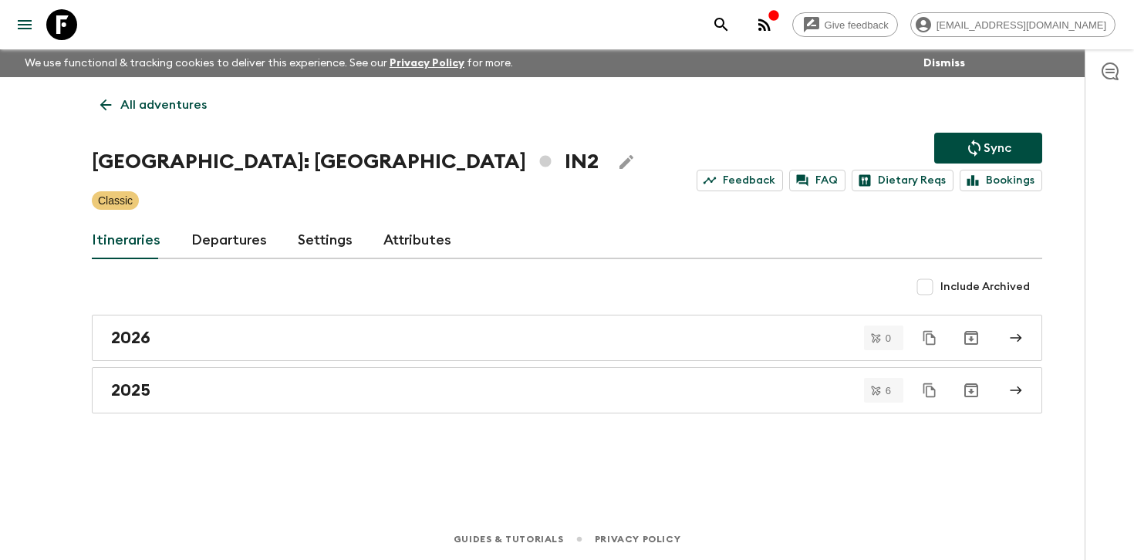
click at [248, 243] on link "Departures" at bounding box center [229, 240] width 76 height 37
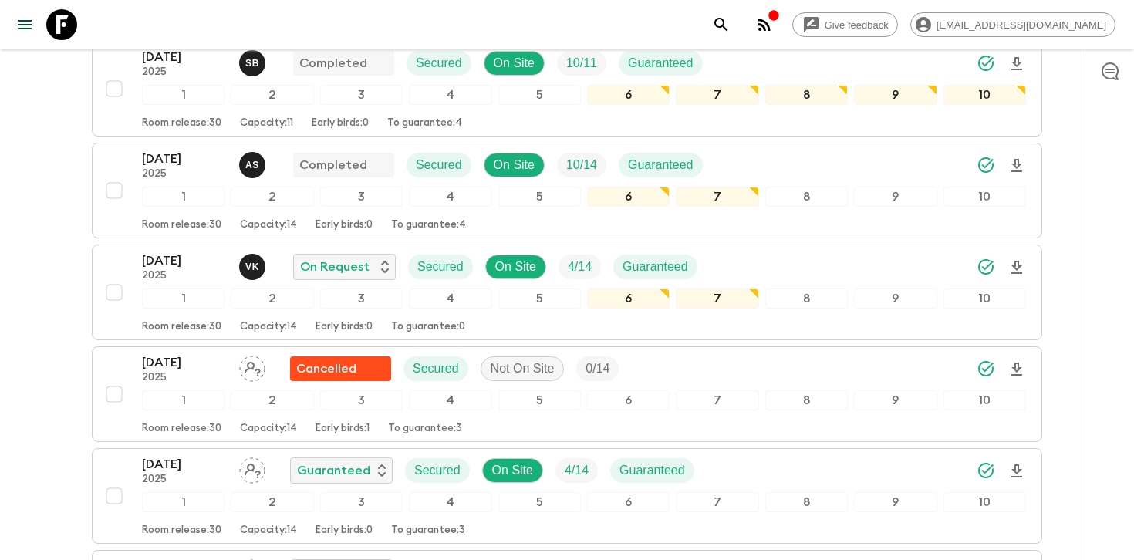
scroll to position [340, 0]
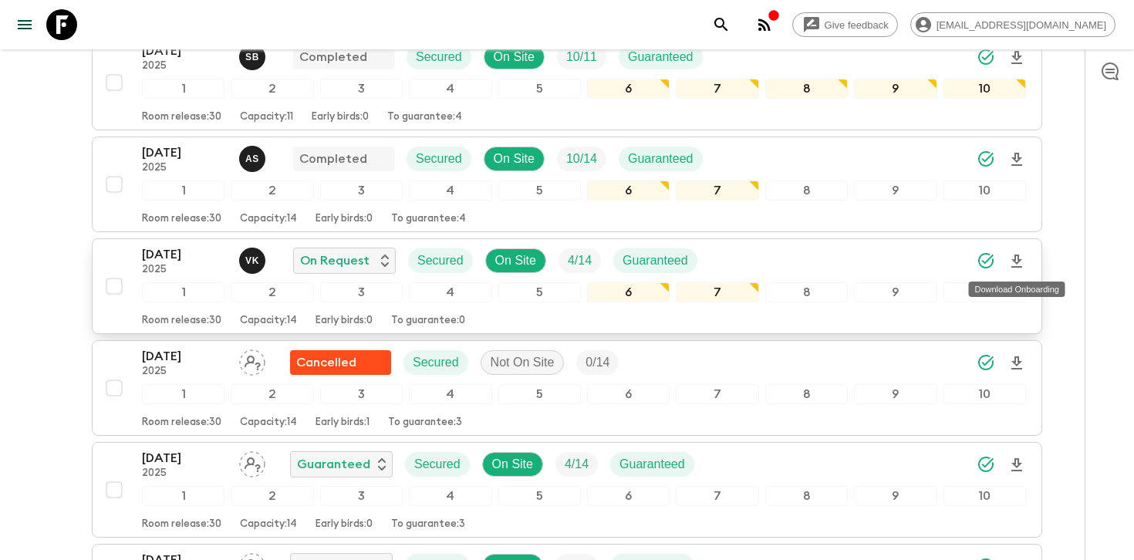
click at [1020, 262] on icon "Download Onboarding" at bounding box center [1016, 261] width 19 height 19
click at [1058, 292] on div "All adventures [GEOGRAPHIC_DATA]: [GEOGRAPHIC_DATA] IN2 Sync Feedback FAQ Dieta…" at bounding box center [566, 216] width 987 height 958
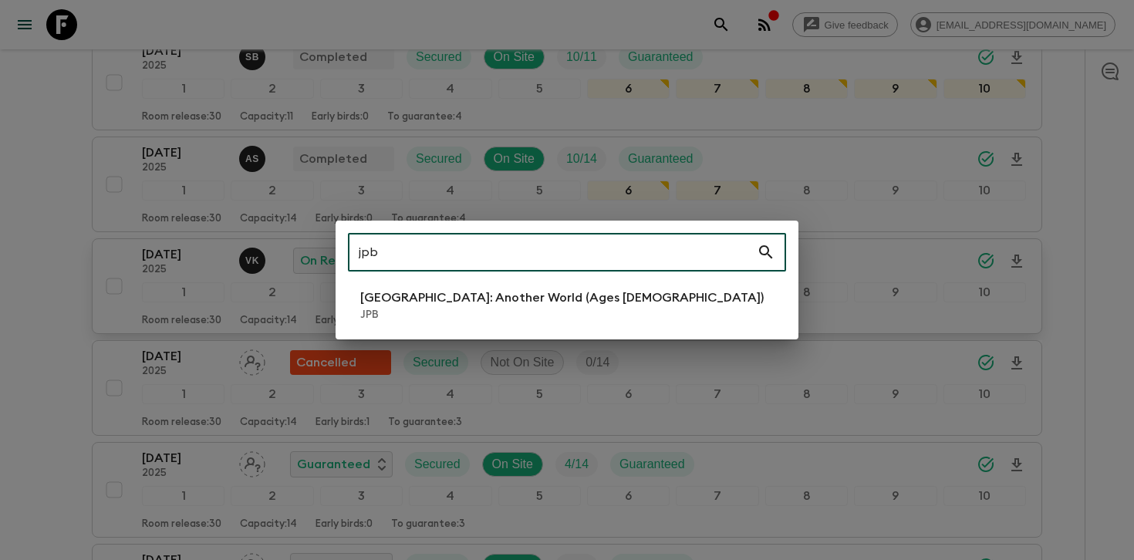
type input "jpb"
click at [605, 319] on li "[GEOGRAPHIC_DATA]: Another World (Ages [DEMOGRAPHIC_DATA]) JPB" at bounding box center [567, 305] width 438 height 43
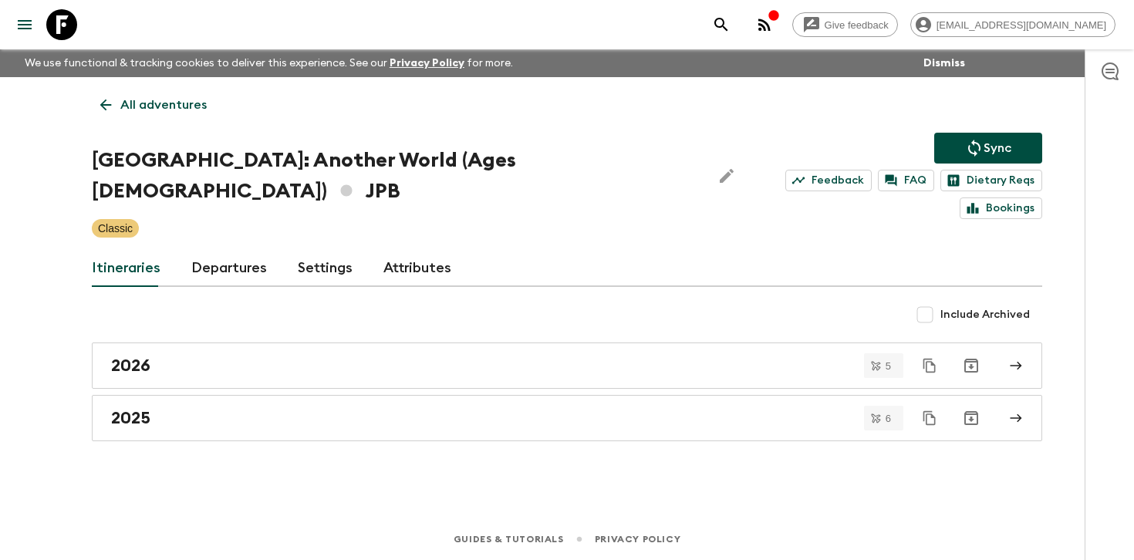
click at [252, 250] on link "Departures" at bounding box center [229, 268] width 76 height 37
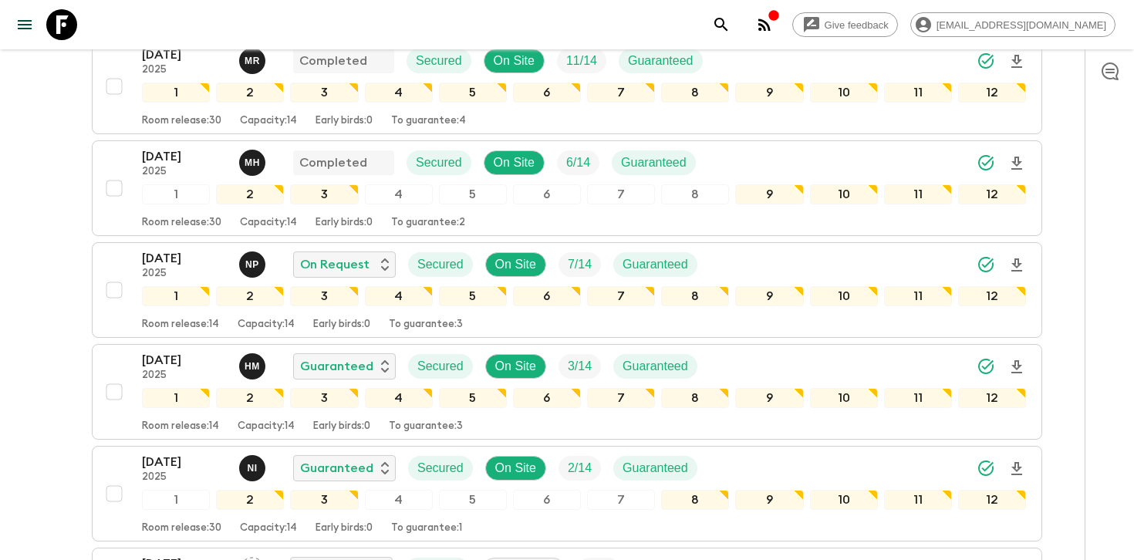
scroll to position [377, 0]
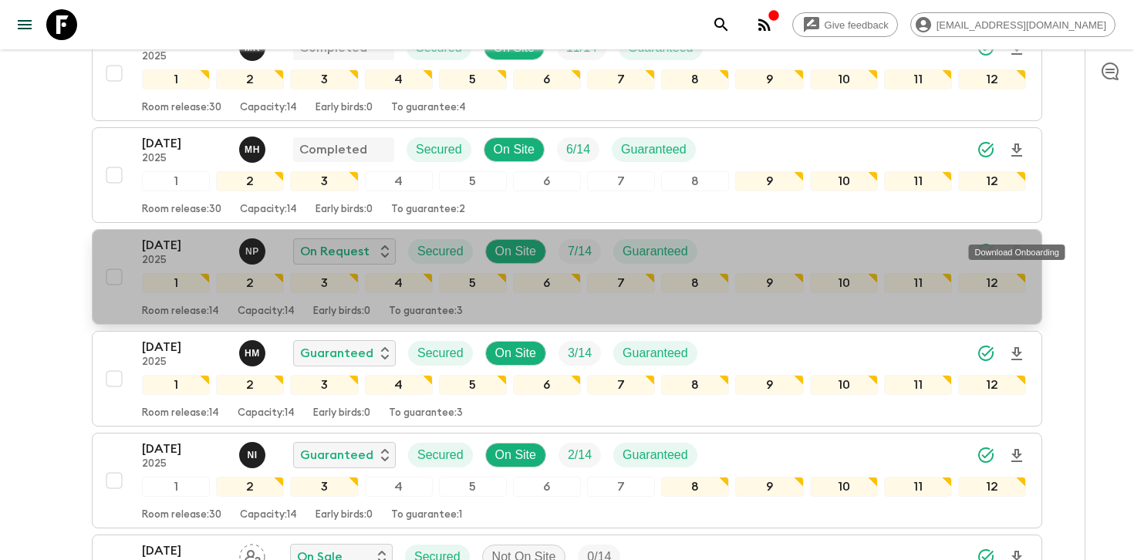
click at [1014, 245] on icon "Download Onboarding" at bounding box center [1016, 251] width 11 height 13
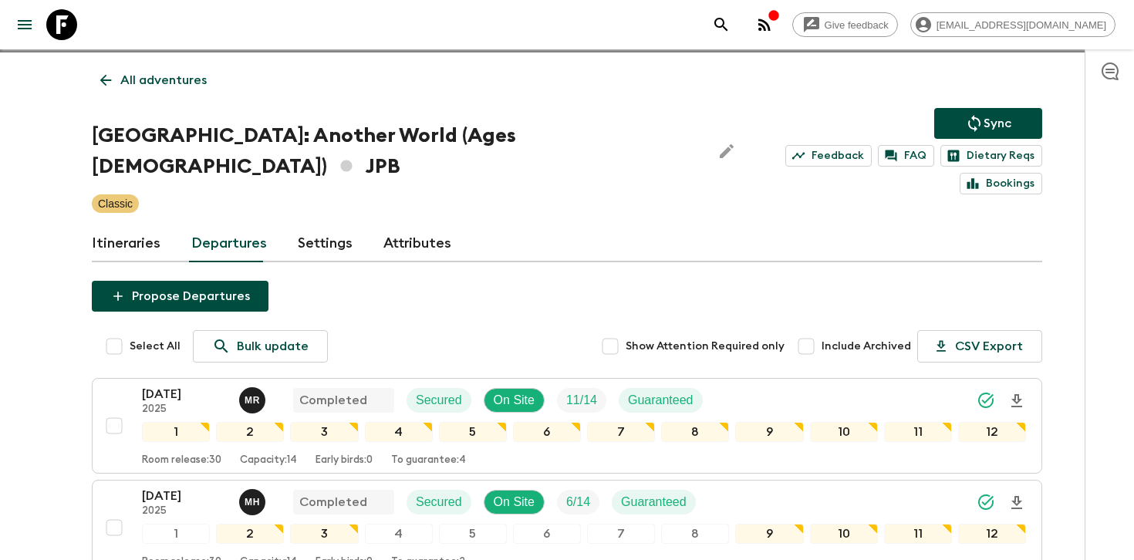
scroll to position [0, 0]
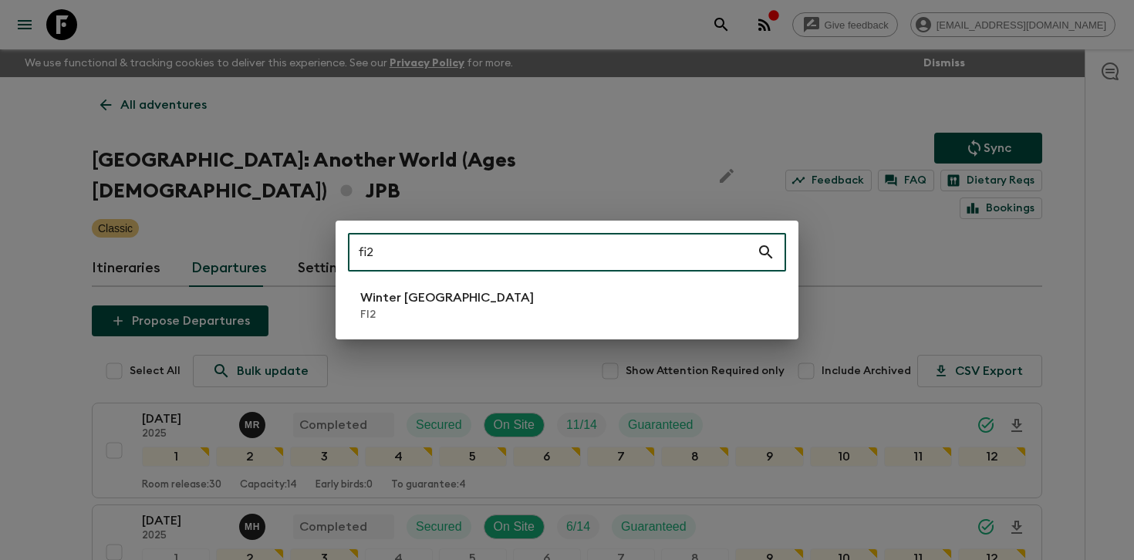
type input "fi2"
click at [444, 300] on p "Winter [GEOGRAPHIC_DATA]" at bounding box center [447, 297] width 174 height 19
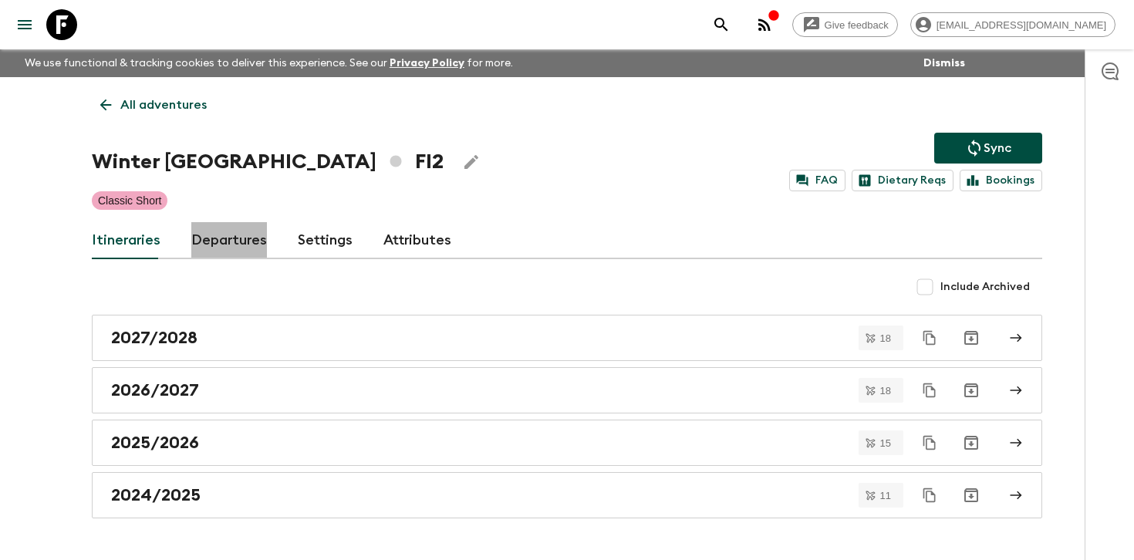
click at [230, 237] on link "Departures" at bounding box center [229, 240] width 76 height 37
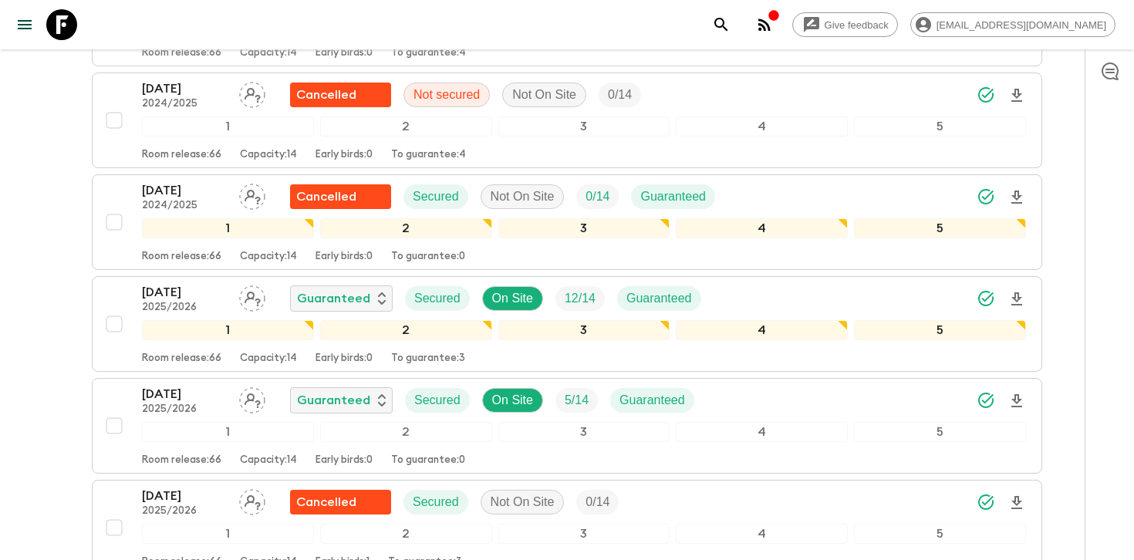
scroll to position [1219, 0]
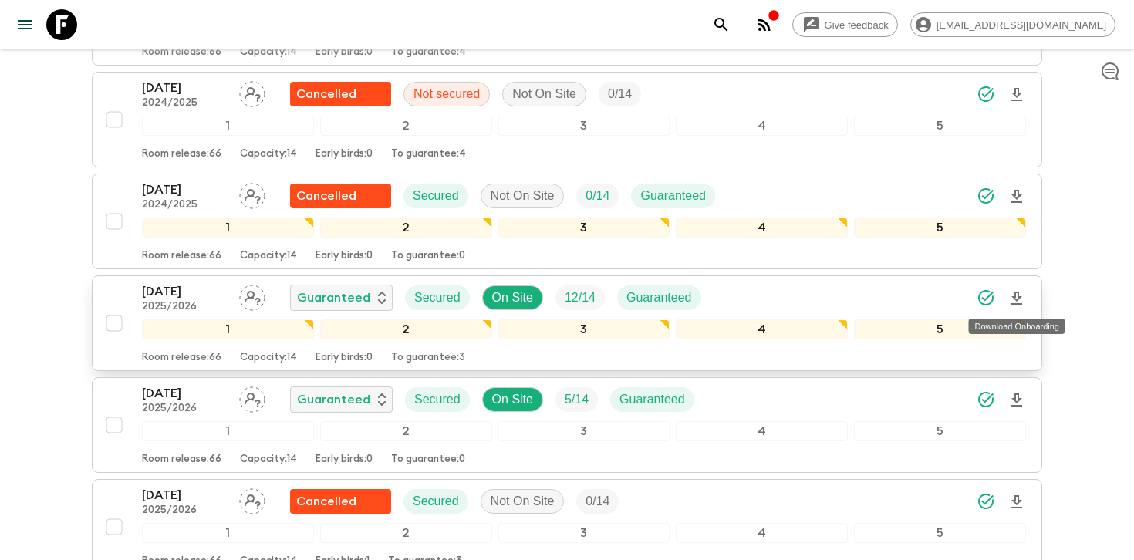
click at [1017, 295] on icon "Download Onboarding" at bounding box center [1016, 298] width 11 height 13
